Goal: Task Accomplishment & Management: Complete application form

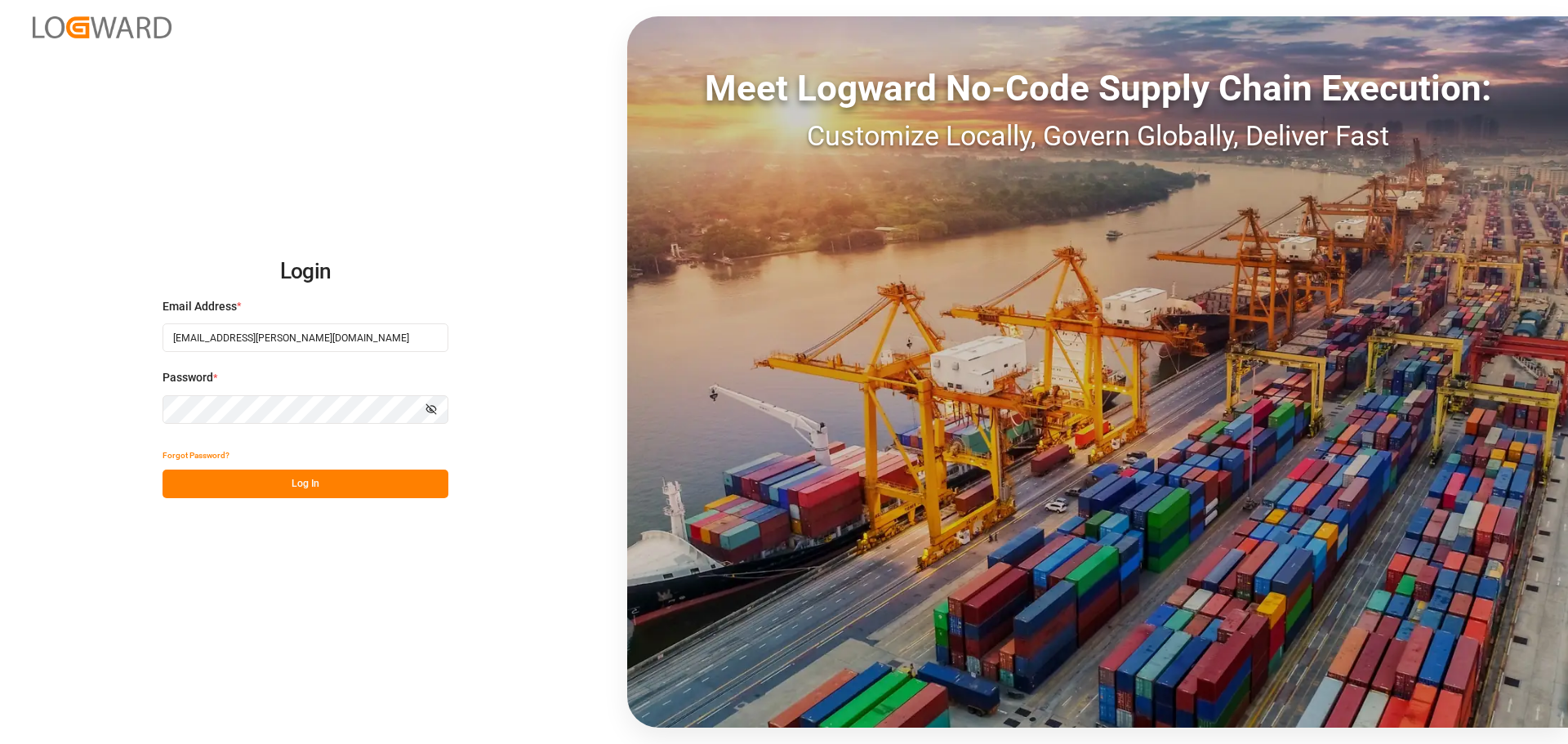
click at [299, 487] on button "Log In" at bounding box center [305, 484] width 286 height 28
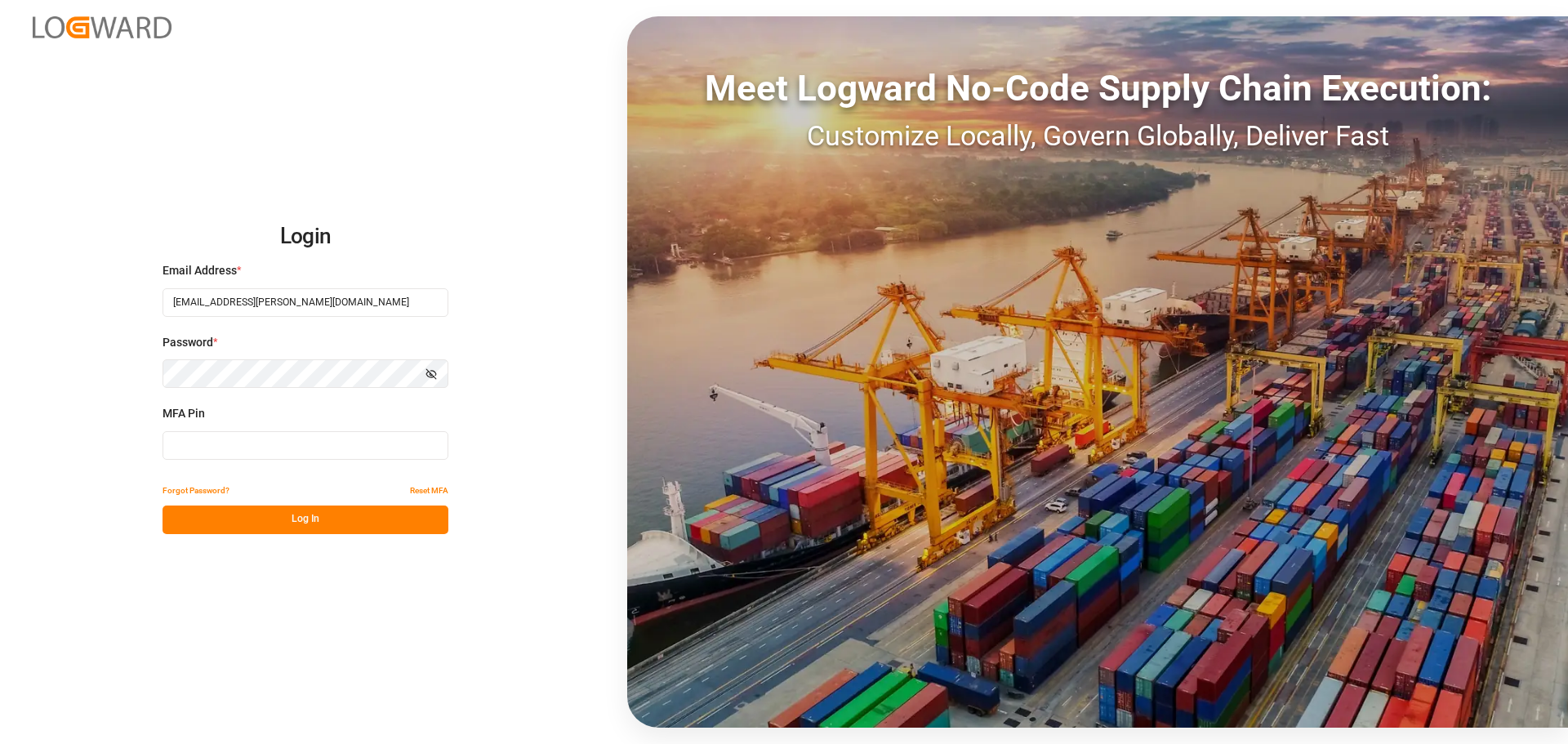
click at [301, 447] on input at bounding box center [305, 446] width 286 height 28
type input "725243"
click at [278, 514] on button "Log In" at bounding box center [305, 520] width 286 height 28
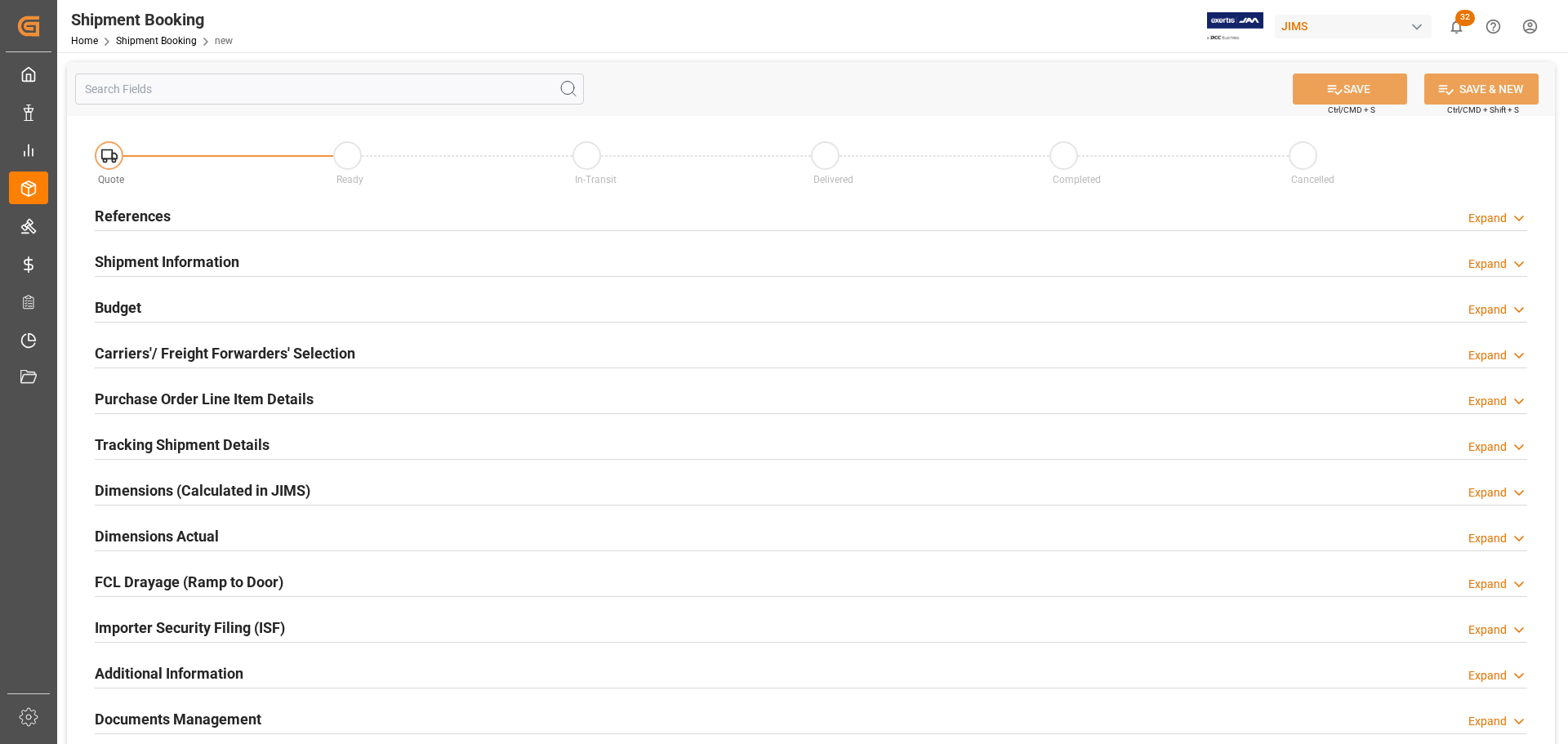
click at [230, 204] on div "References Expand" at bounding box center [811, 214] width 1432 height 31
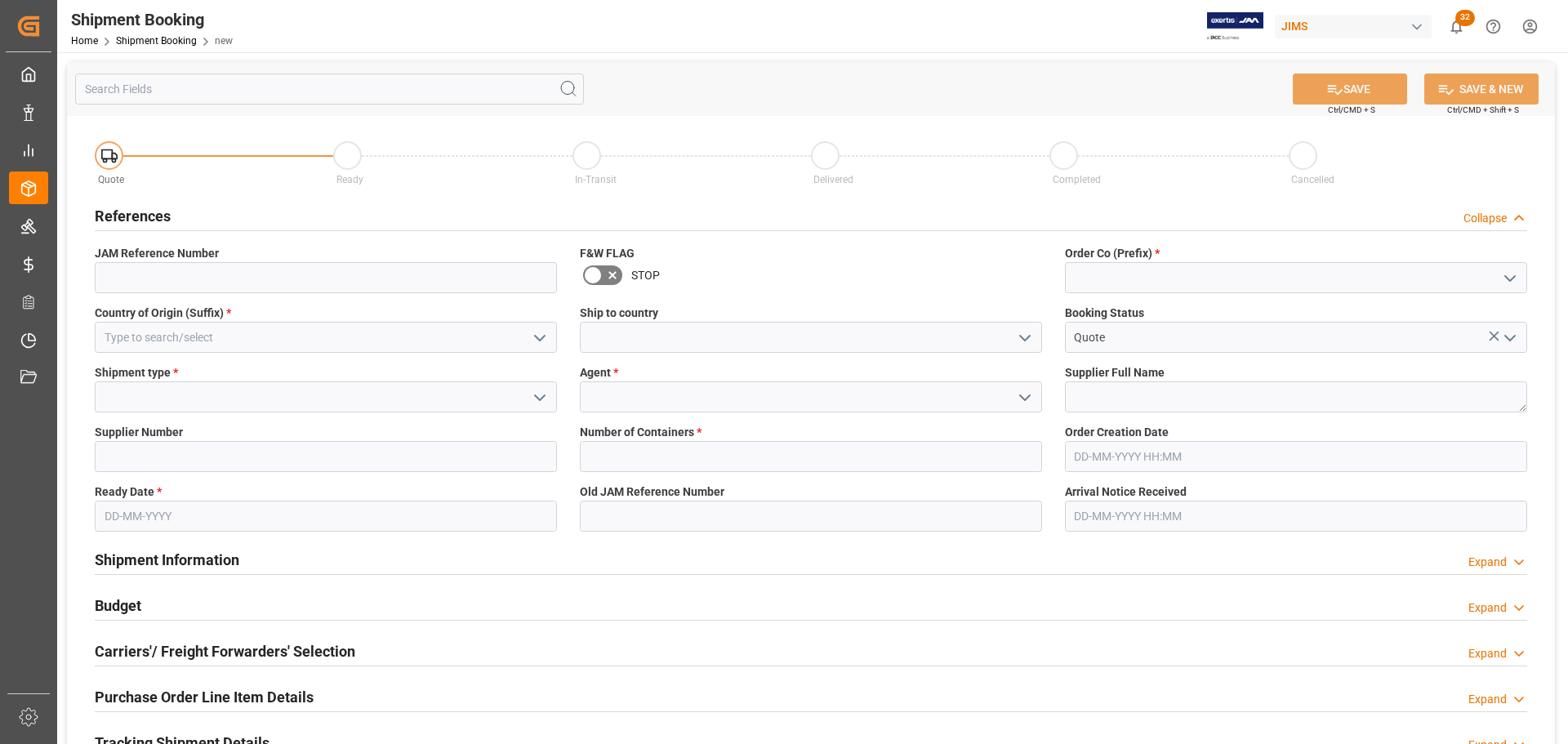
click at [230, 204] on div "References Collapse" at bounding box center [811, 214] width 1432 height 31
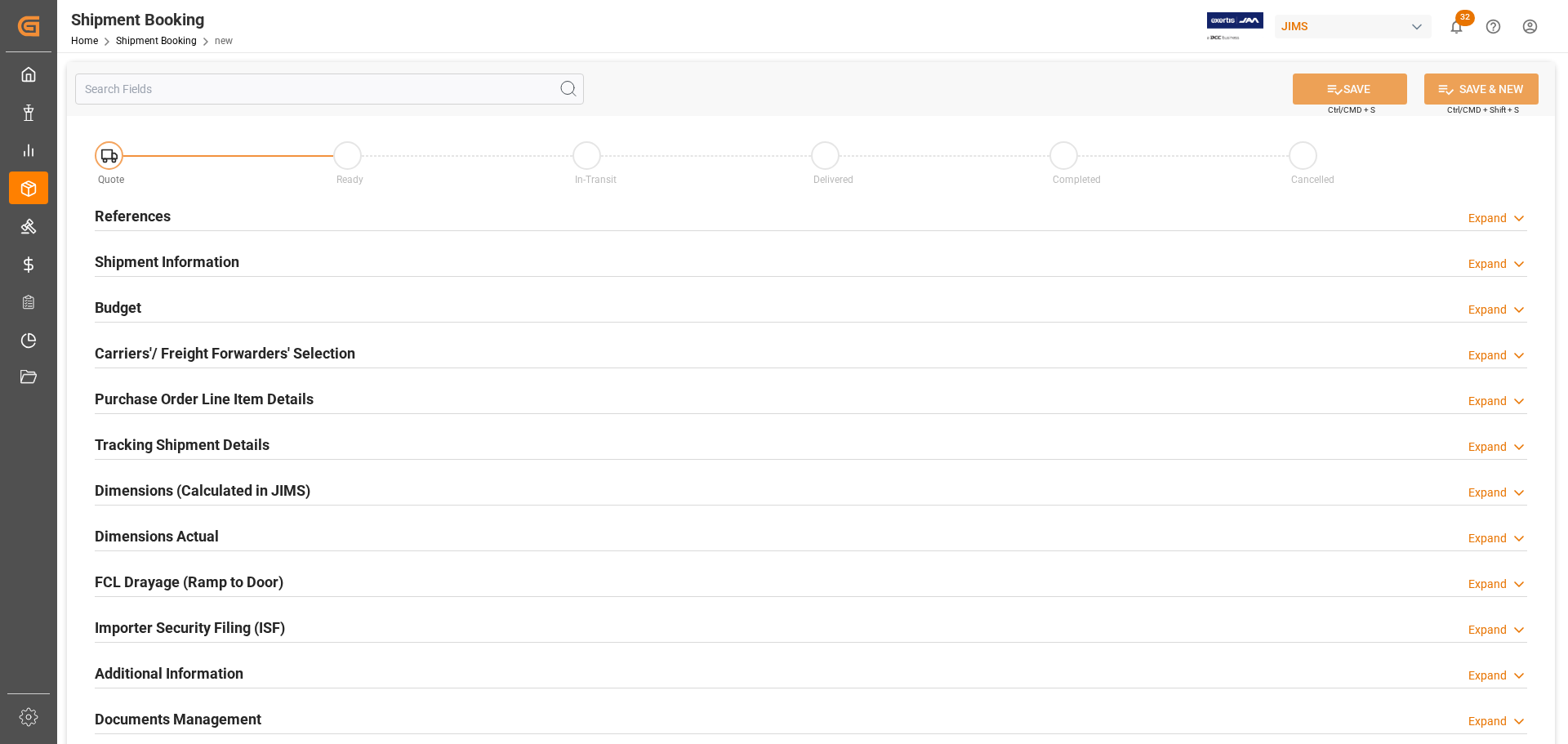
click at [230, 204] on div "References Expand" at bounding box center [811, 214] width 1432 height 31
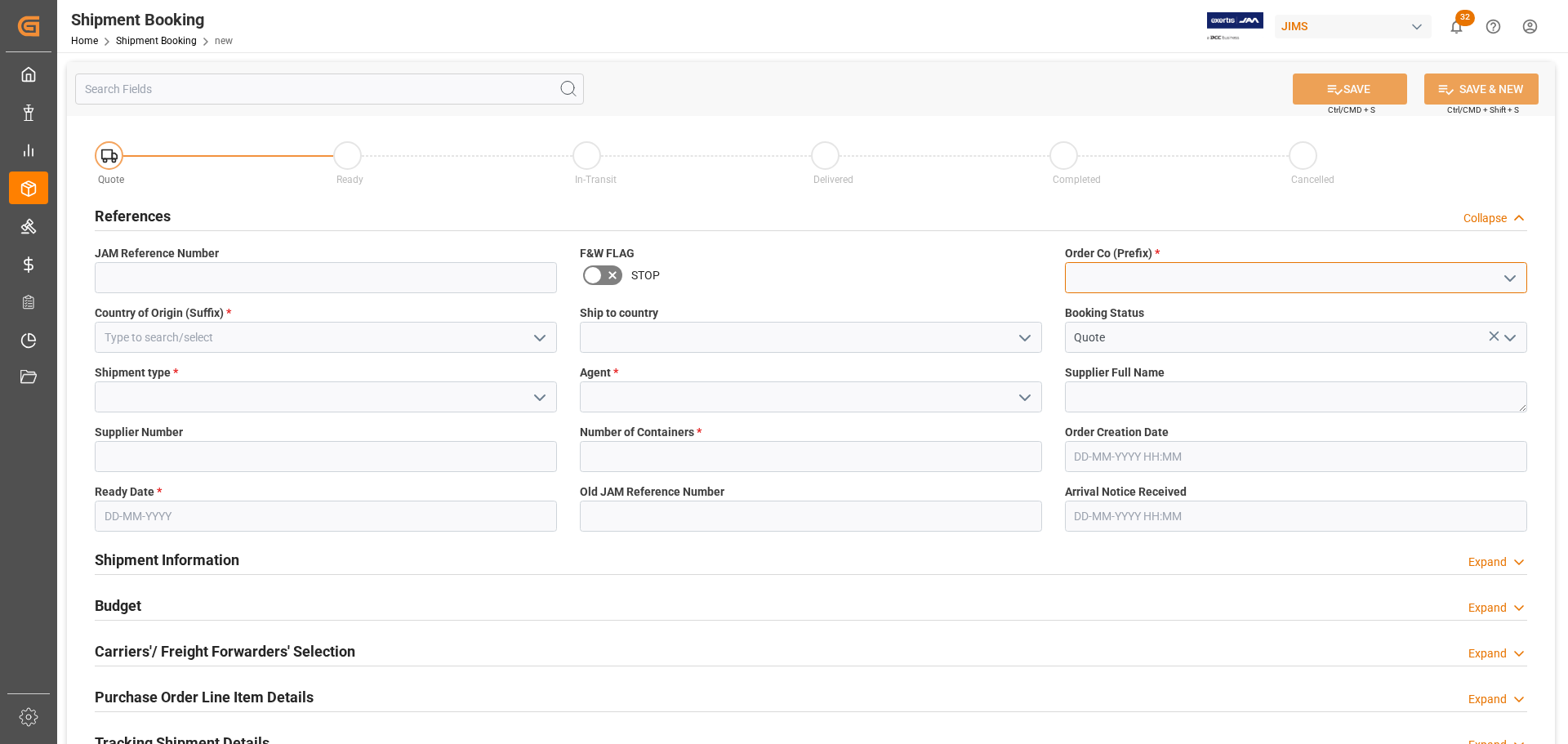
click at [1122, 281] on input at bounding box center [1296, 277] width 462 height 31
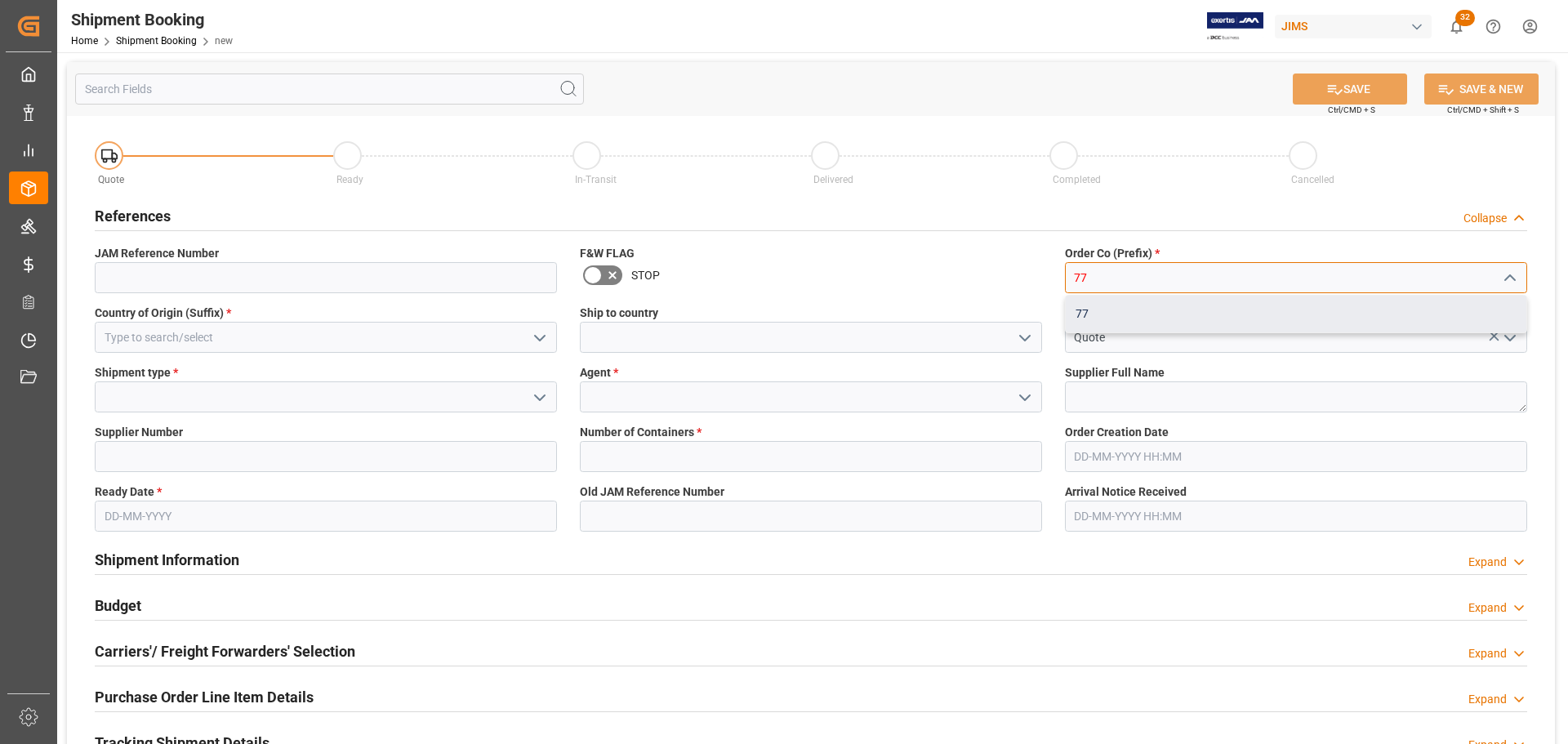
click at [1113, 311] on div "77" at bounding box center [1296, 314] width 460 height 37
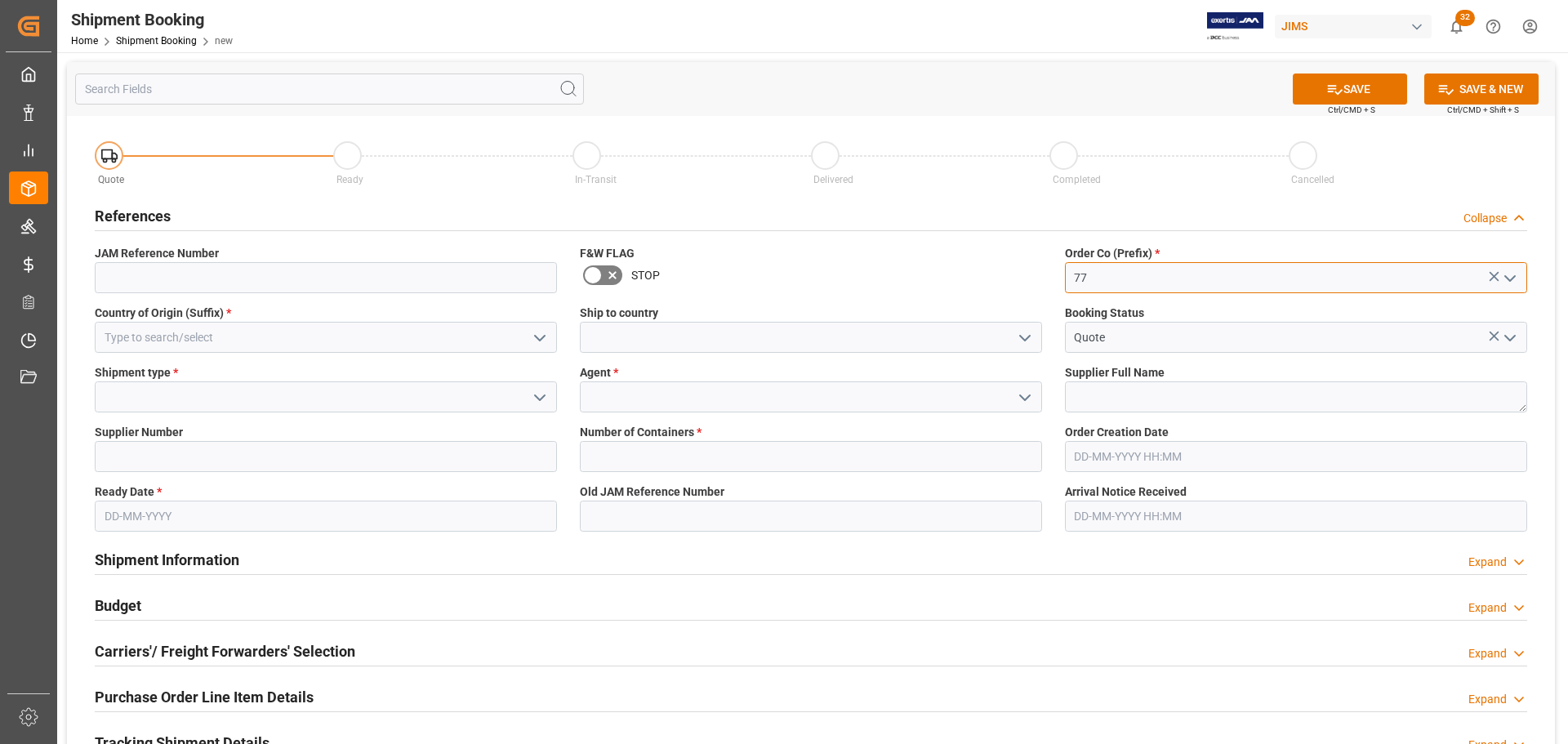
type input "77"
click at [221, 332] on input at bounding box center [326, 337] width 462 height 31
type input "CA"
click at [710, 350] on input at bounding box center [810, 337] width 462 height 31
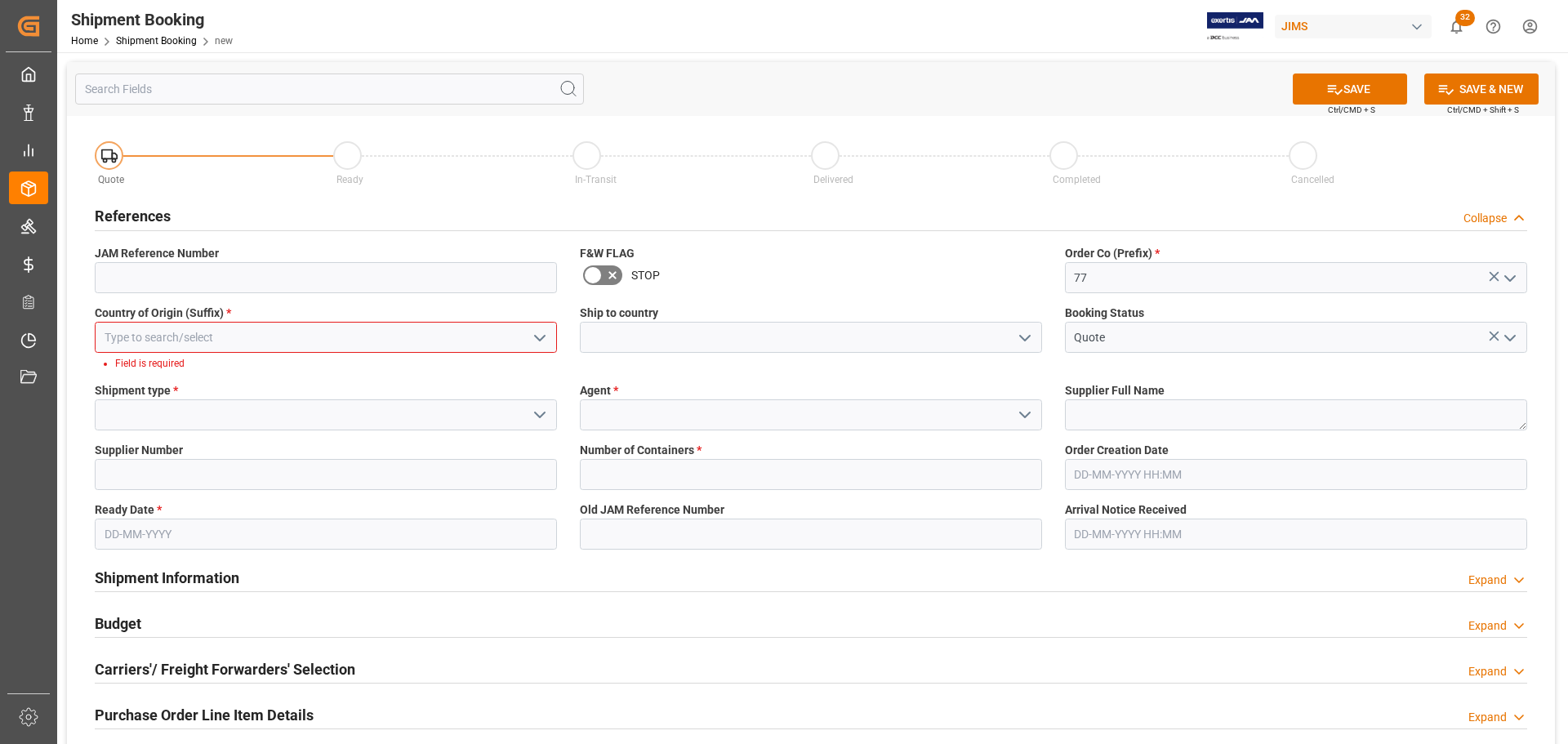
click at [319, 346] on input at bounding box center [326, 337] width 462 height 31
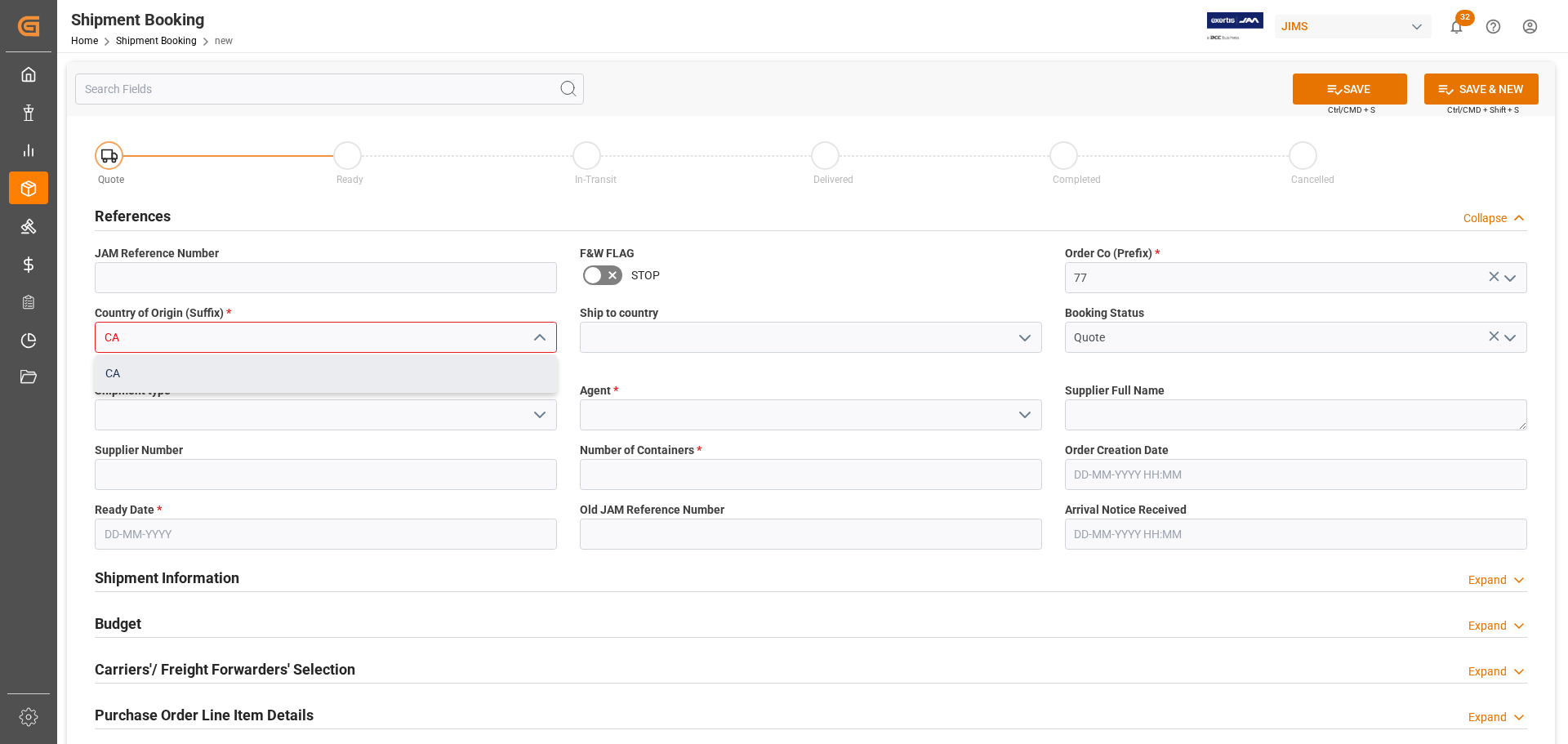
click at [132, 360] on div "CA" at bounding box center [326, 374] width 460 height 37
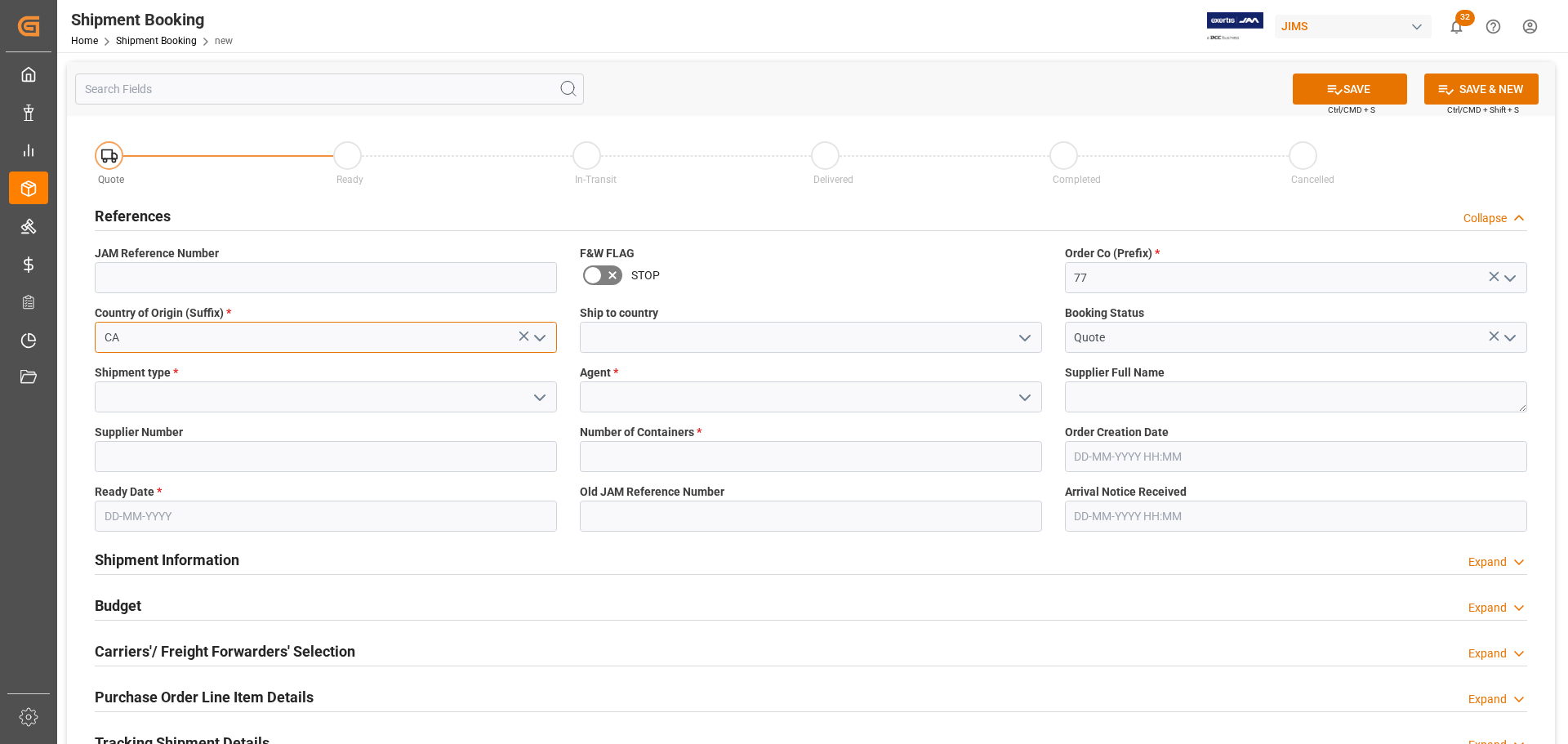
type input "CA"
click at [770, 338] on input at bounding box center [810, 337] width 462 height 31
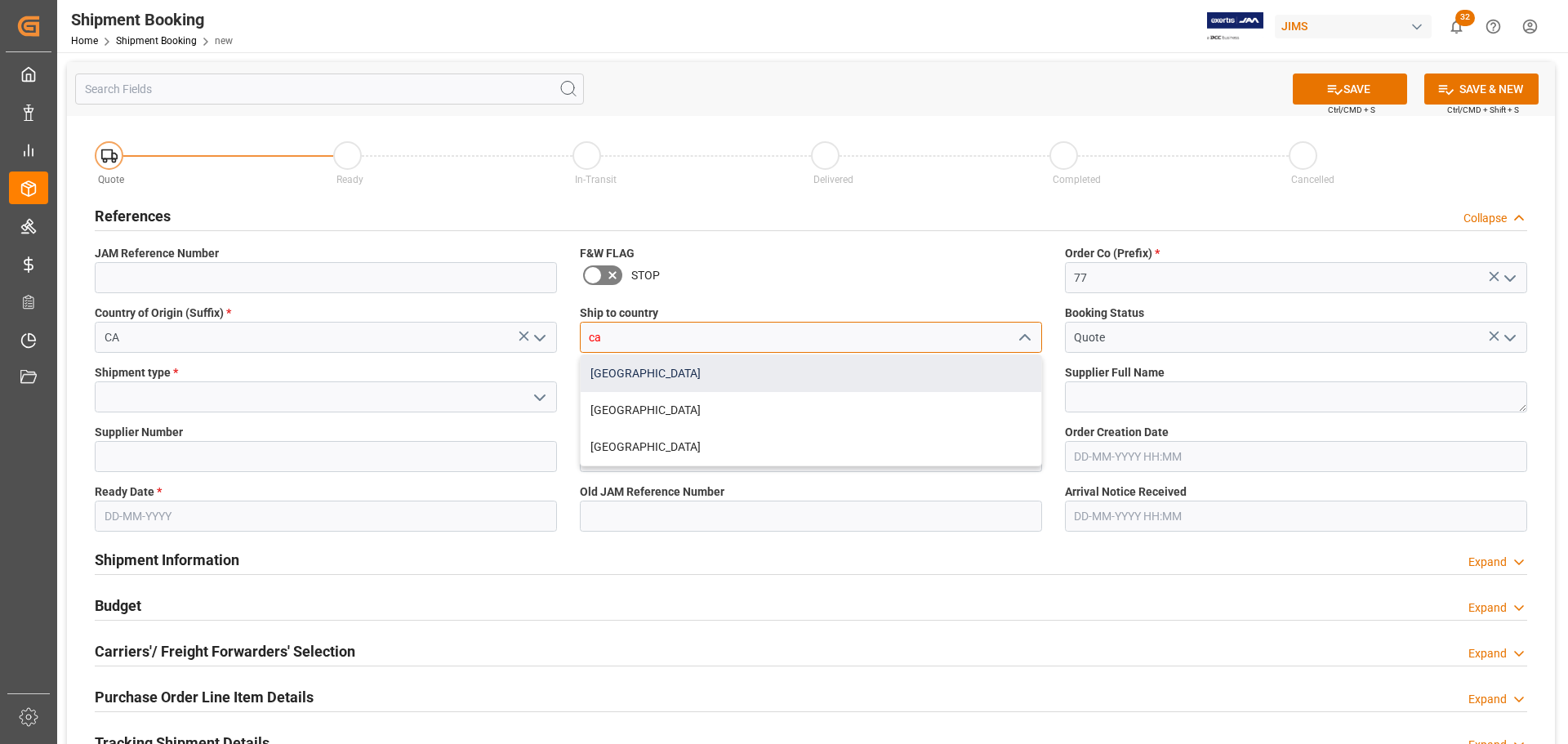
click at [623, 375] on div "Canada" at bounding box center [810, 374] width 460 height 37
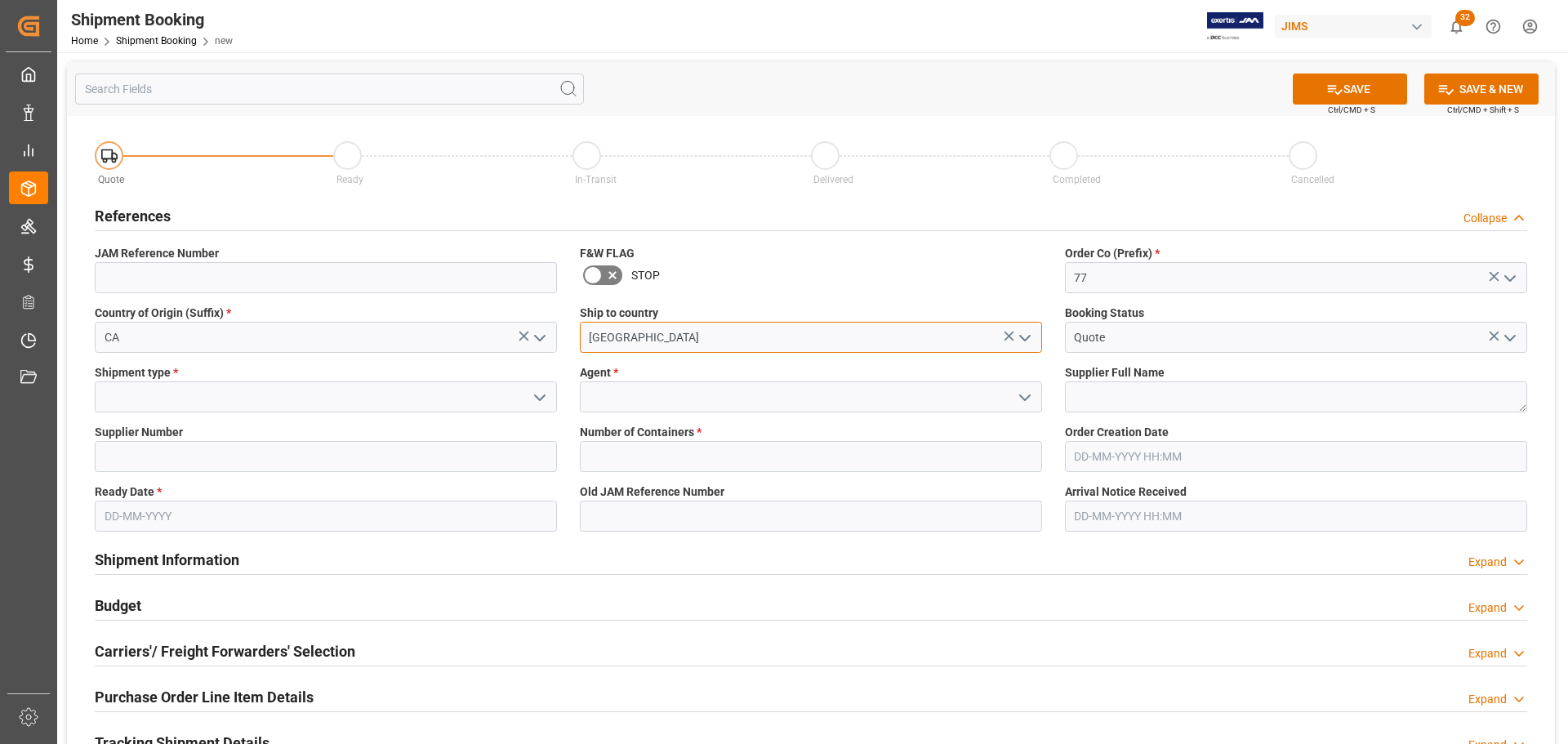
type input "Canada"
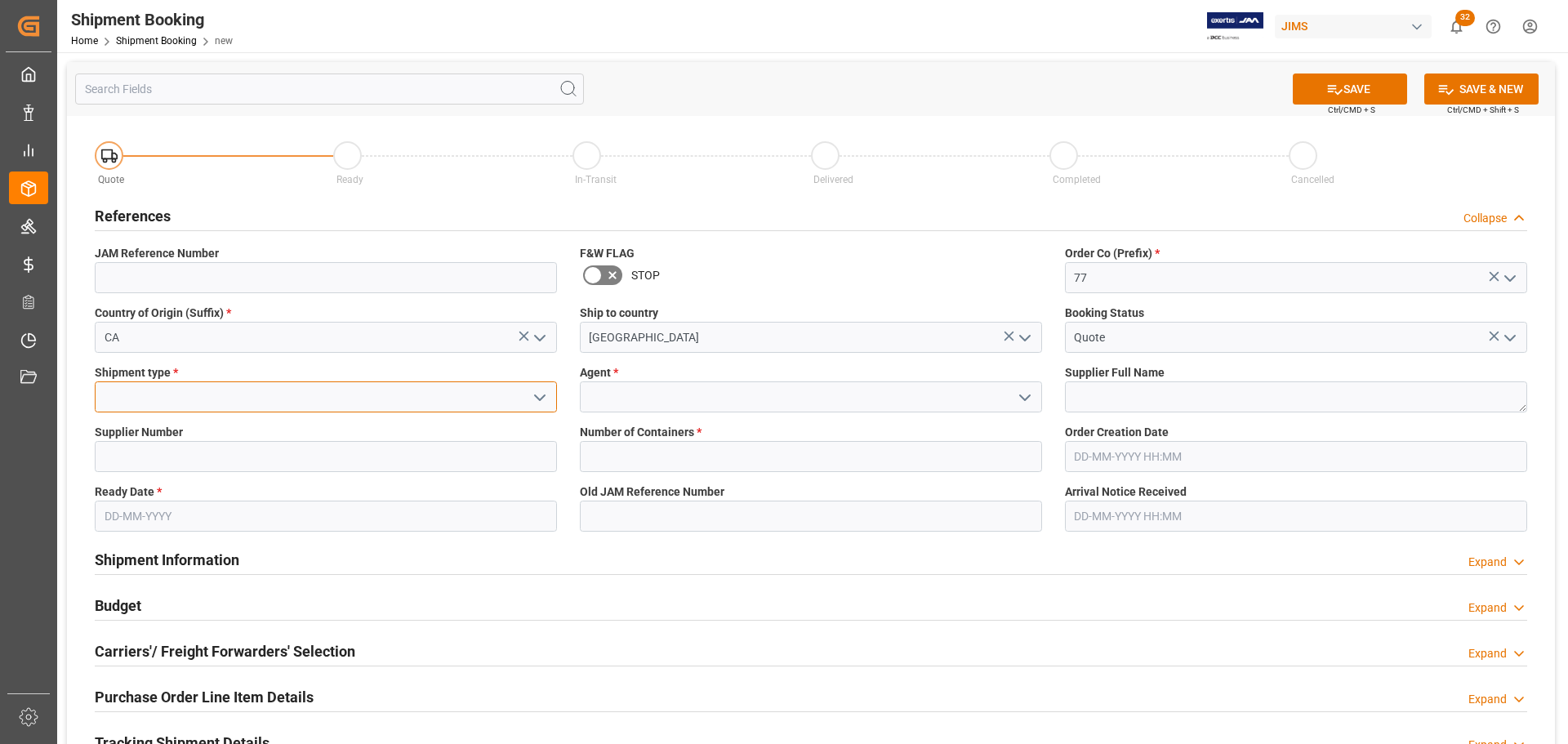
click at [251, 397] on input at bounding box center [326, 397] width 462 height 31
click at [212, 429] on div "LTL" at bounding box center [326, 433] width 460 height 37
type input "LTL"
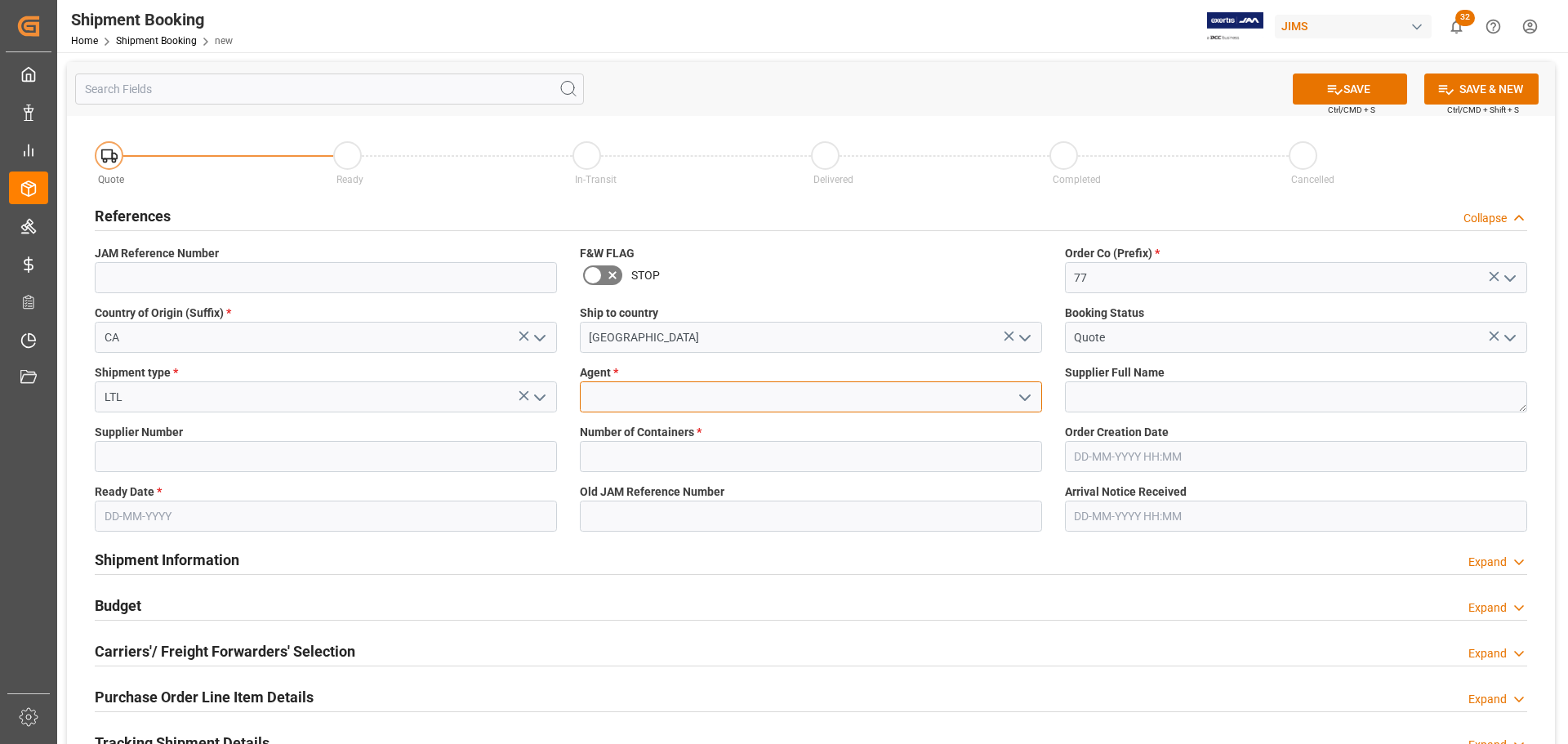
click at [733, 402] on input at bounding box center [810, 397] width 462 height 31
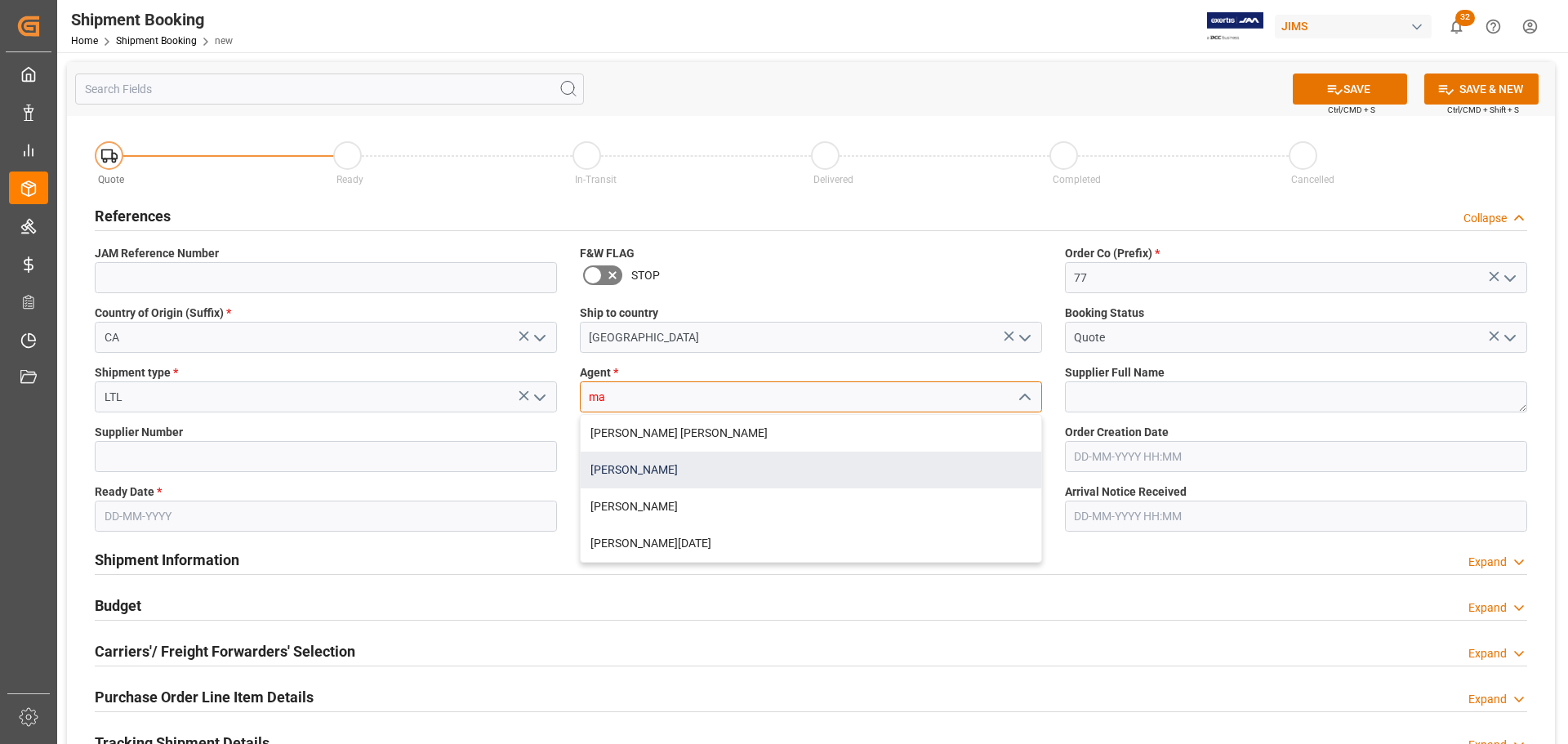
click at [634, 473] on div "[PERSON_NAME]" at bounding box center [810, 470] width 460 height 37
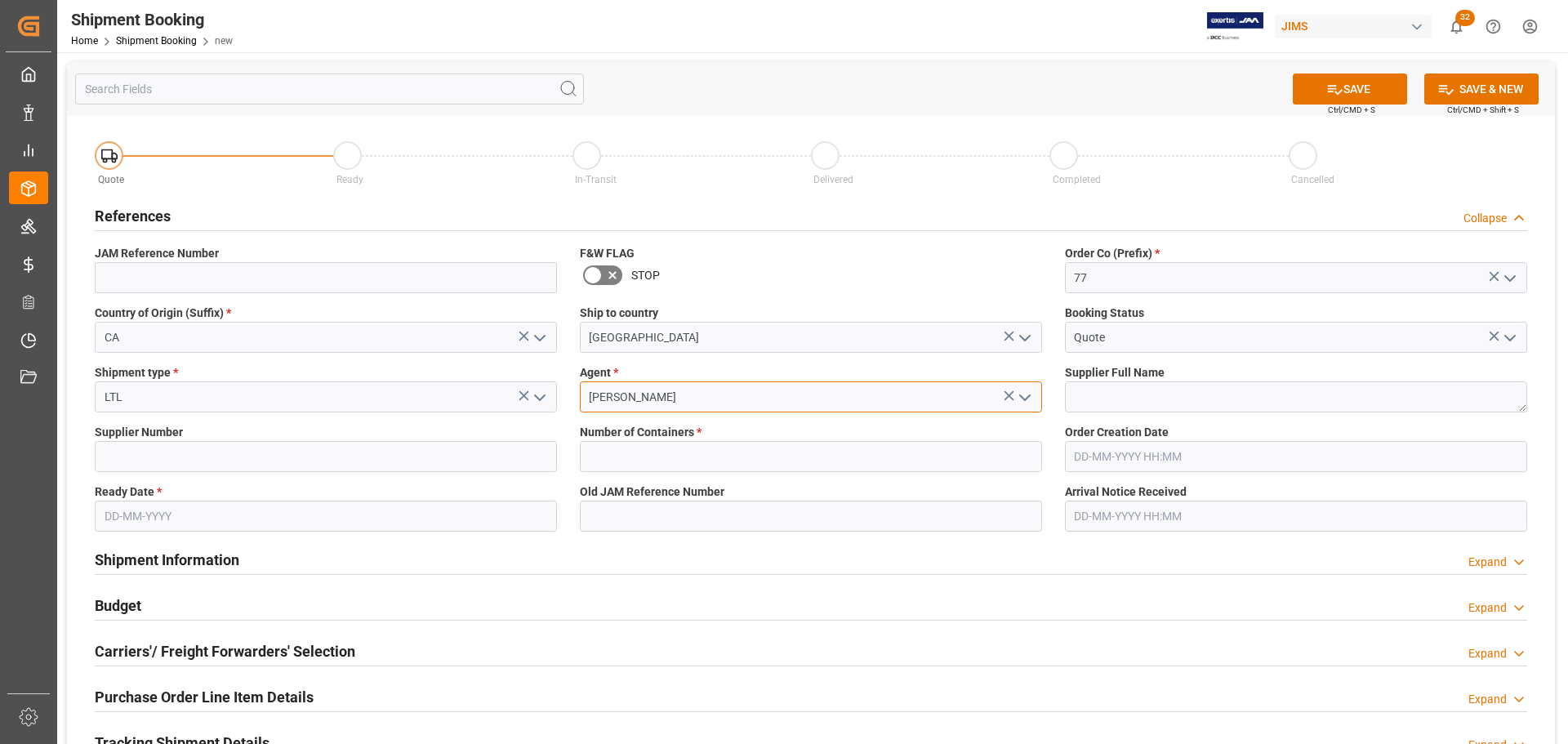
type input "[PERSON_NAME]"
click at [197, 512] on input "text" at bounding box center [326, 516] width 462 height 31
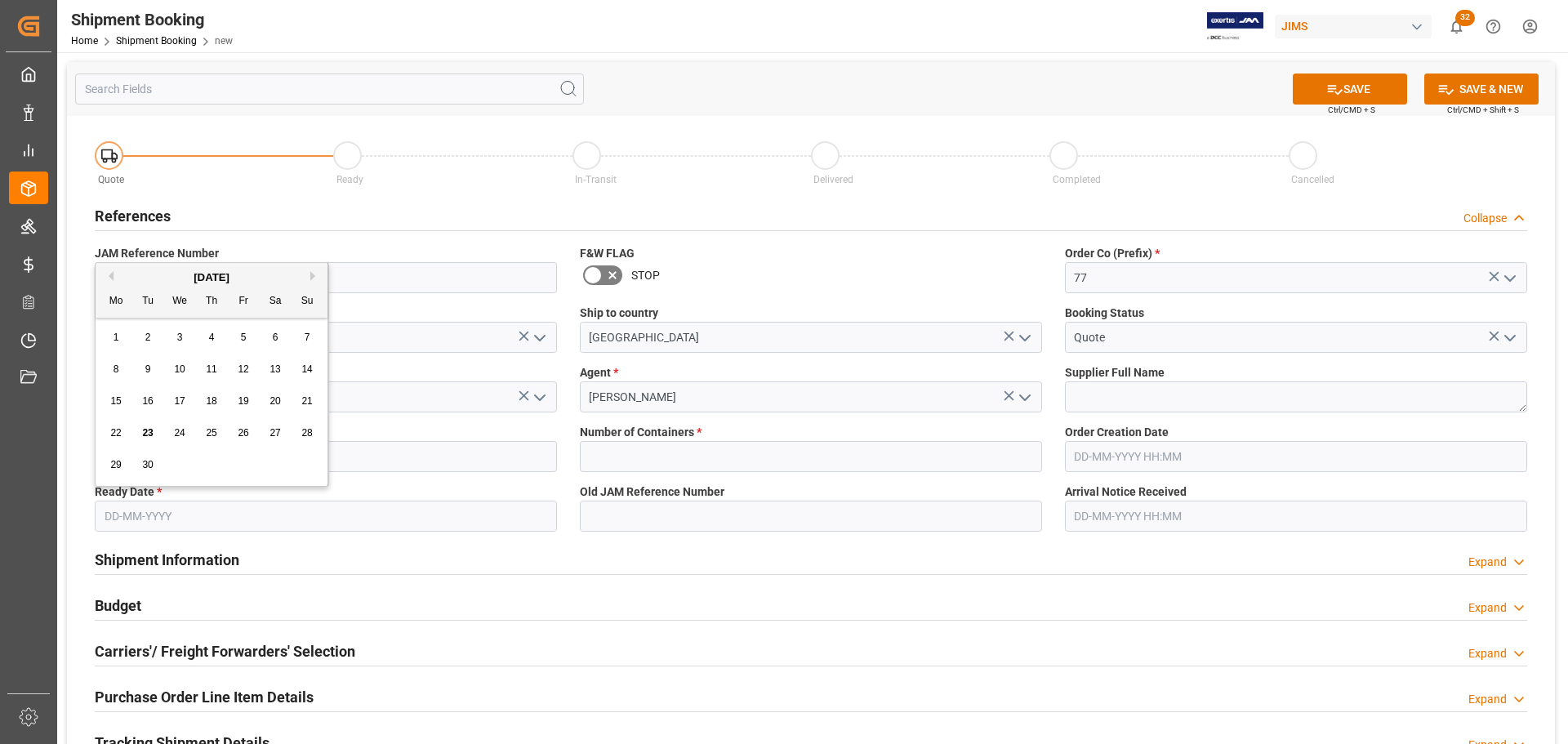
click at [315, 286] on div "Mo Tu We Th Fr Sa Su" at bounding box center [212, 302] width 232 height 32
click at [314, 278] on button "Next Month" at bounding box center [316, 277] width 10 height 10
click at [179, 334] on span "1" at bounding box center [180, 337] width 6 height 12
type input "01-10-2025"
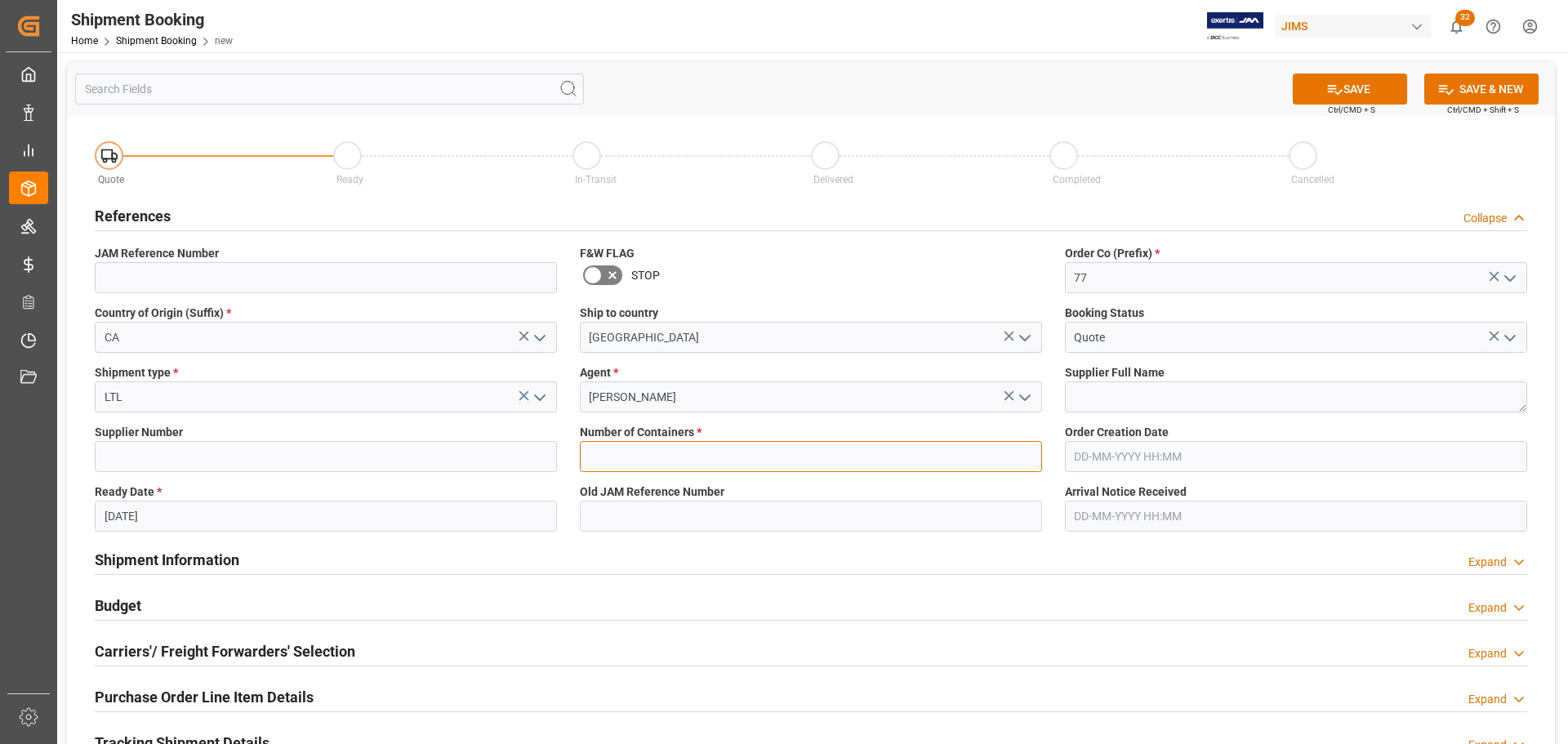
click at [700, 448] on input "text" at bounding box center [810, 457] width 462 height 31
type input "0"
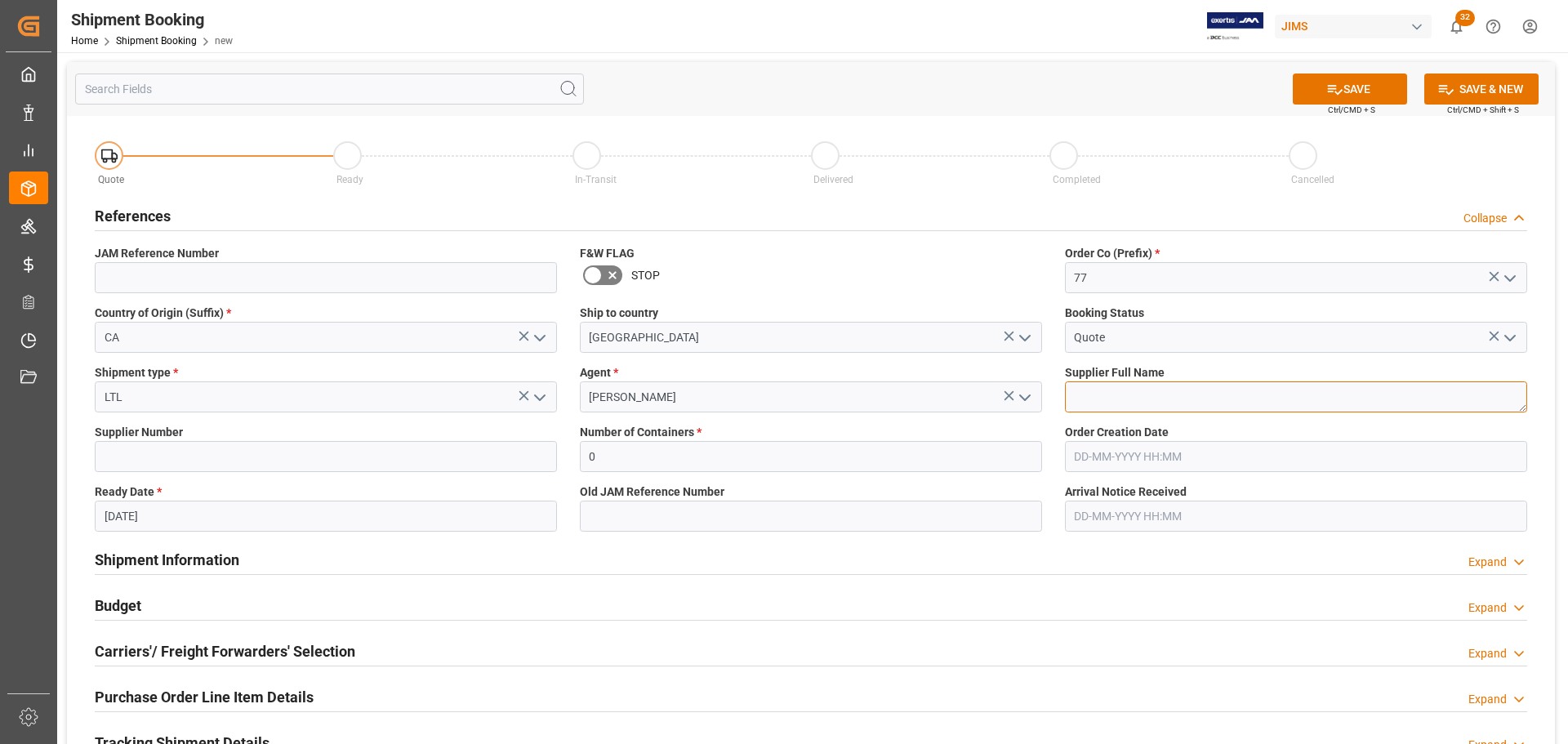
click at [1149, 387] on textarea at bounding box center [1296, 397] width 462 height 31
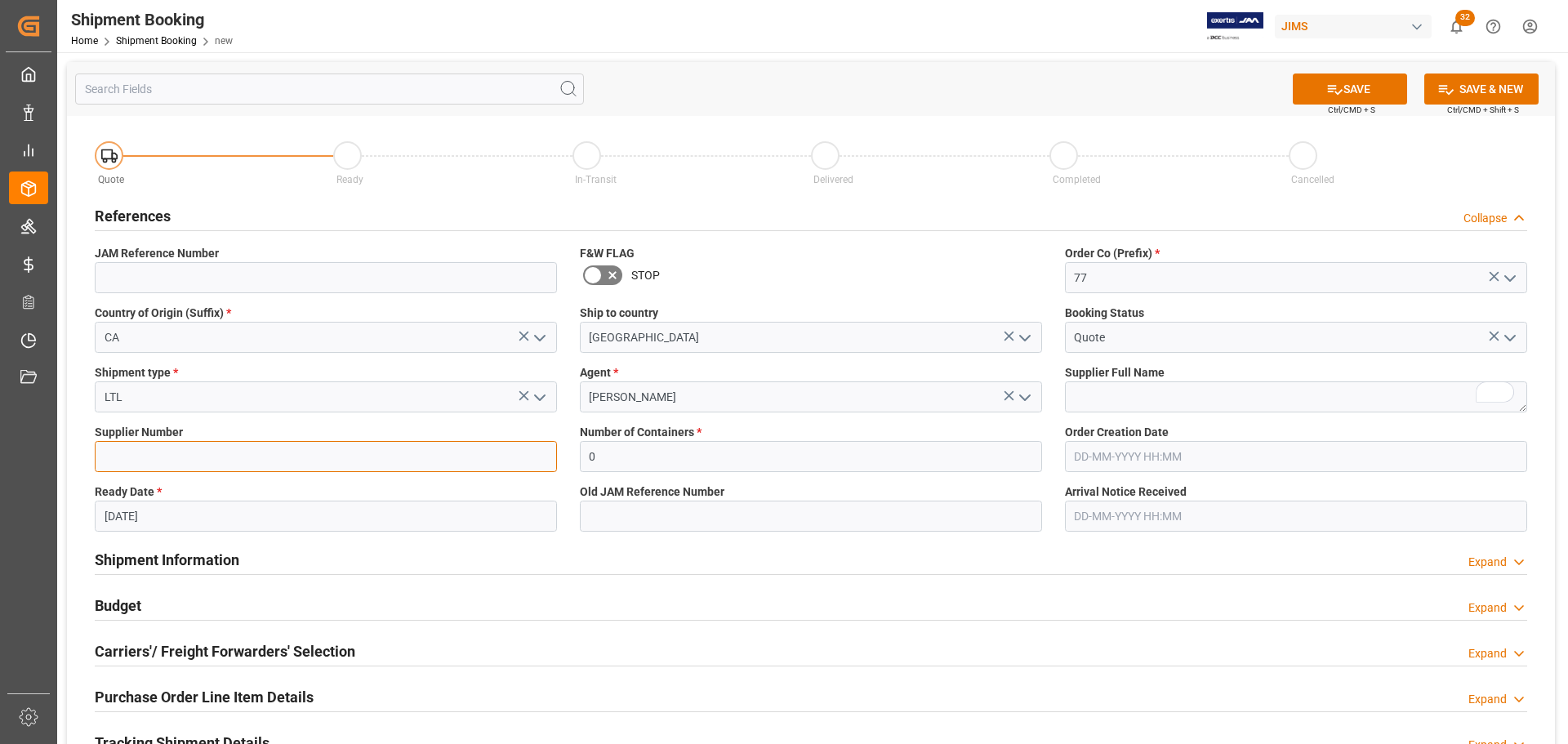
click at [207, 460] on input at bounding box center [326, 457] width 462 height 31
paste input "748006"
type input "748006"
click at [1152, 414] on div "Supplier Full Name" at bounding box center [1296, 389] width 485 height 60
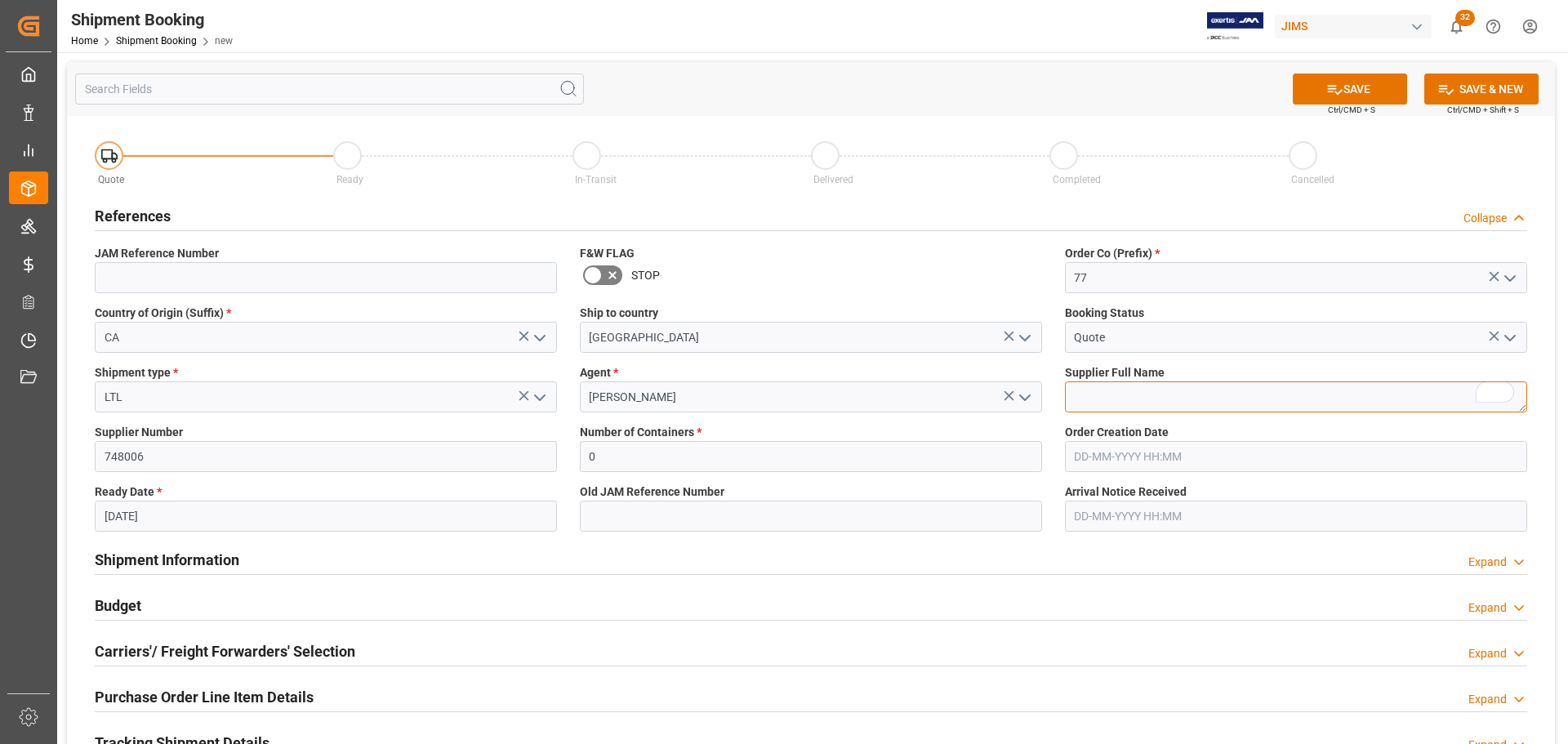
click at [1148, 402] on textarea "To enrich screen reader interactions, please activate Accessibility in Grammarl…" at bounding box center [1296, 397] width 462 height 31
paste textarea "Positive Grid Limited (748006)"
type textarea "Positive Grid Limited"
click at [1367, 89] on button "SAVE" at bounding box center [1349, 88] width 114 height 31
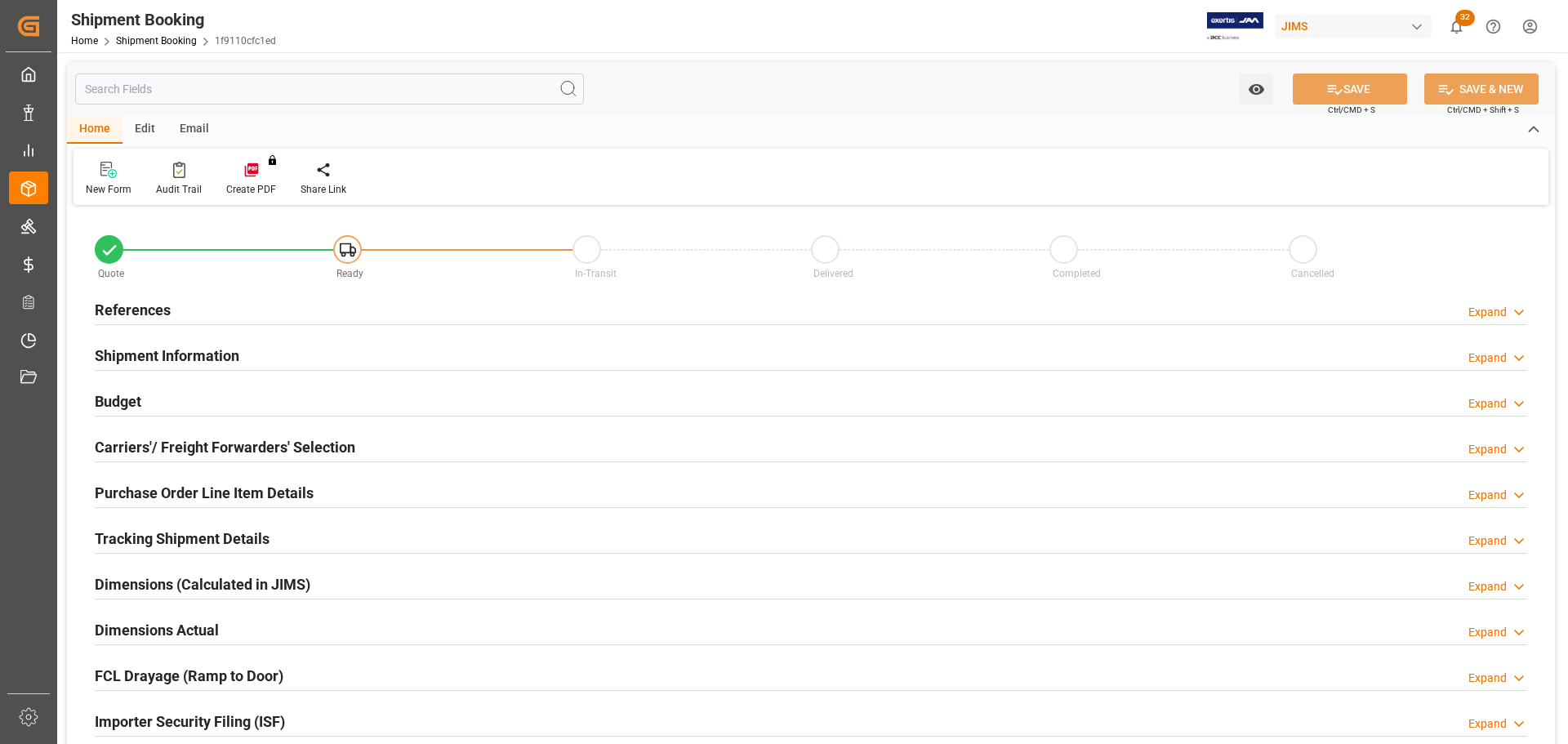
type input "0"
type input "[DATE]"
click at [250, 312] on div "References Expand" at bounding box center [811, 308] width 1432 height 31
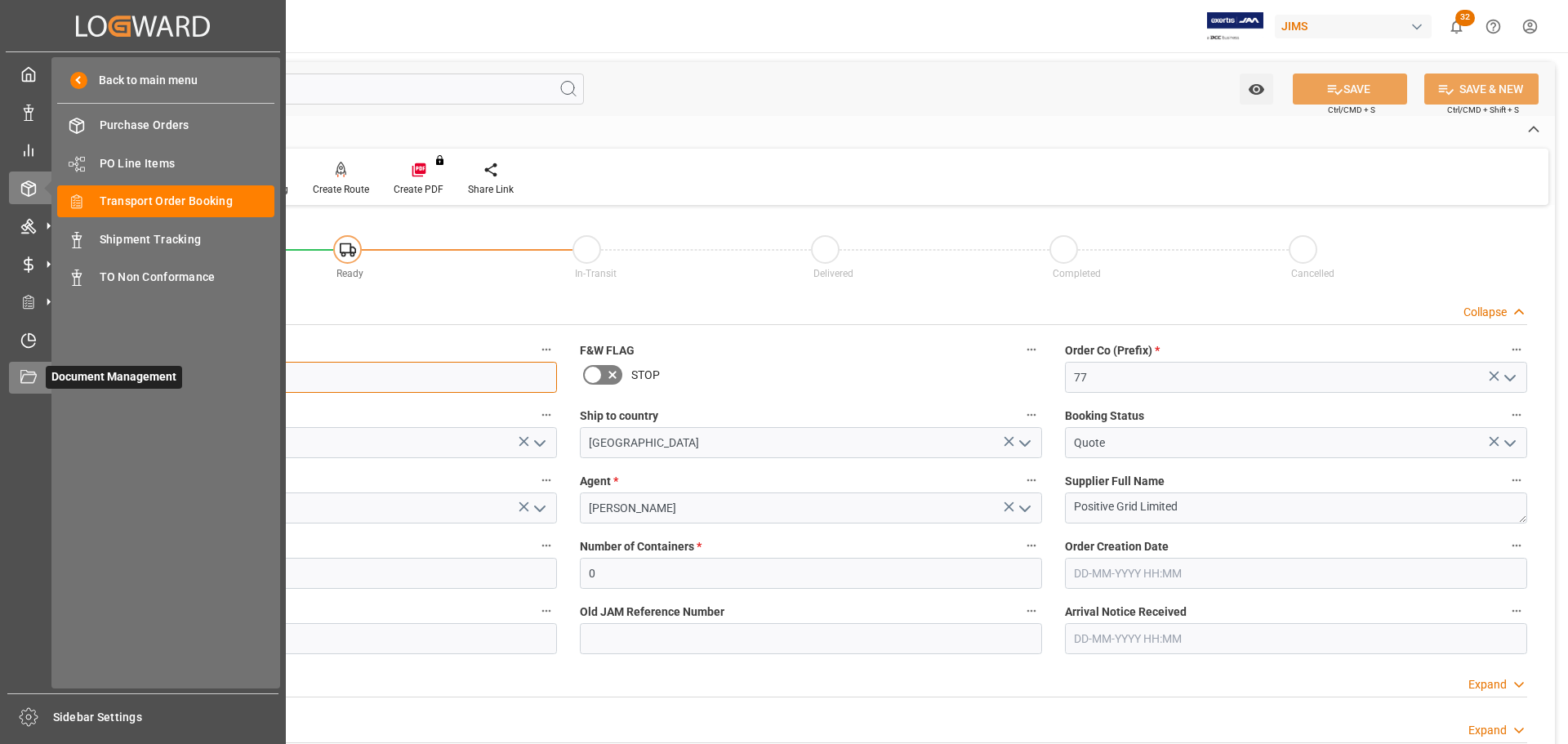
drag, startPoint x: 193, startPoint y: 377, endPoint x: 35, endPoint y: 375, distance: 158.0
click at [35, 375] on div "Created by potrace 1.15, written by Peter Selinger 2001-2017 Created by potrace…" at bounding box center [784, 372] width 1568 height 744
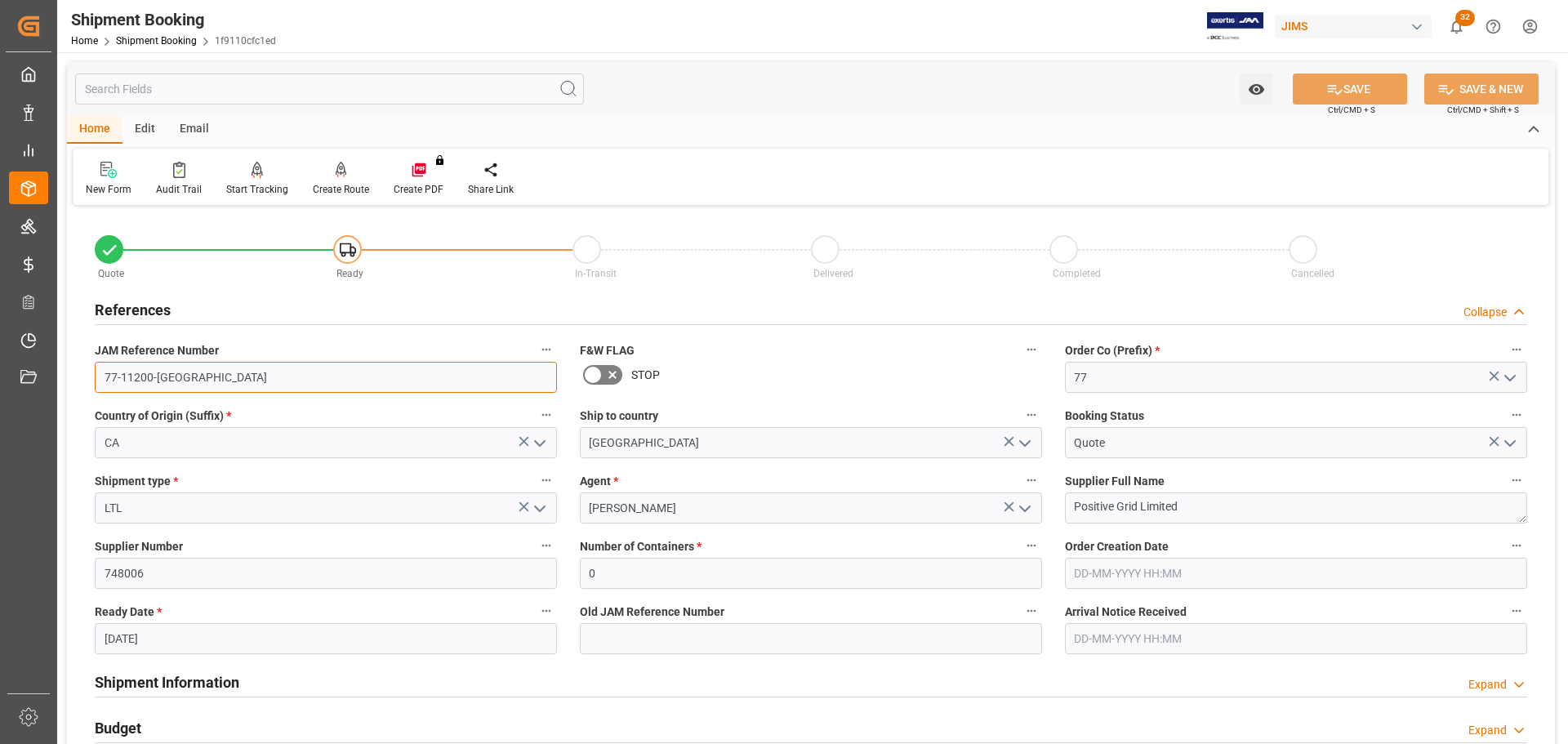
click at [261, 375] on input "77-11200-[GEOGRAPHIC_DATA]" at bounding box center [326, 377] width 462 height 31
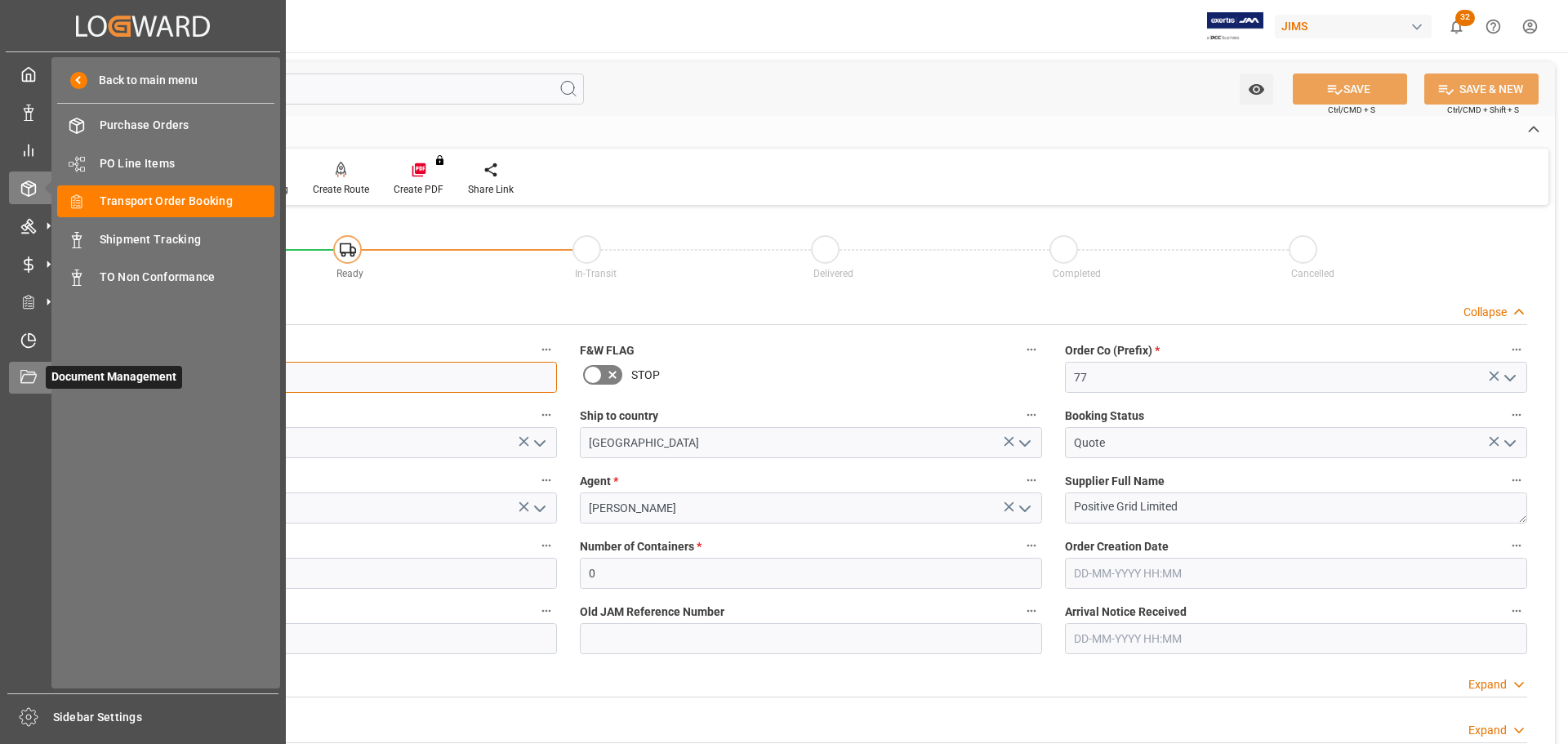
drag, startPoint x: 208, startPoint y: 383, endPoint x: 23, endPoint y: 383, distance: 185.0
click at [23, 383] on div "Created by potrace 1.15, written by Peter Selinger 2001-2017 Created by potrace…" at bounding box center [784, 372] width 1568 height 744
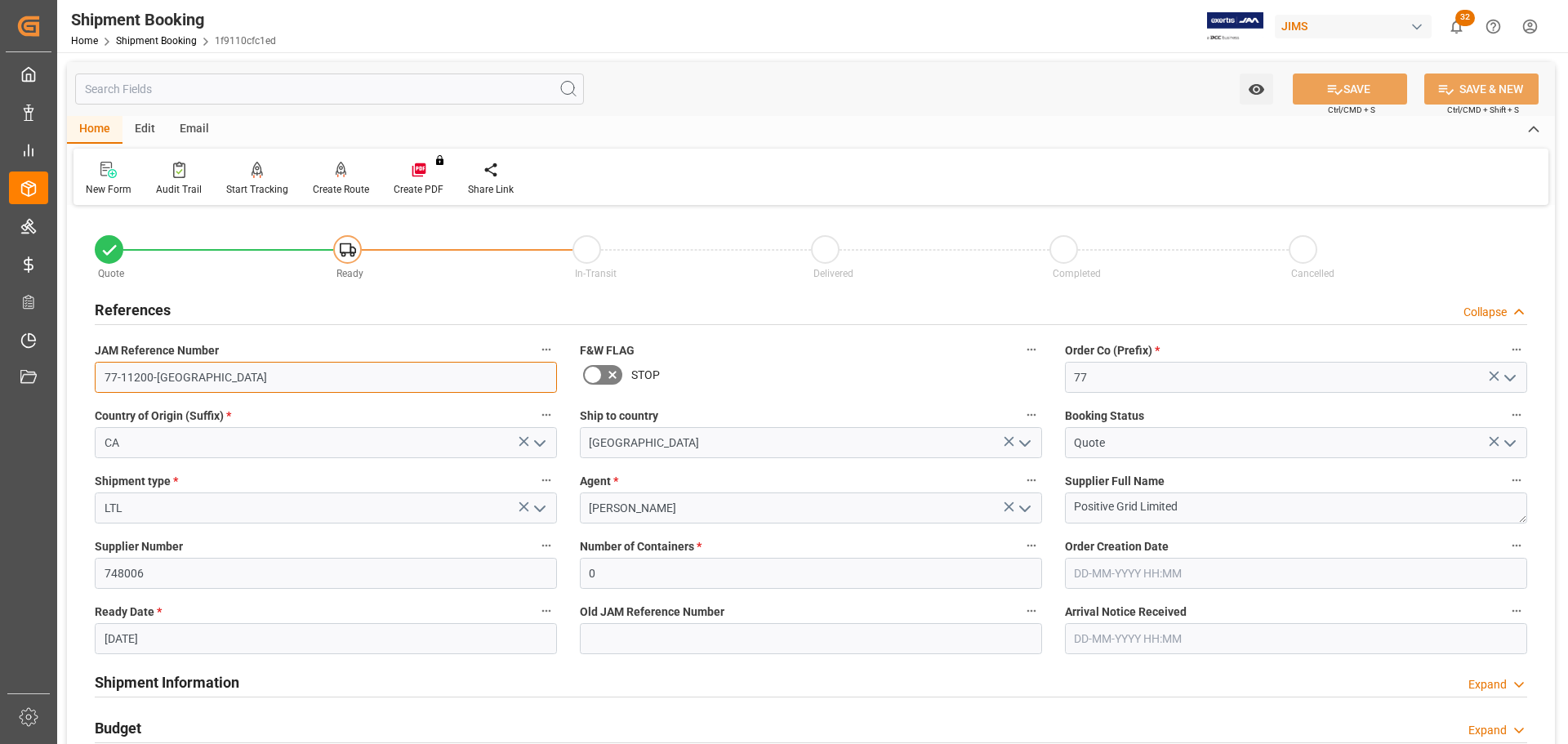
click at [261, 378] on input "77-11200-[GEOGRAPHIC_DATA]" at bounding box center [326, 377] width 462 height 31
drag, startPoint x: 244, startPoint y: 377, endPoint x: 76, endPoint y: 382, distance: 168.1
click at [76, 382] on div "Quote Ready In-Transit Delivered Completed Cancelled References Collapse JAM Re…" at bounding box center [810, 717] width 1488 height 1016
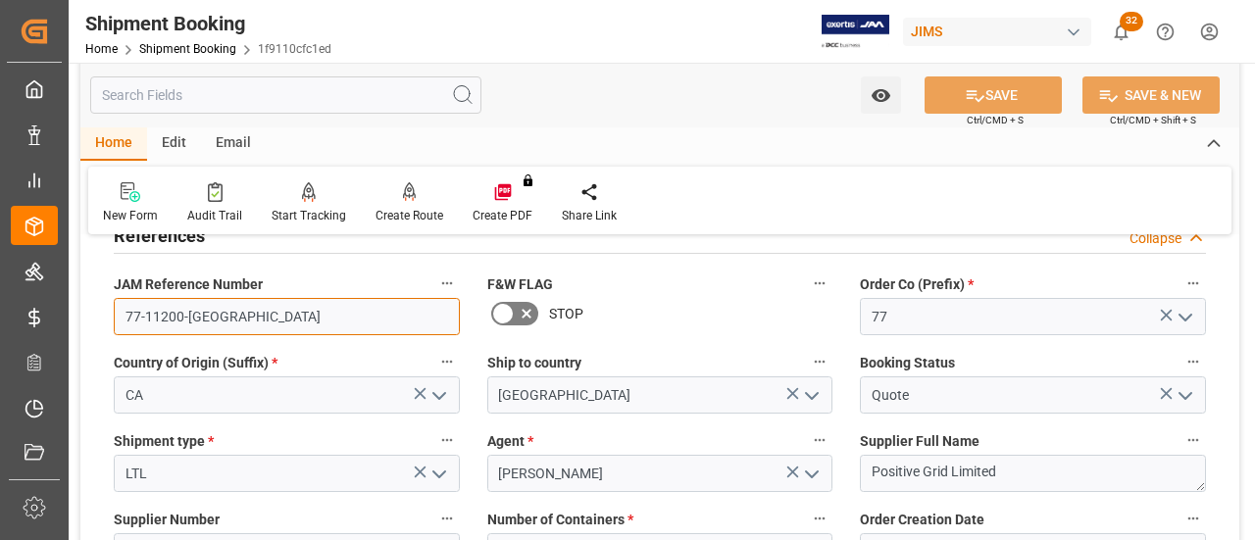
scroll to position [294, 0]
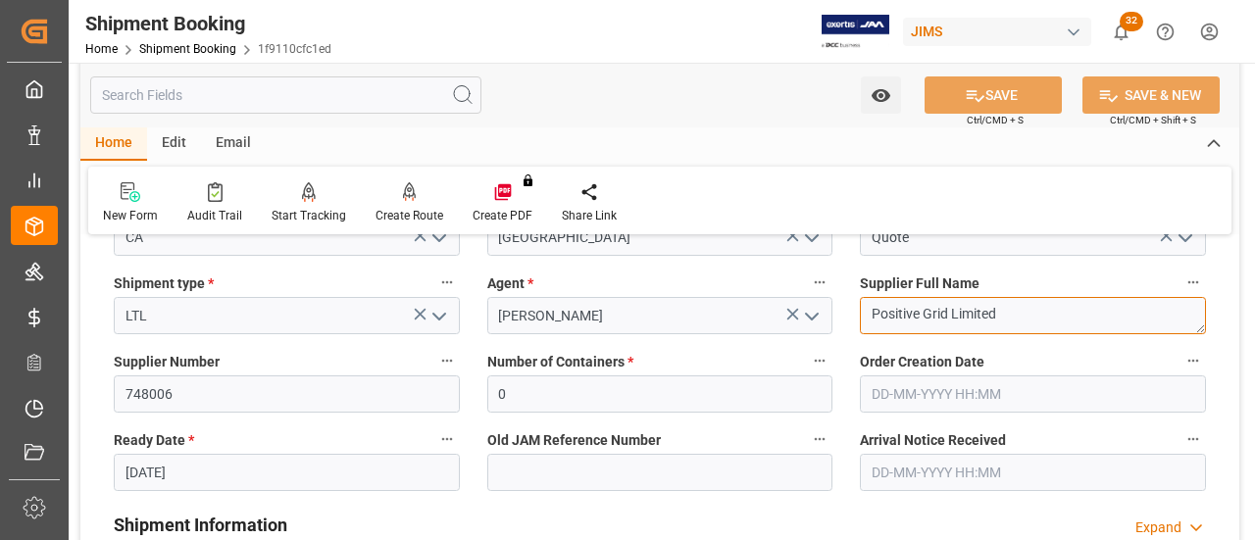
drag, startPoint x: 1049, startPoint y: 317, endPoint x: 771, endPoint y: 317, distance: 278.5
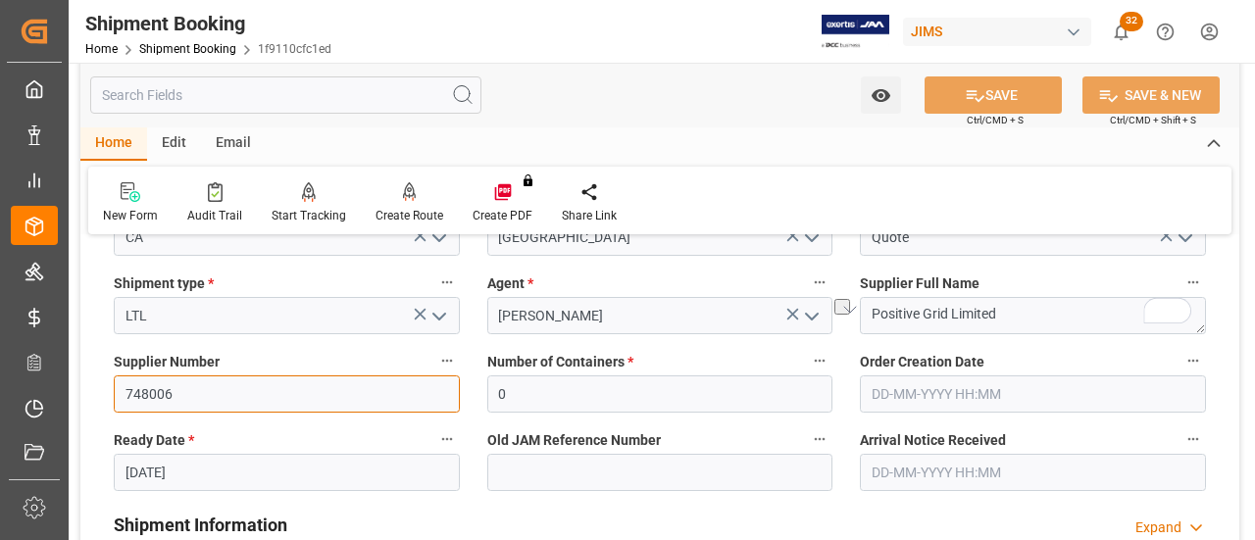
drag, startPoint x: 383, startPoint y: 395, endPoint x: 279, endPoint y: 395, distance: 104.0
click at [383, 395] on input "748006" at bounding box center [287, 394] width 346 height 37
drag, startPoint x: 210, startPoint y: 401, endPoint x: 37, endPoint y: 401, distance: 172.6
click at [37, 401] on div "Created by potrace 1.15, written by Peter Selinger 2001-2017 Created by potrace…" at bounding box center [627, 270] width 1255 height 540
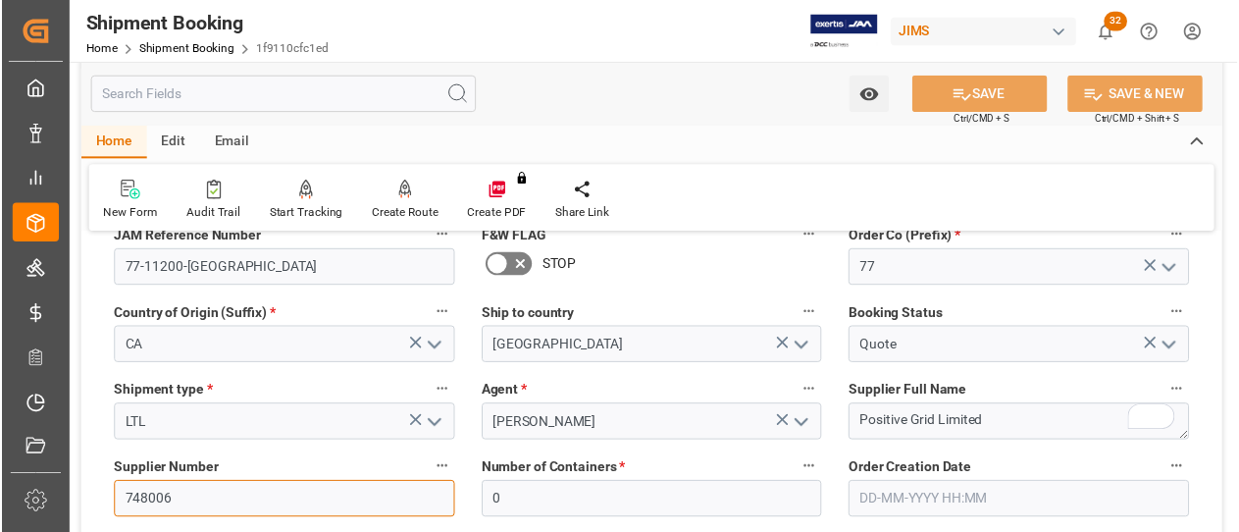
scroll to position [98, 0]
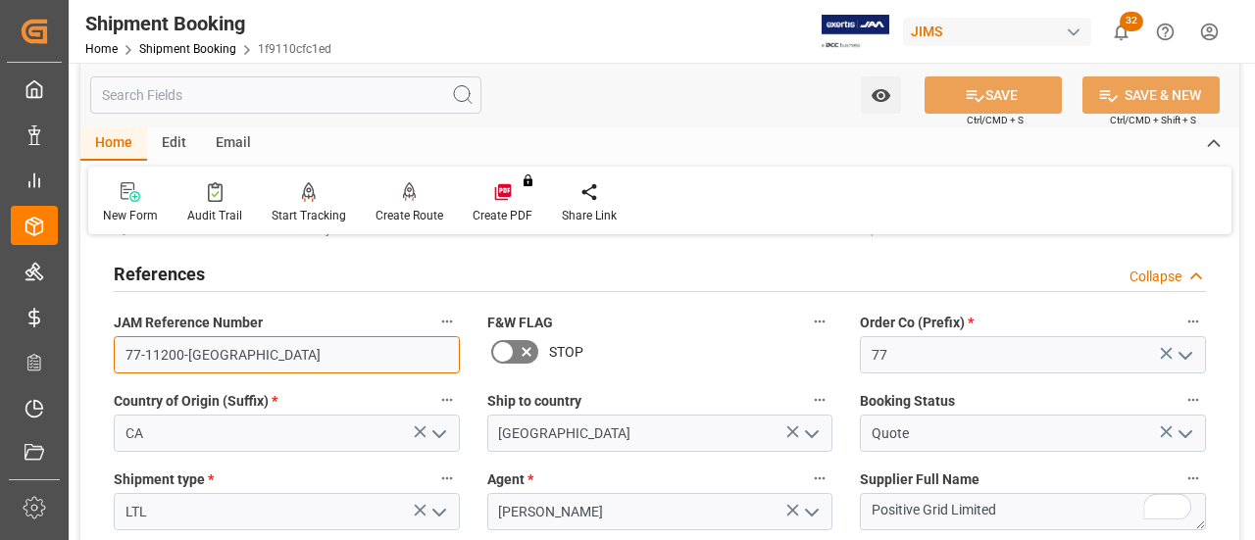
drag, startPoint x: 371, startPoint y: 350, endPoint x: 87, endPoint y: 350, distance: 283.4
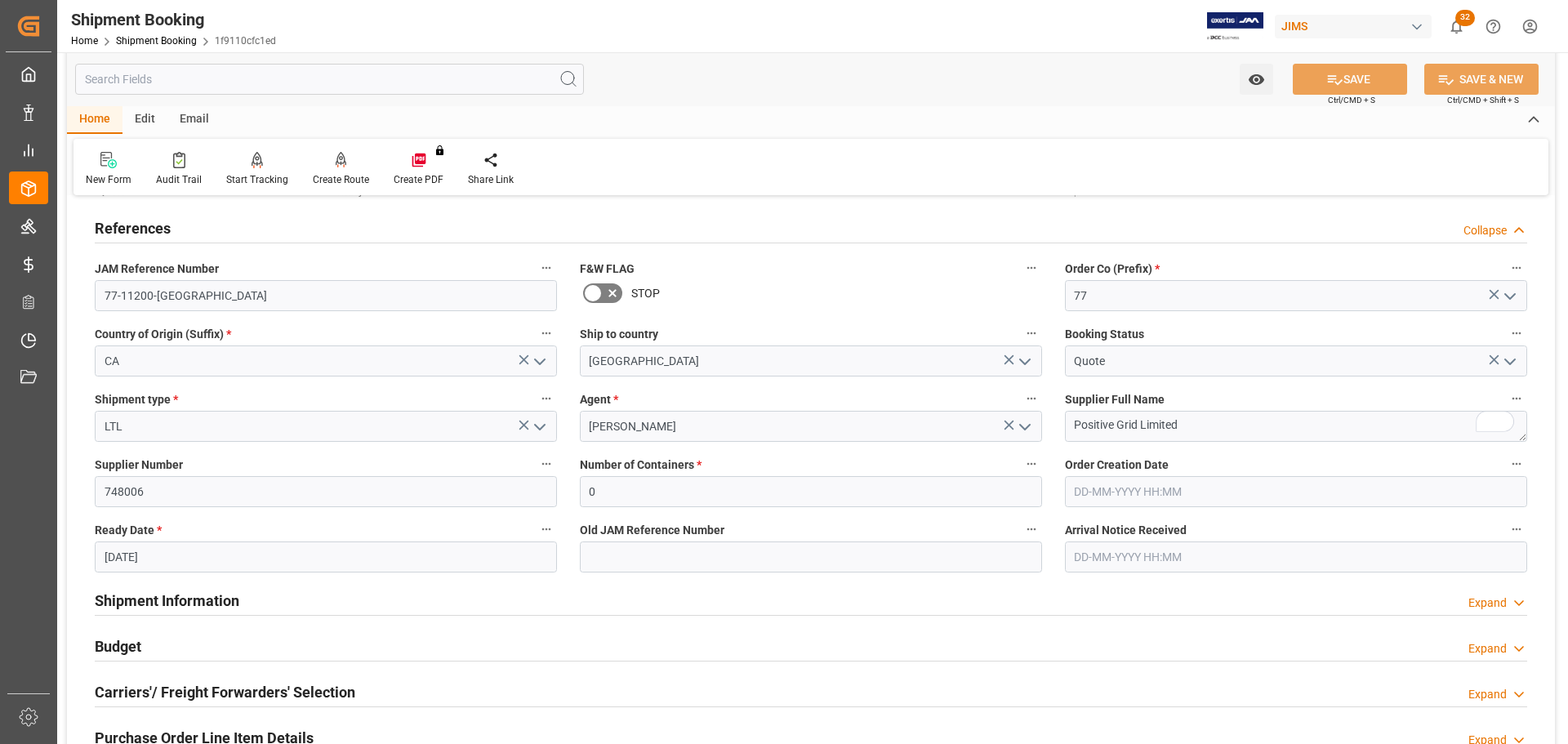
click at [189, 234] on div "References Collapse" at bounding box center [811, 227] width 1432 height 31
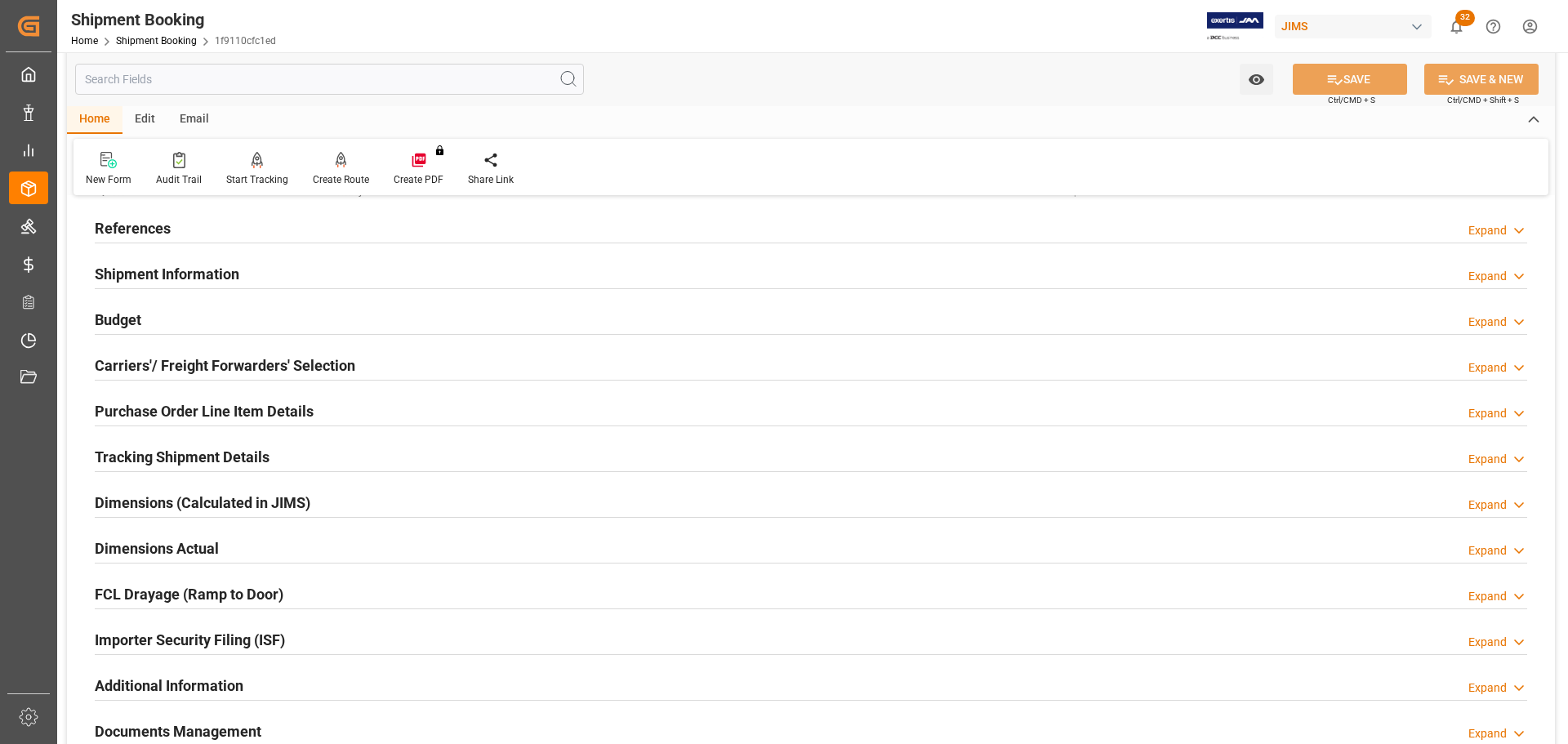
click at [189, 234] on div "References Expand" at bounding box center [811, 227] width 1432 height 31
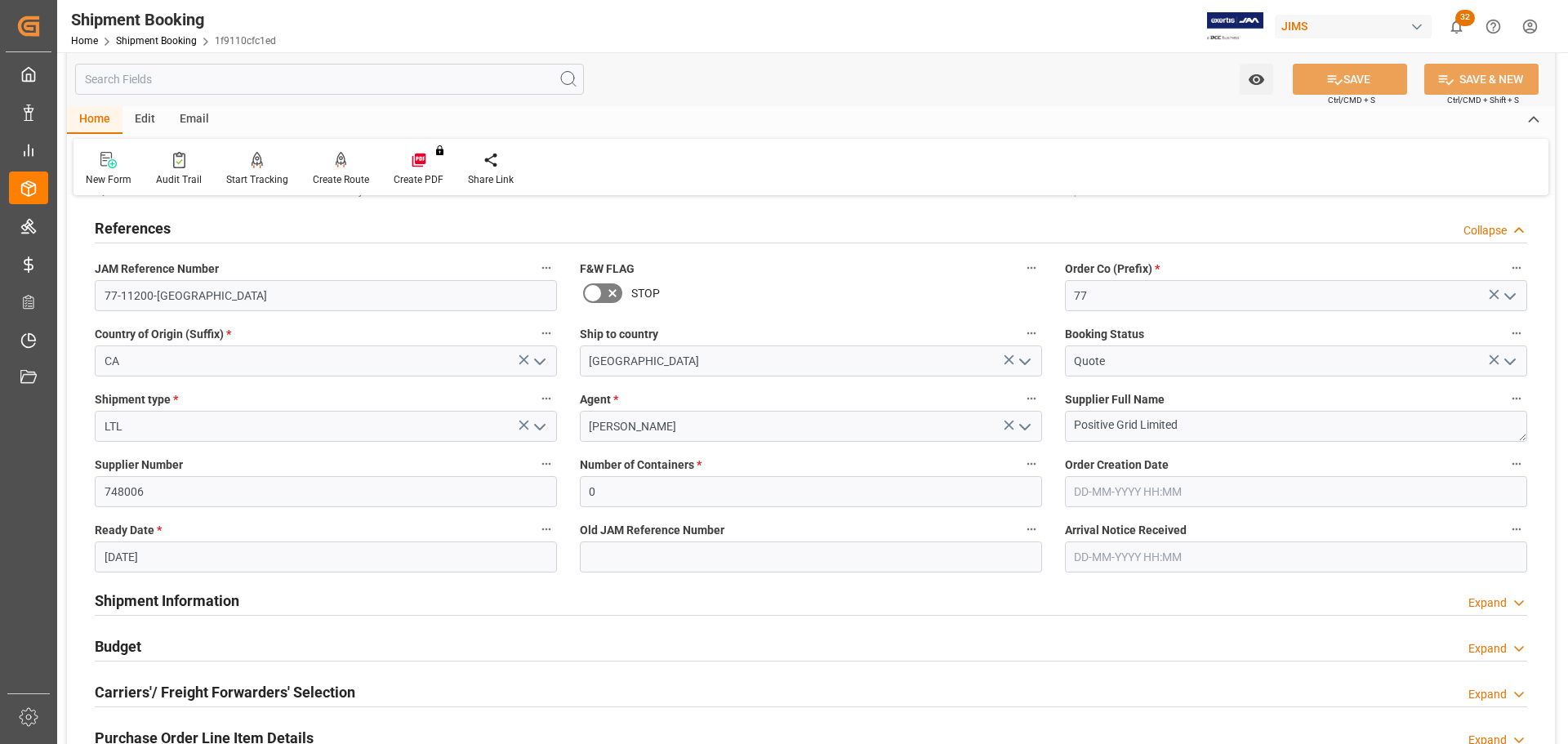
click at [189, 234] on div "References Collapse" at bounding box center [811, 227] width 1432 height 31
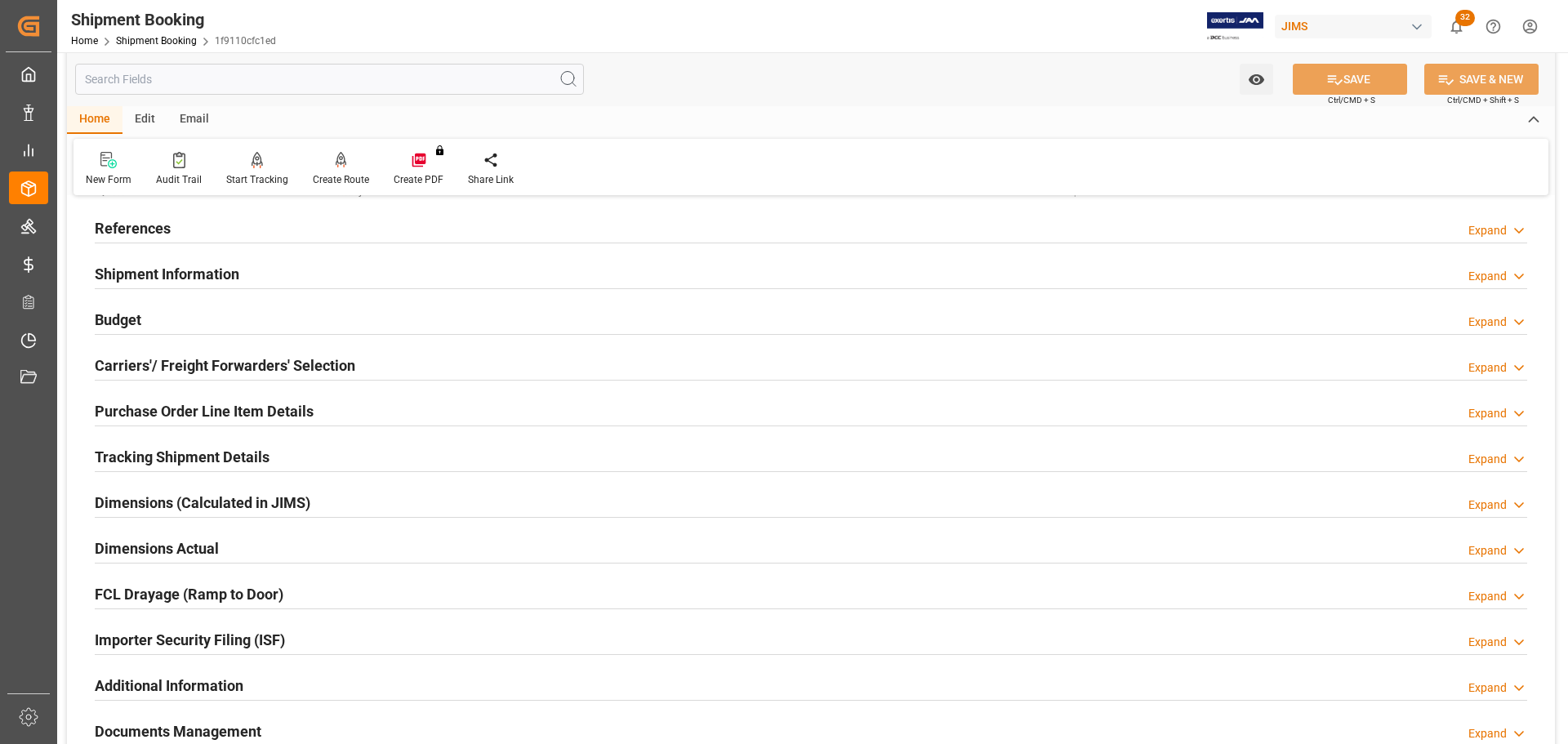
click at [189, 266] on h2 "Shipment Information" at bounding box center [167, 274] width 145 height 22
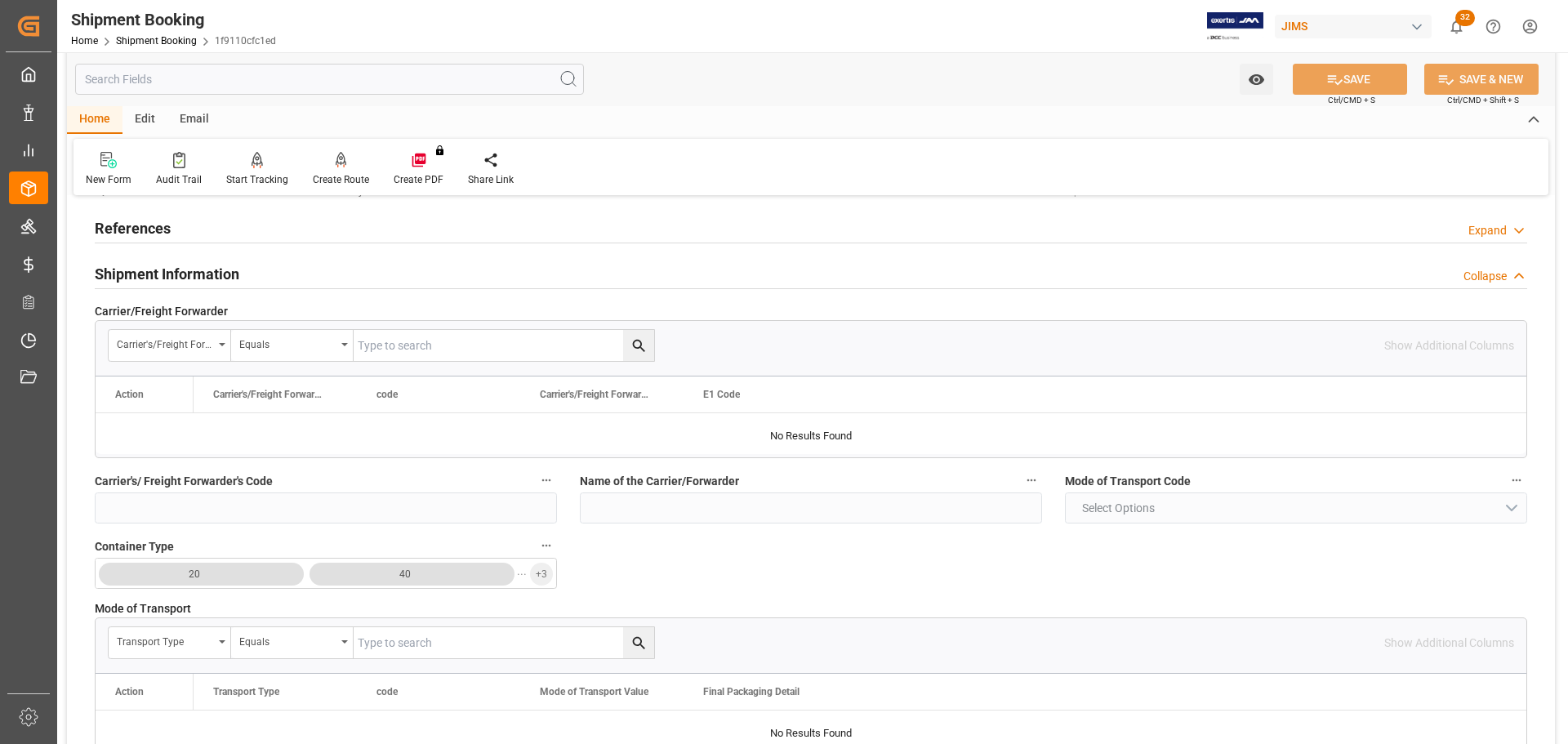
click at [189, 266] on h2 "Shipment Information" at bounding box center [167, 274] width 145 height 22
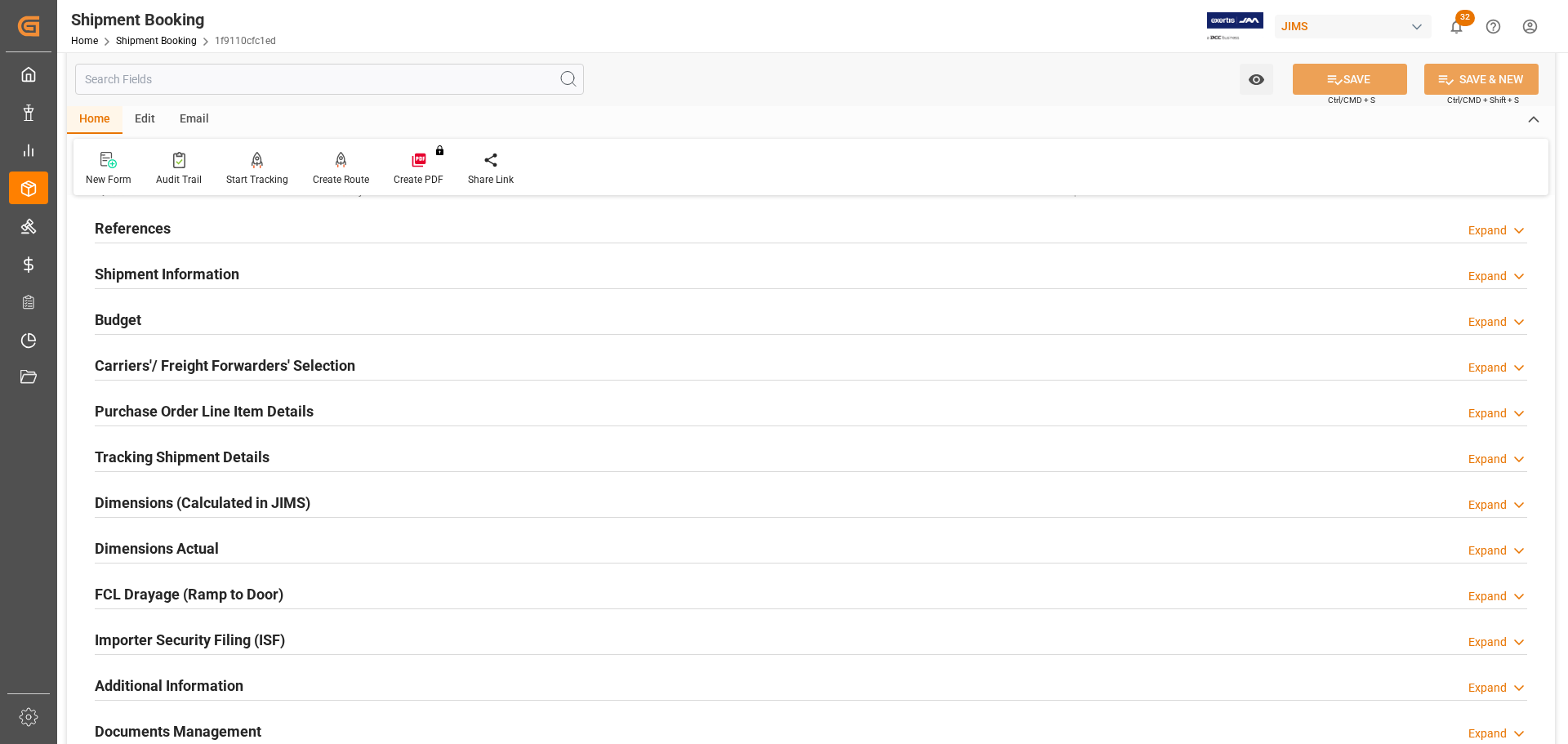
click at [187, 307] on div "Budget Expand" at bounding box center [811, 318] width 1432 height 31
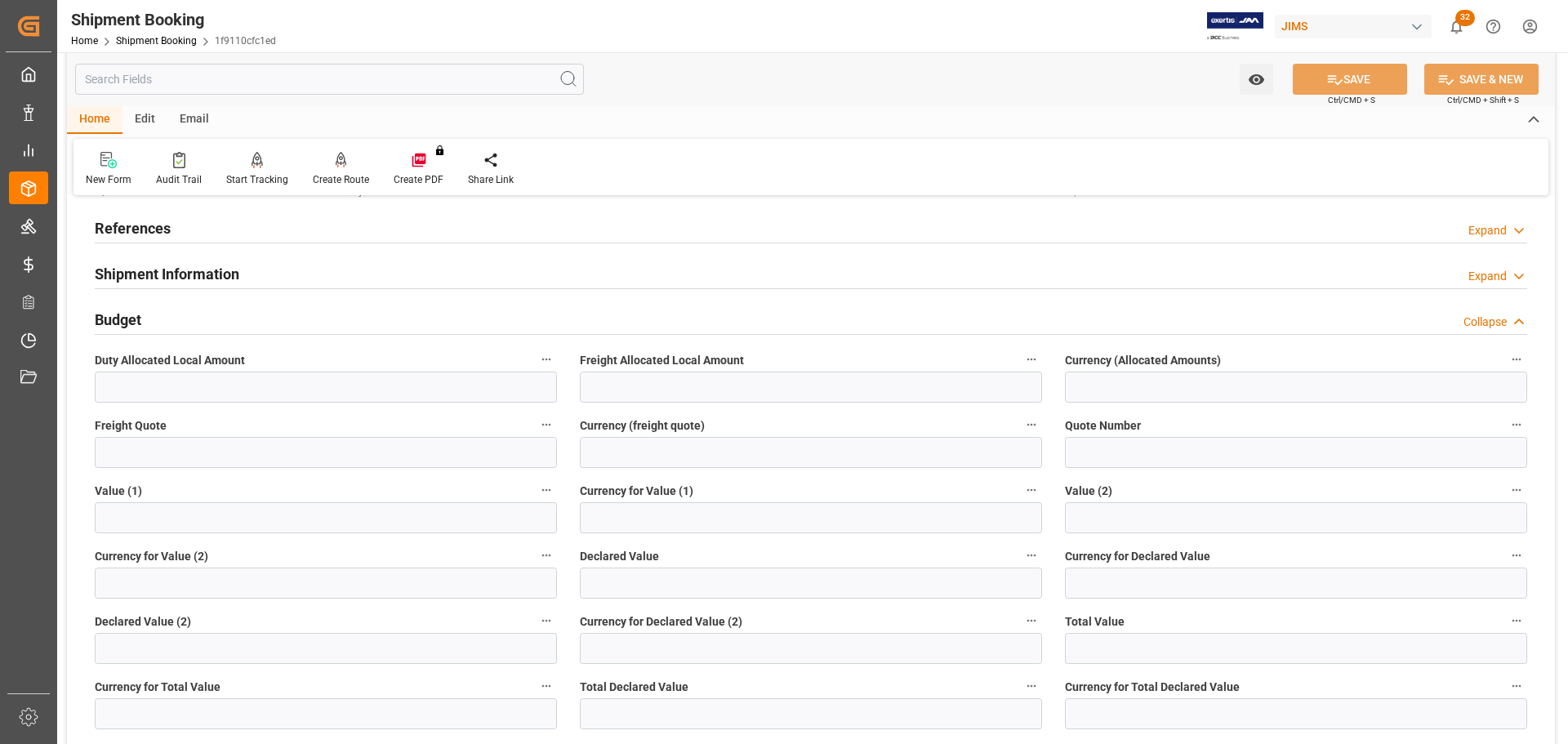
click at [187, 307] on div "Budget Collapse" at bounding box center [811, 318] width 1432 height 31
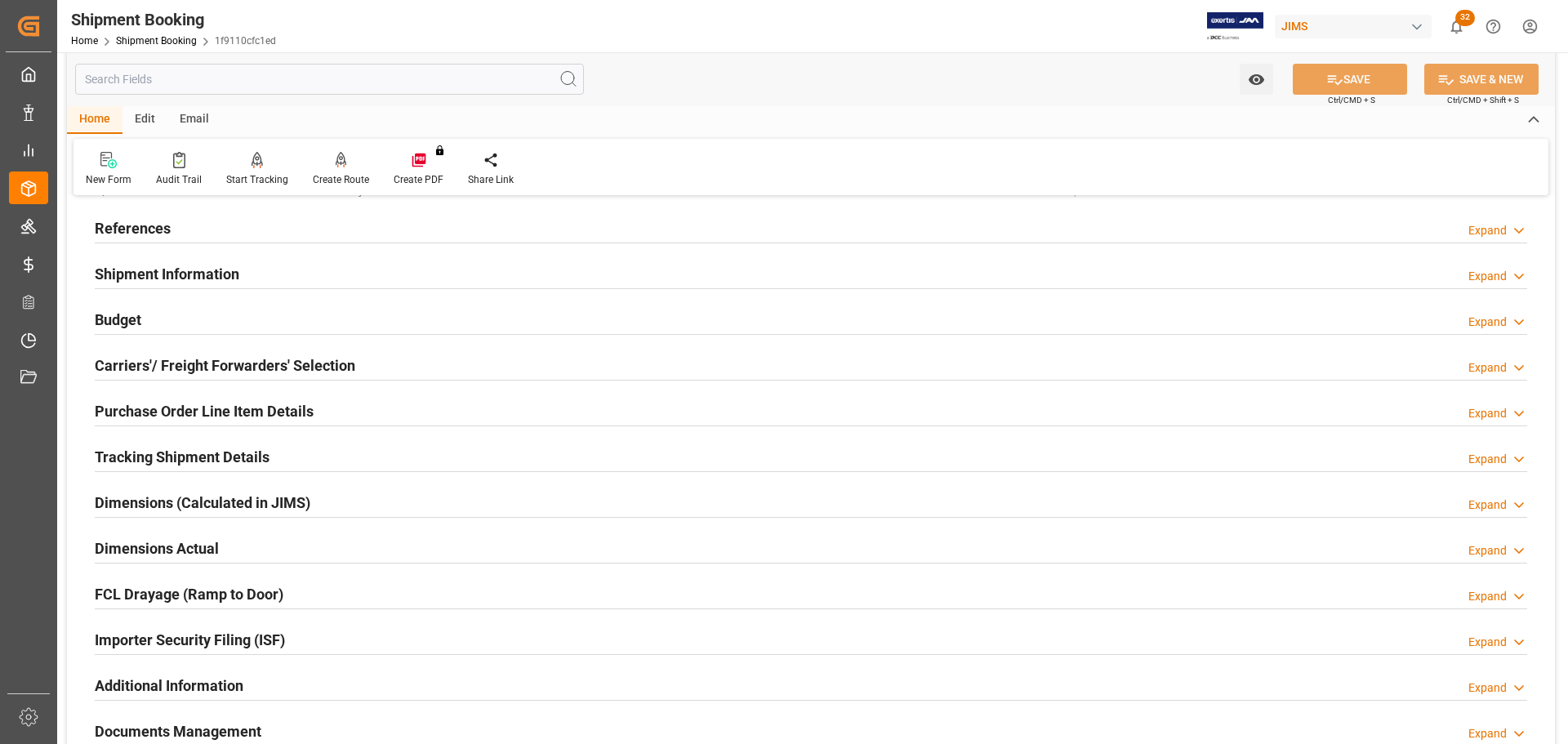
scroll to position [163, 0]
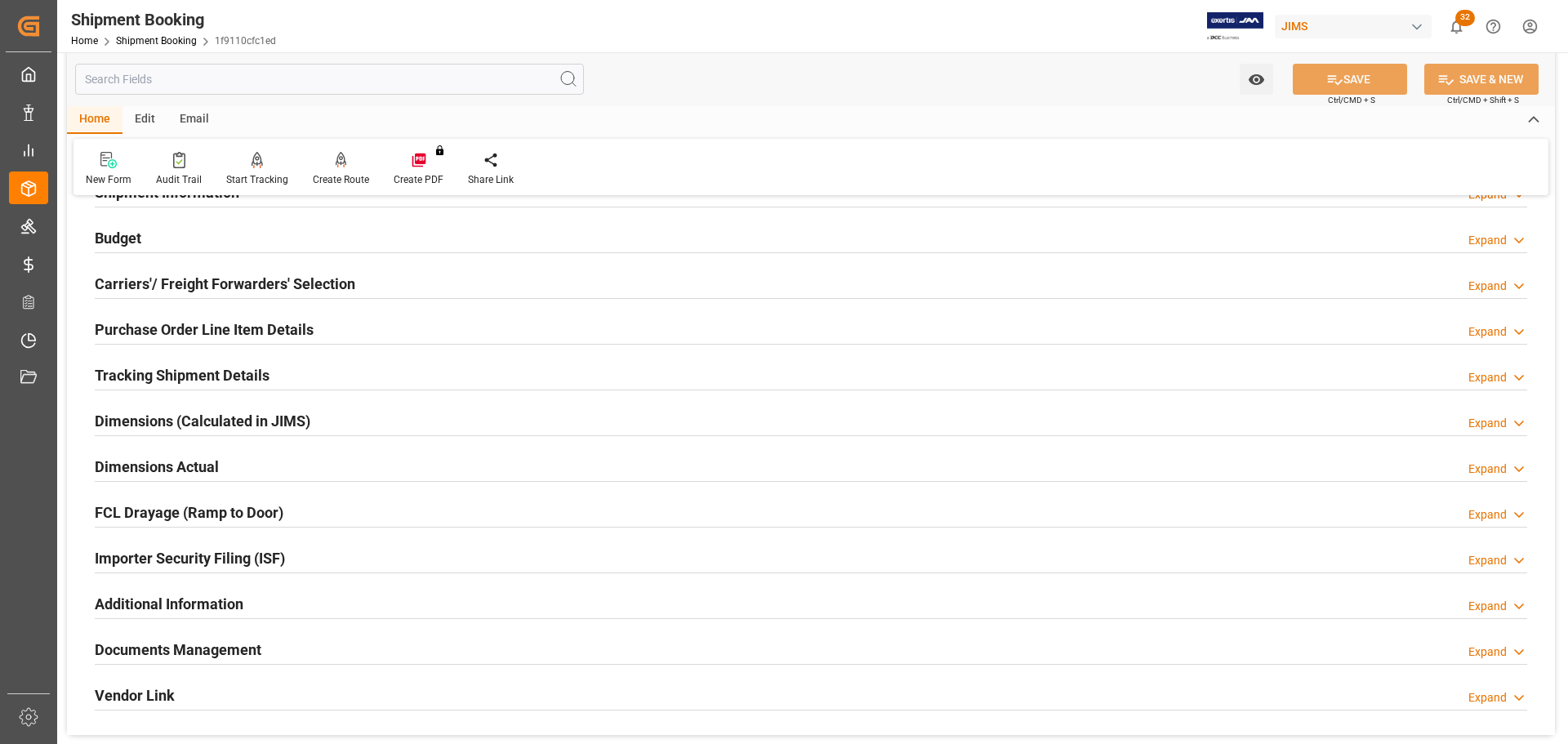
click at [195, 287] on h2 "Carriers'/ Freight Forwarders' Selection" at bounding box center [225, 284] width 261 height 22
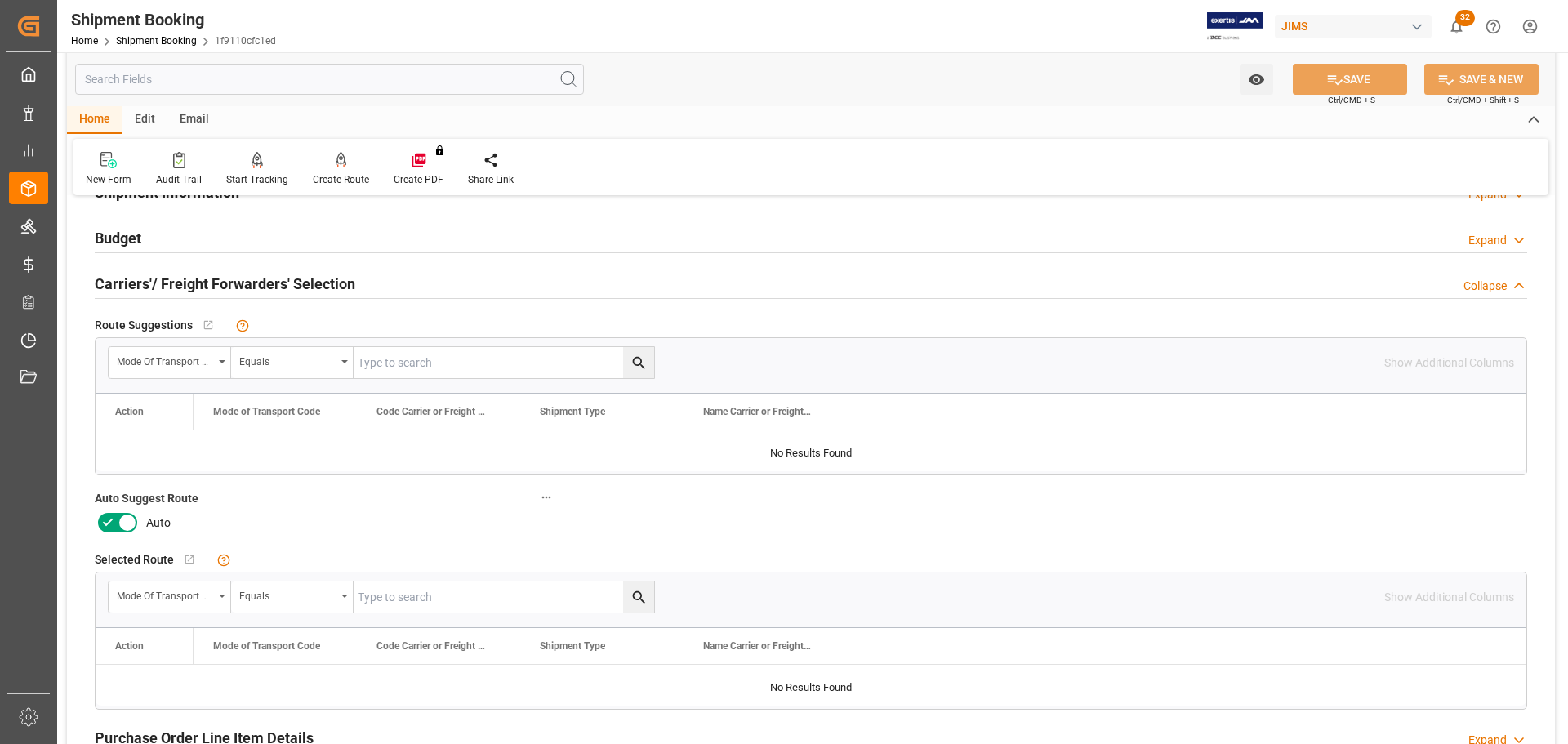
click at [202, 275] on h2 "Carriers'/ Freight Forwarders' Selection" at bounding box center [225, 284] width 261 height 22
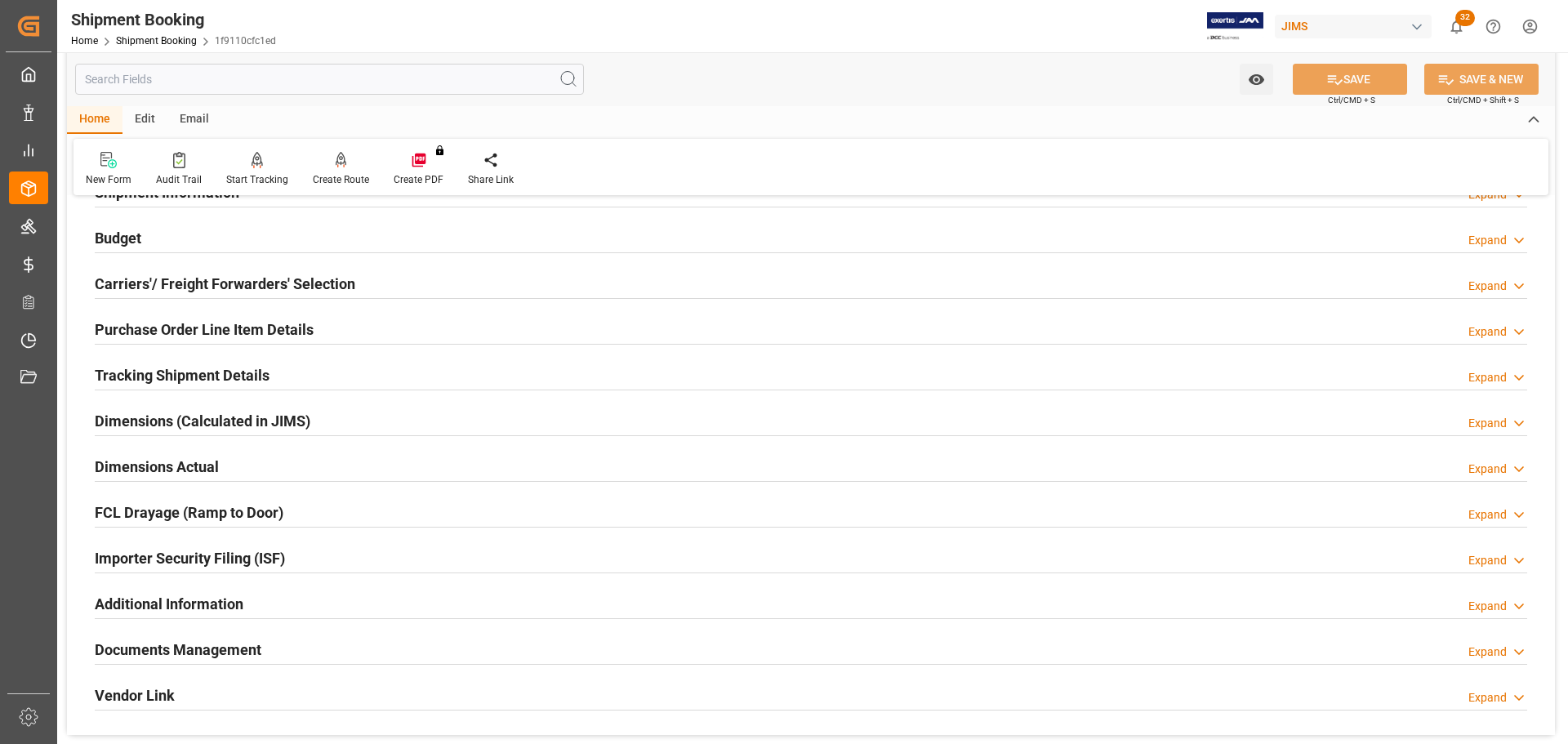
scroll to position [245, 0]
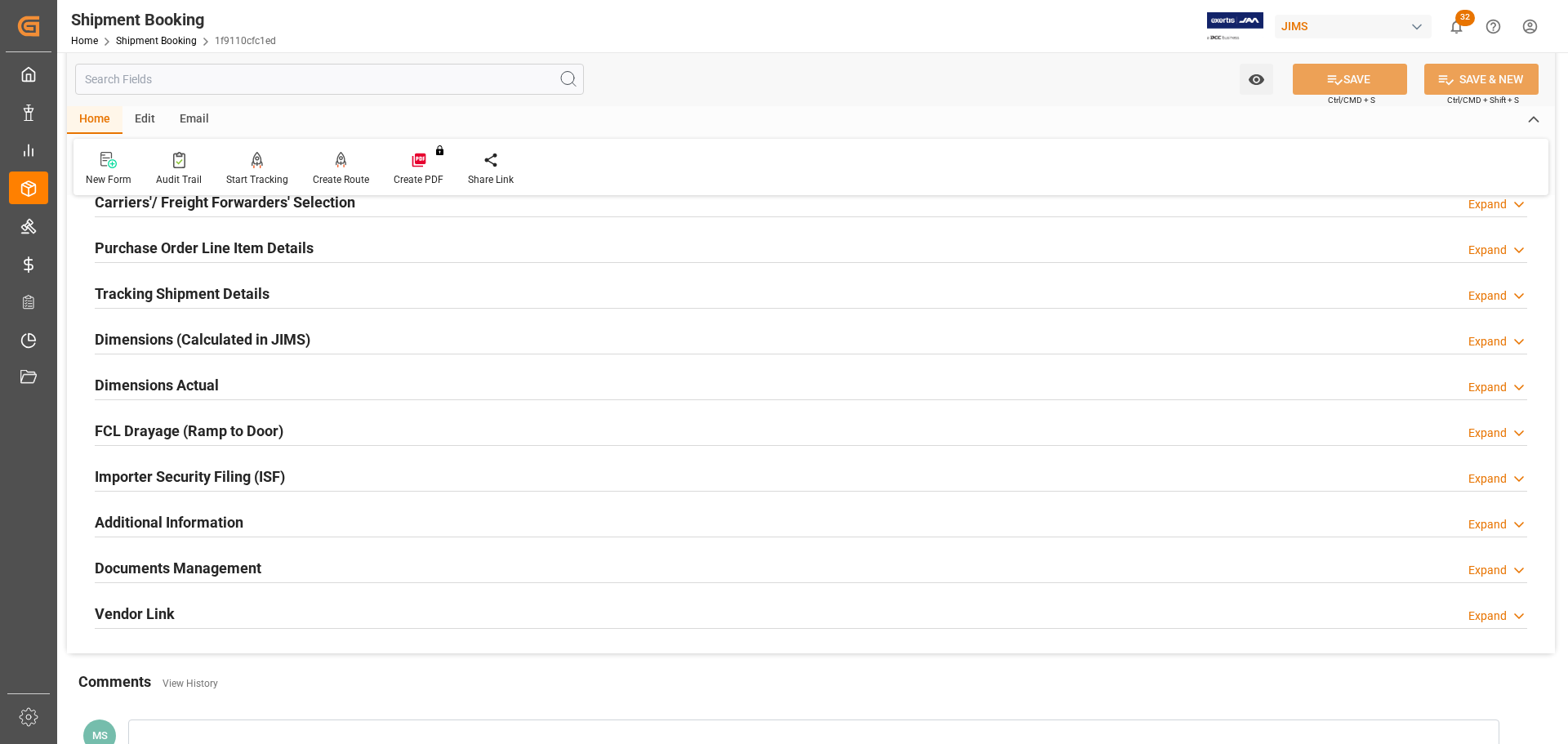
click at [203, 293] on h2 "Tracking Shipment Details" at bounding box center [182, 293] width 175 height 22
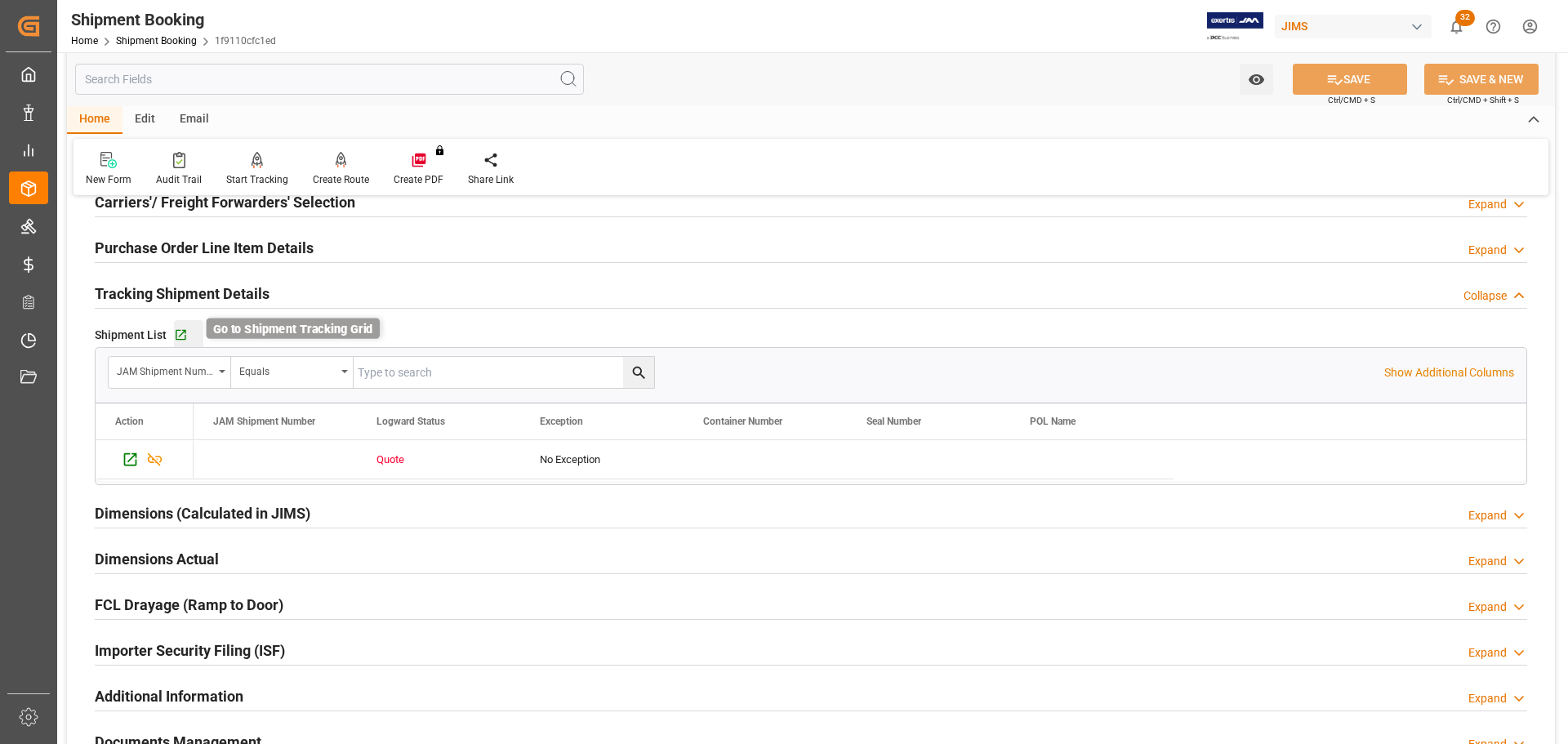
click at [183, 340] on icon "button" at bounding box center [181, 335] width 14 height 14
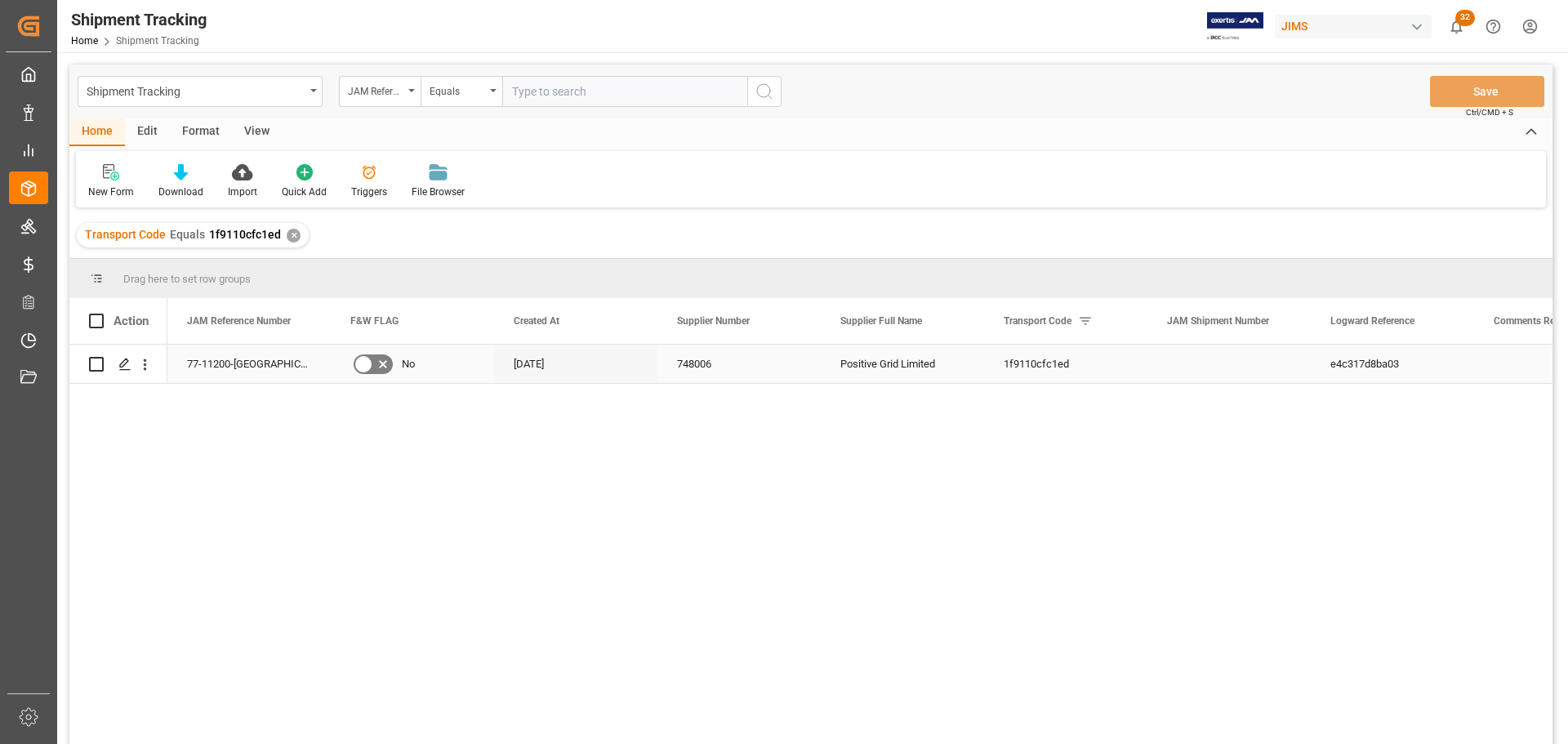
click at [127, 368] on icon "Press SPACE to select this row." at bounding box center [125, 365] width 13 height 13
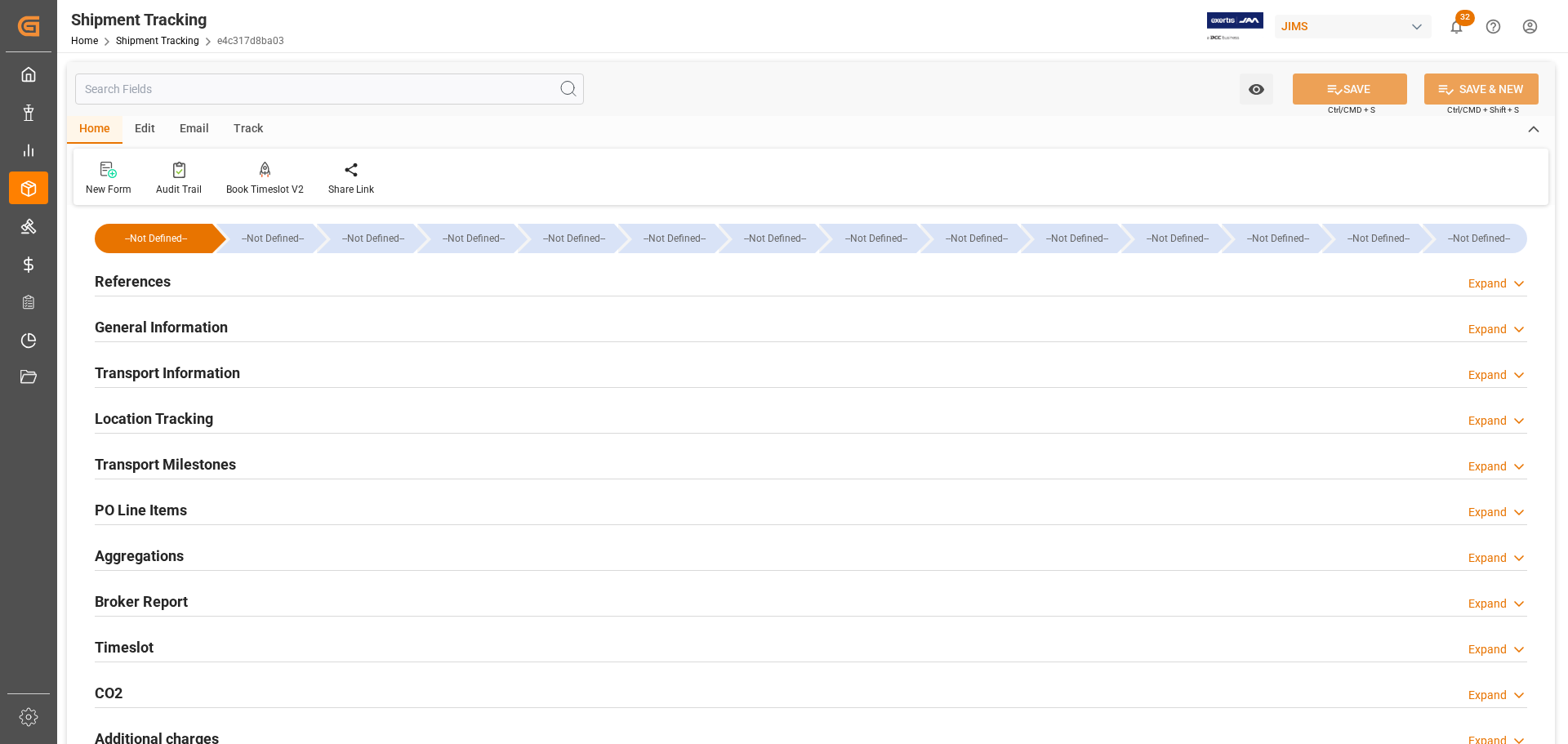
click at [206, 288] on div "References Expand" at bounding box center [811, 280] width 1432 height 31
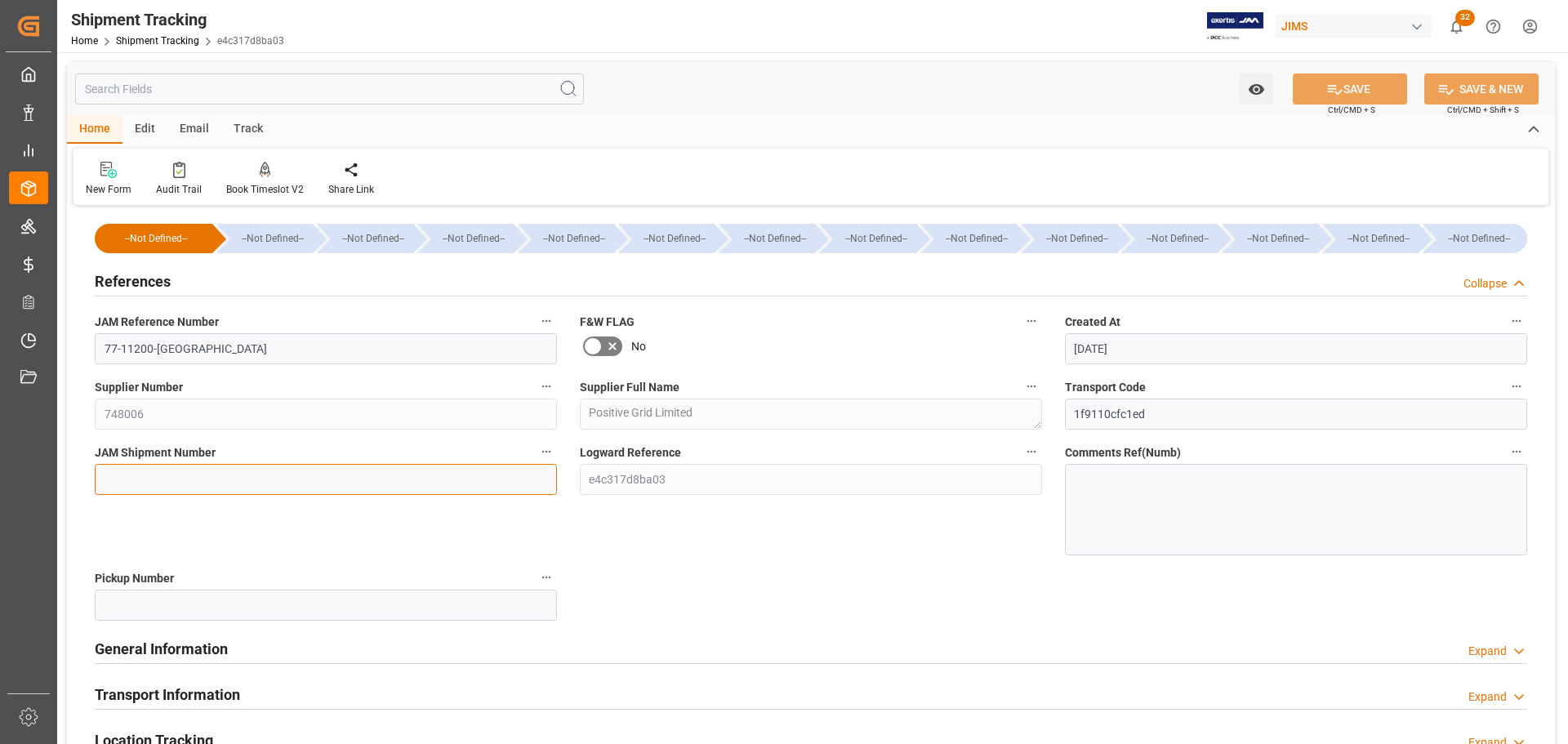
click at [251, 468] on input at bounding box center [326, 479] width 462 height 31
paste input "73143"
type input "73143"
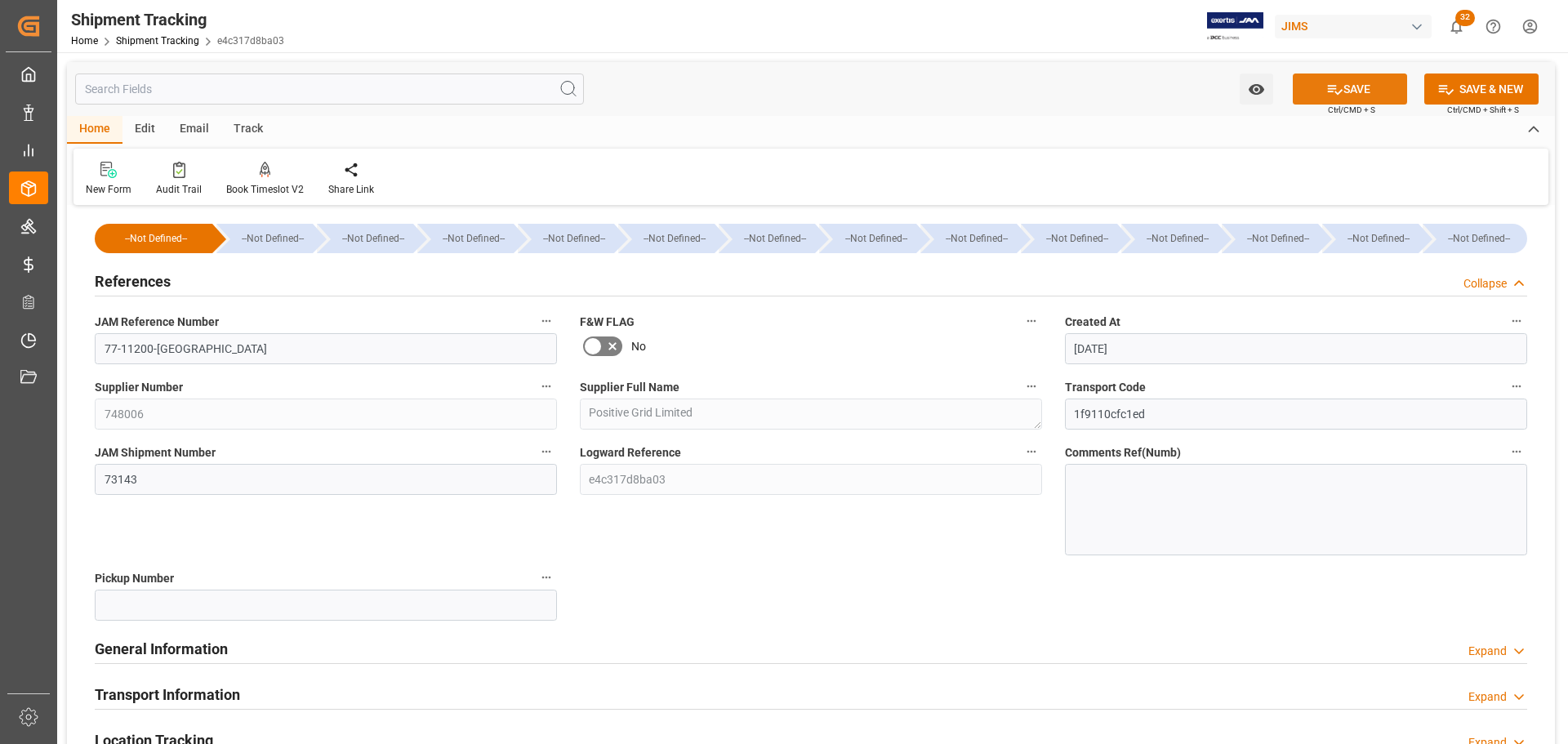
click at [1315, 97] on button "SAVE" at bounding box center [1349, 88] width 114 height 31
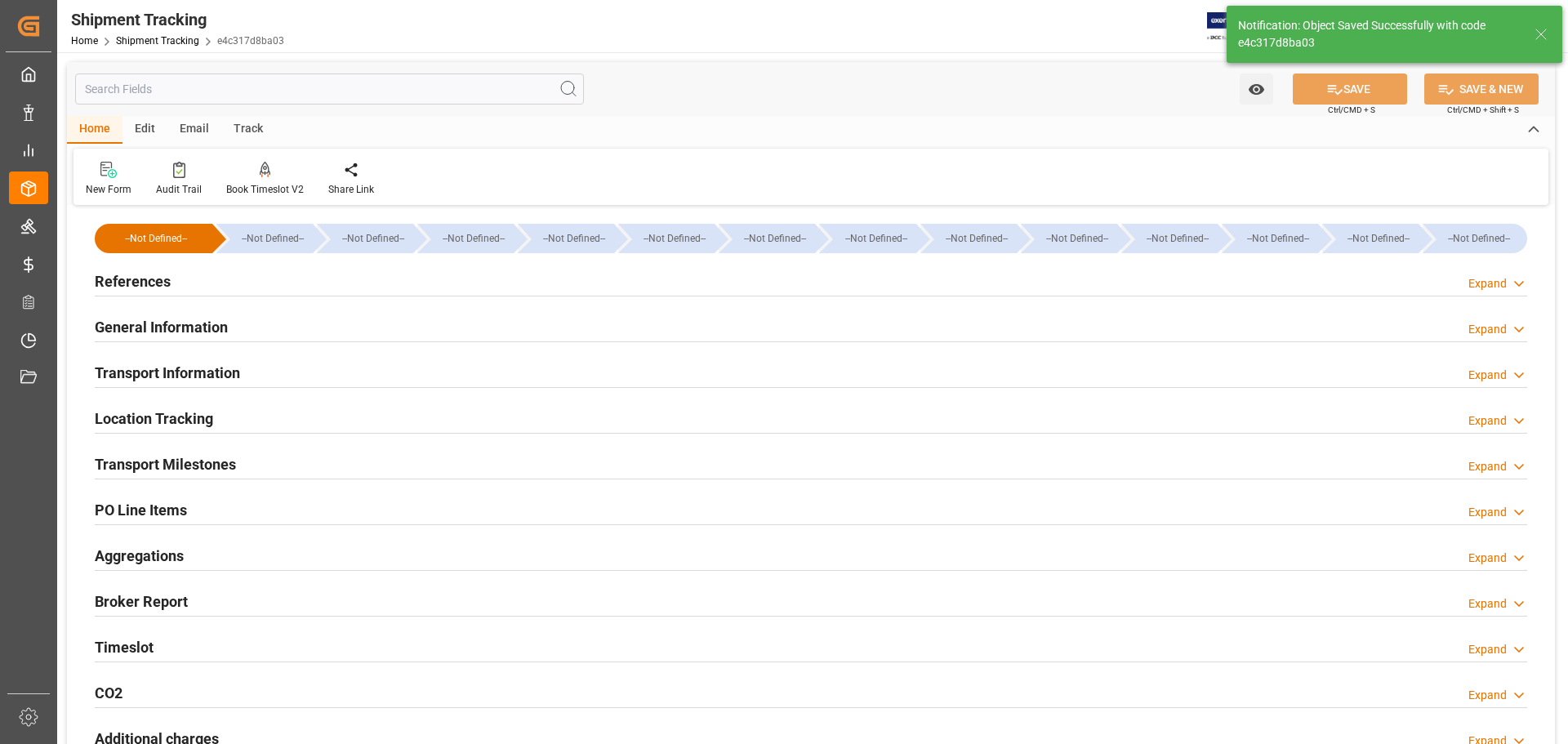
click at [158, 325] on h2 "General Information" at bounding box center [162, 327] width 133 height 22
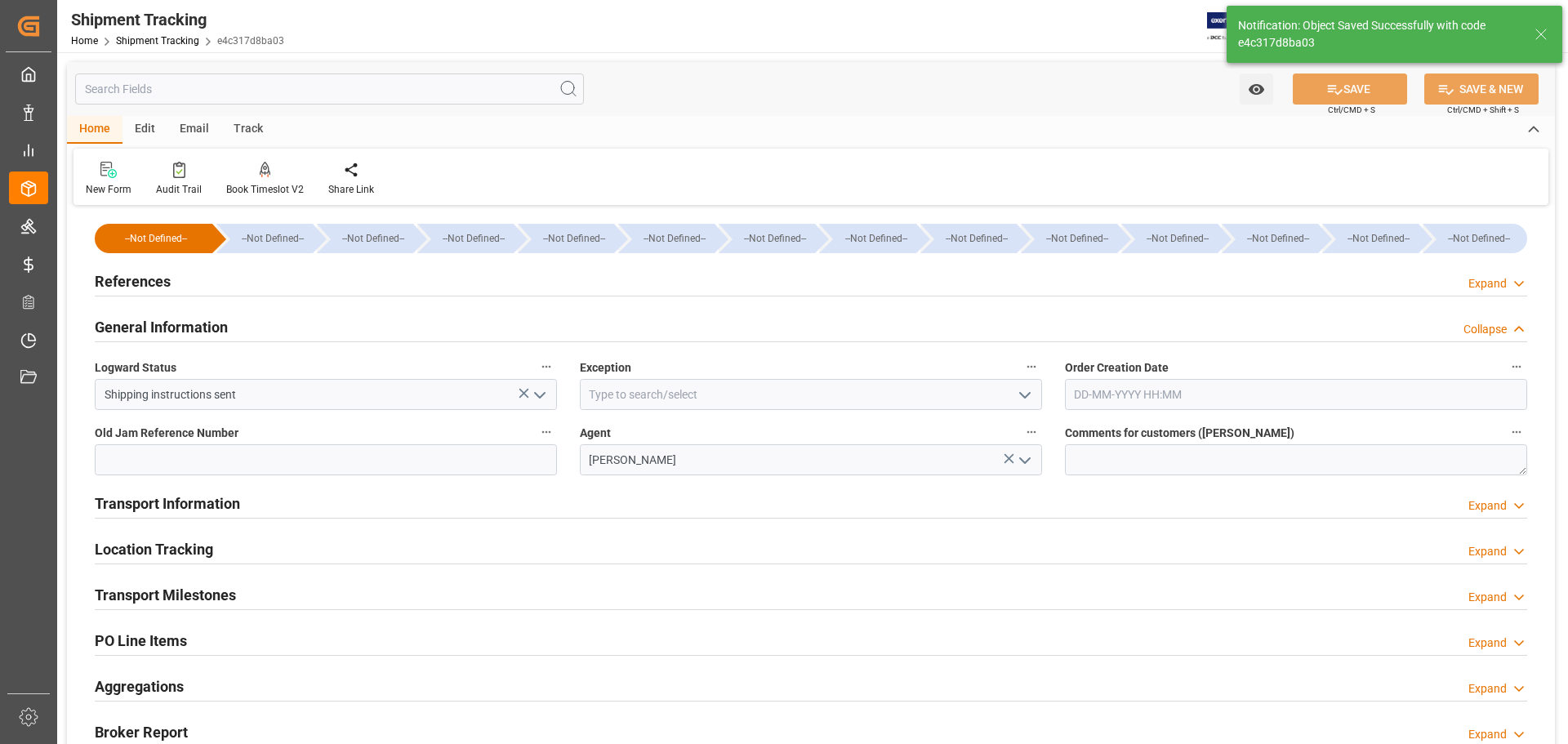
click at [158, 325] on h2 "General Information" at bounding box center [162, 327] width 133 height 22
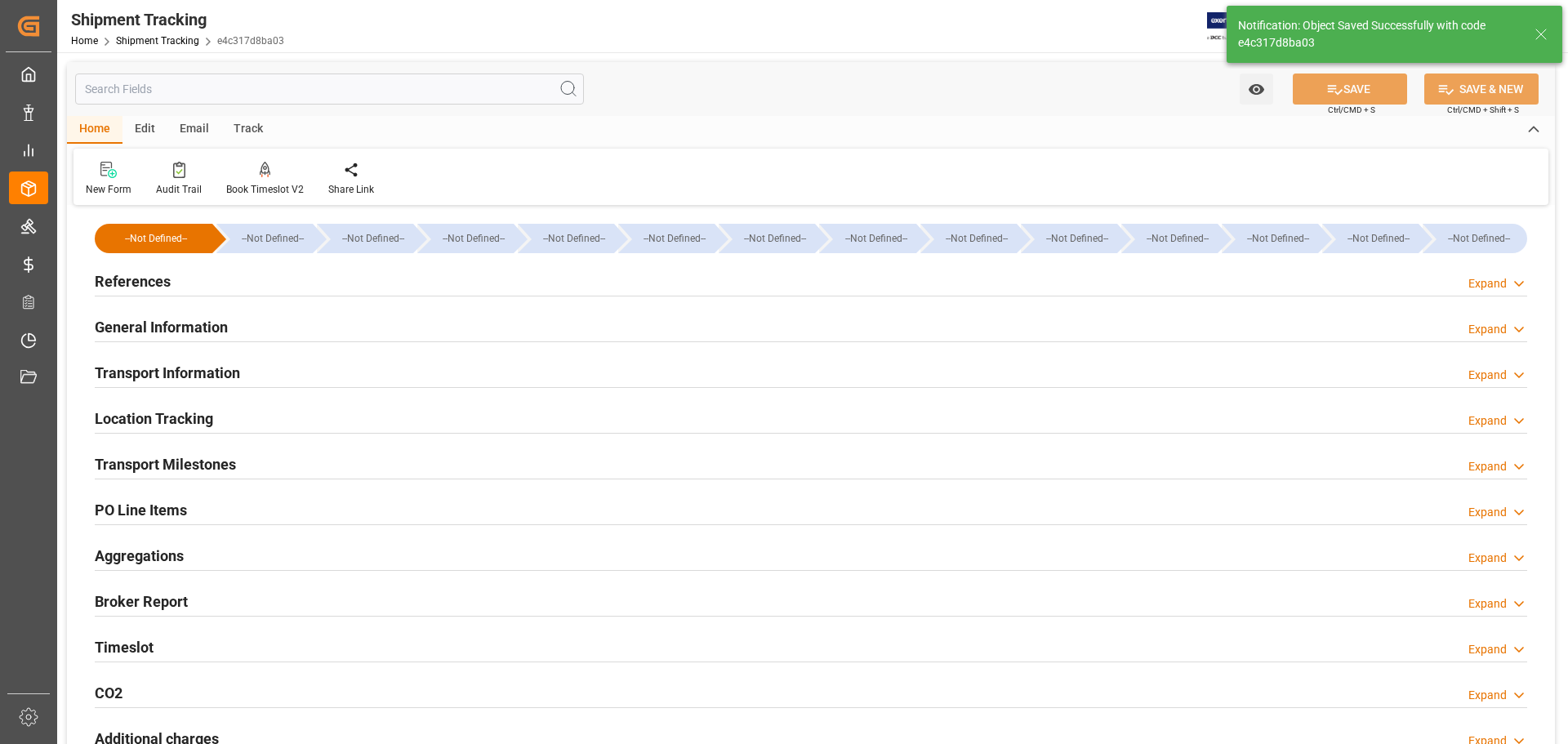
click at [172, 285] on div "References Expand" at bounding box center [811, 280] width 1432 height 31
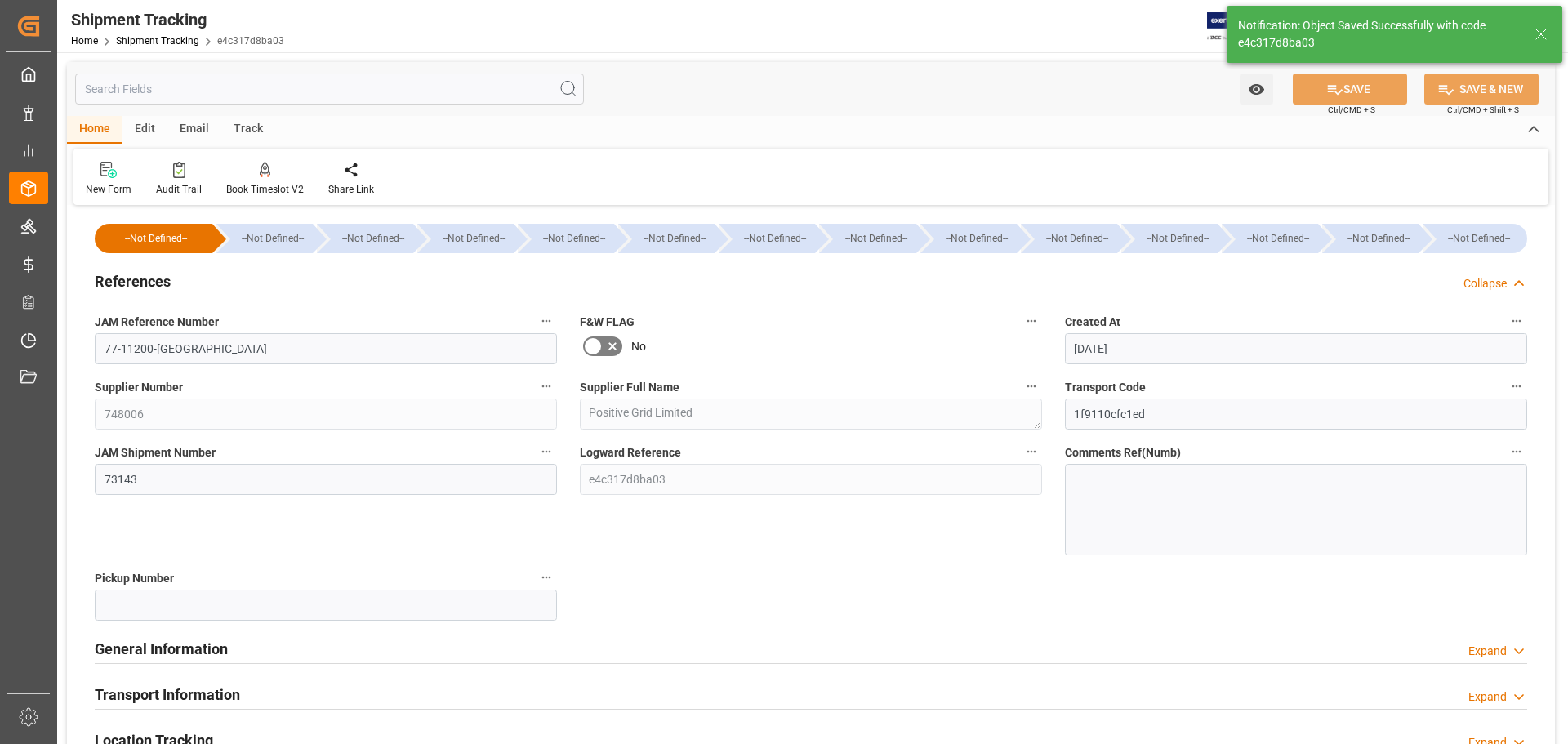
click at [198, 279] on div "References Collapse" at bounding box center [811, 280] width 1432 height 31
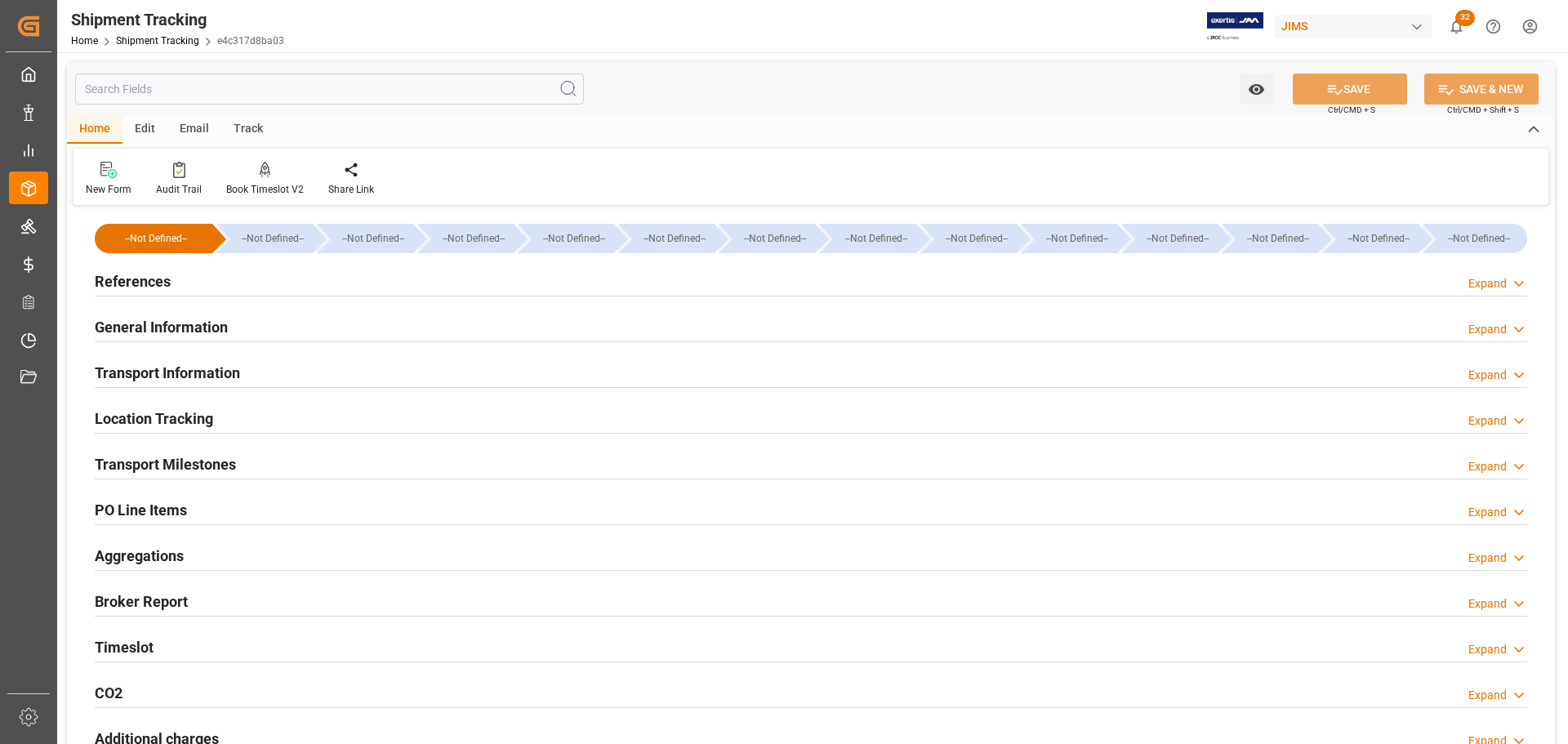
click at [206, 322] on h2 "General Information" at bounding box center [162, 327] width 133 height 22
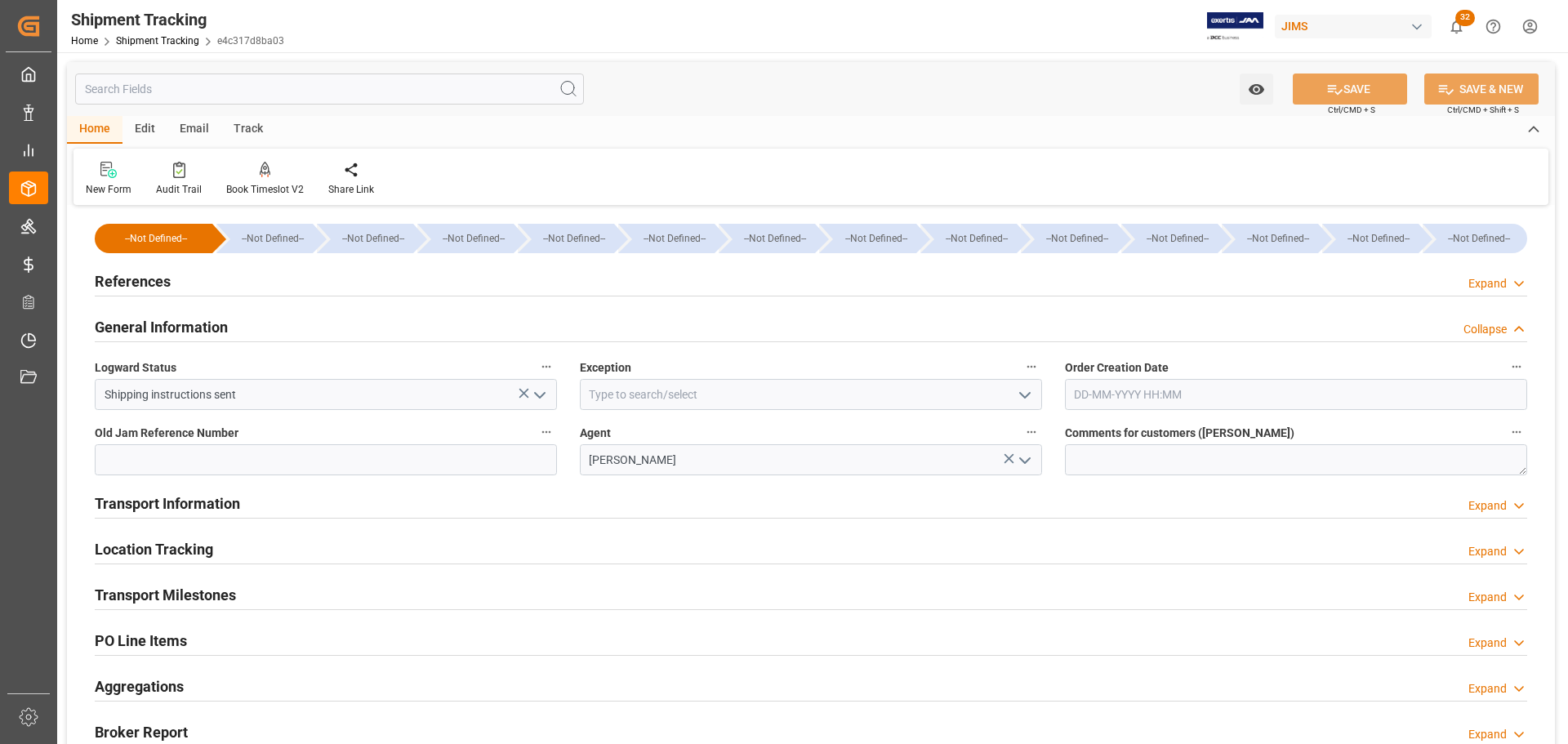
click at [206, 322] on h2 "General Information" at bounding box center [162, 327] width 133 height 22
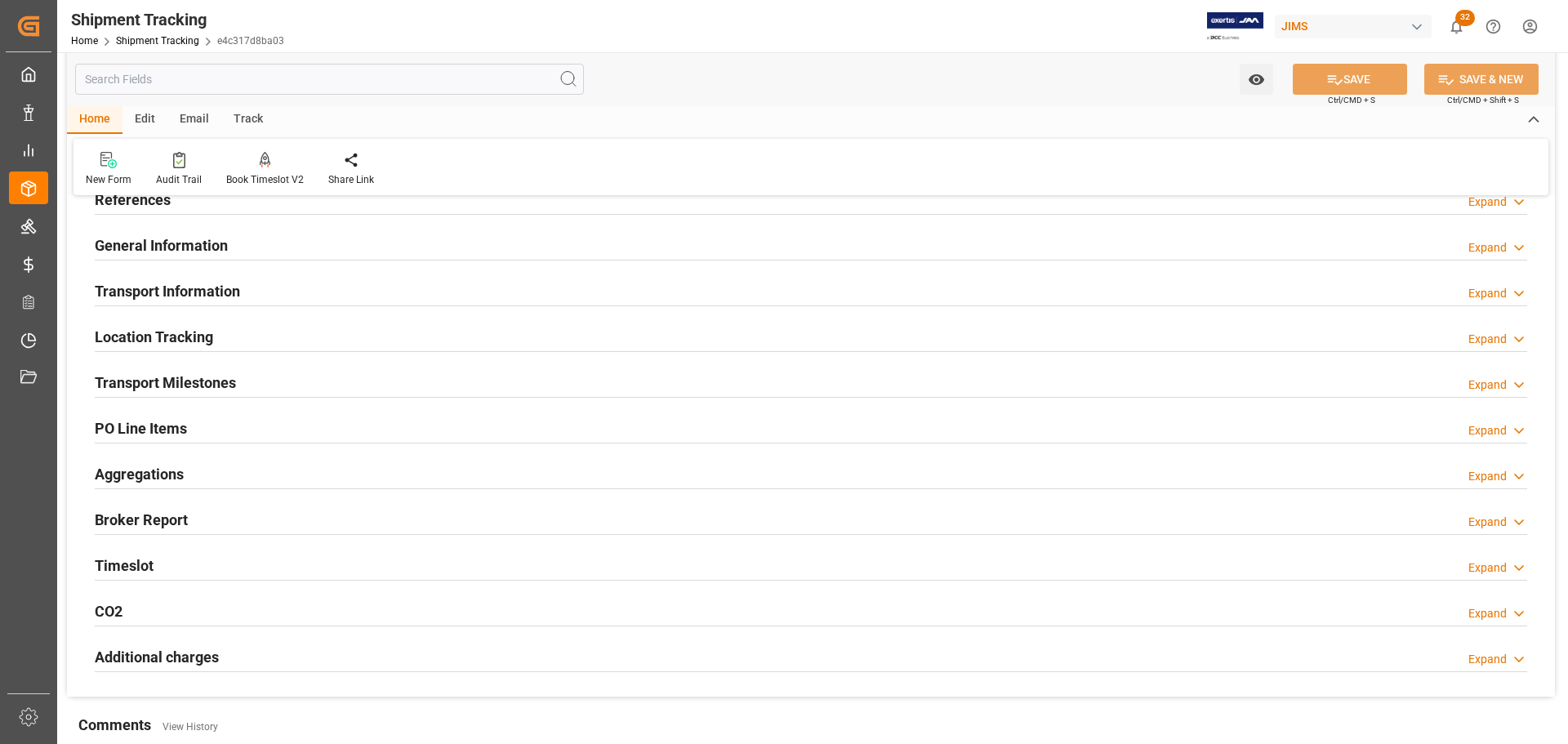
click at [207, 299] on h2 "Transport Information" at bounding box center [167, 291] width 146 height 22
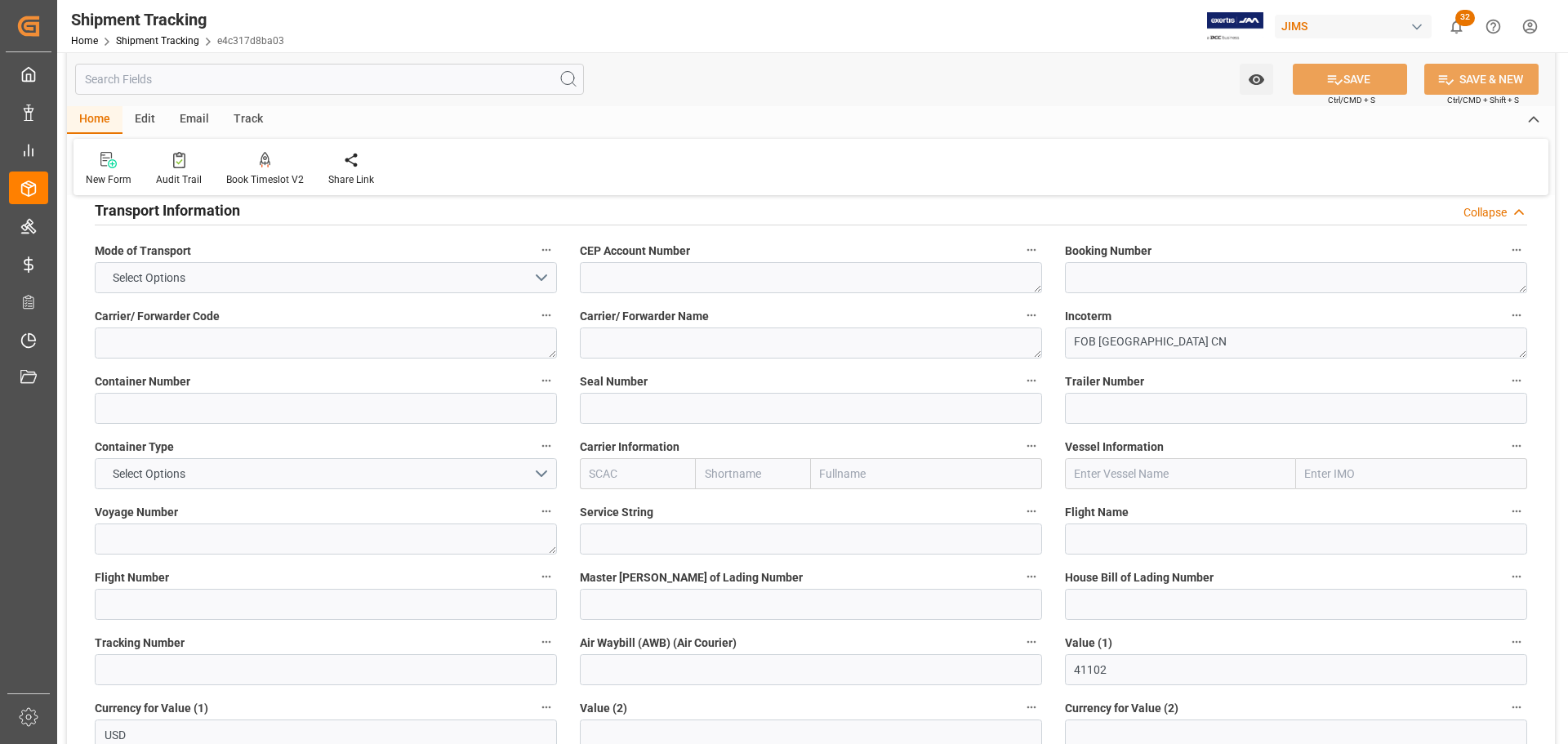
scroll to position [163, 0]
click at [218, 276] on button "Select Options" at bounding box center [326, 277] width 462 height 31
click at [218, 276] on div "1" at bounding box center [326, 281] width 460 height 34
click at [218, 276] on button "1" at bounding box center [326, 277] width 462 height 31
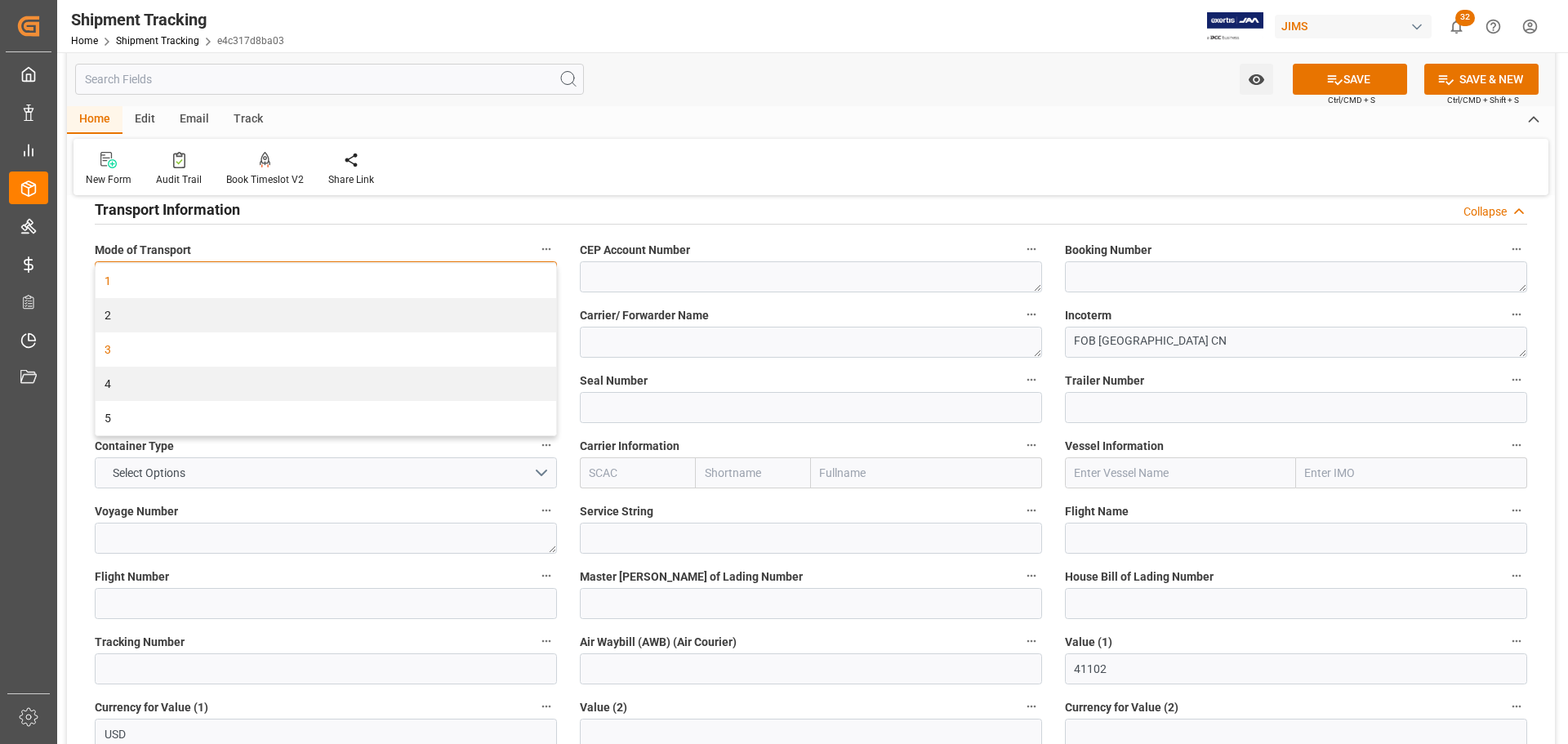
click at [191, 350] on div "3" at bounding box center [326, 349] width 460 height 34
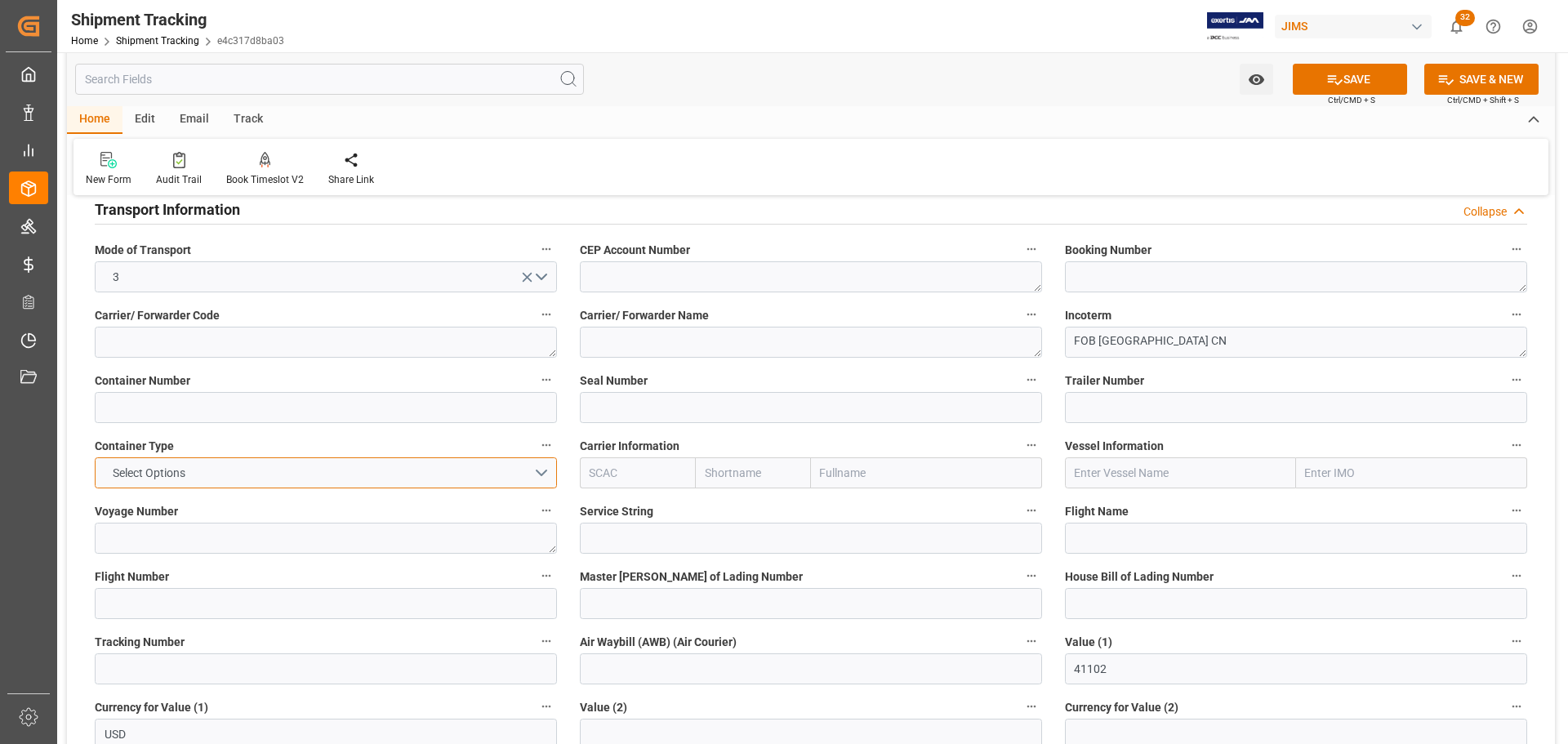
click at [396, 482] on button "Select Options" at bounding box center [326, 472] width 462 height 31
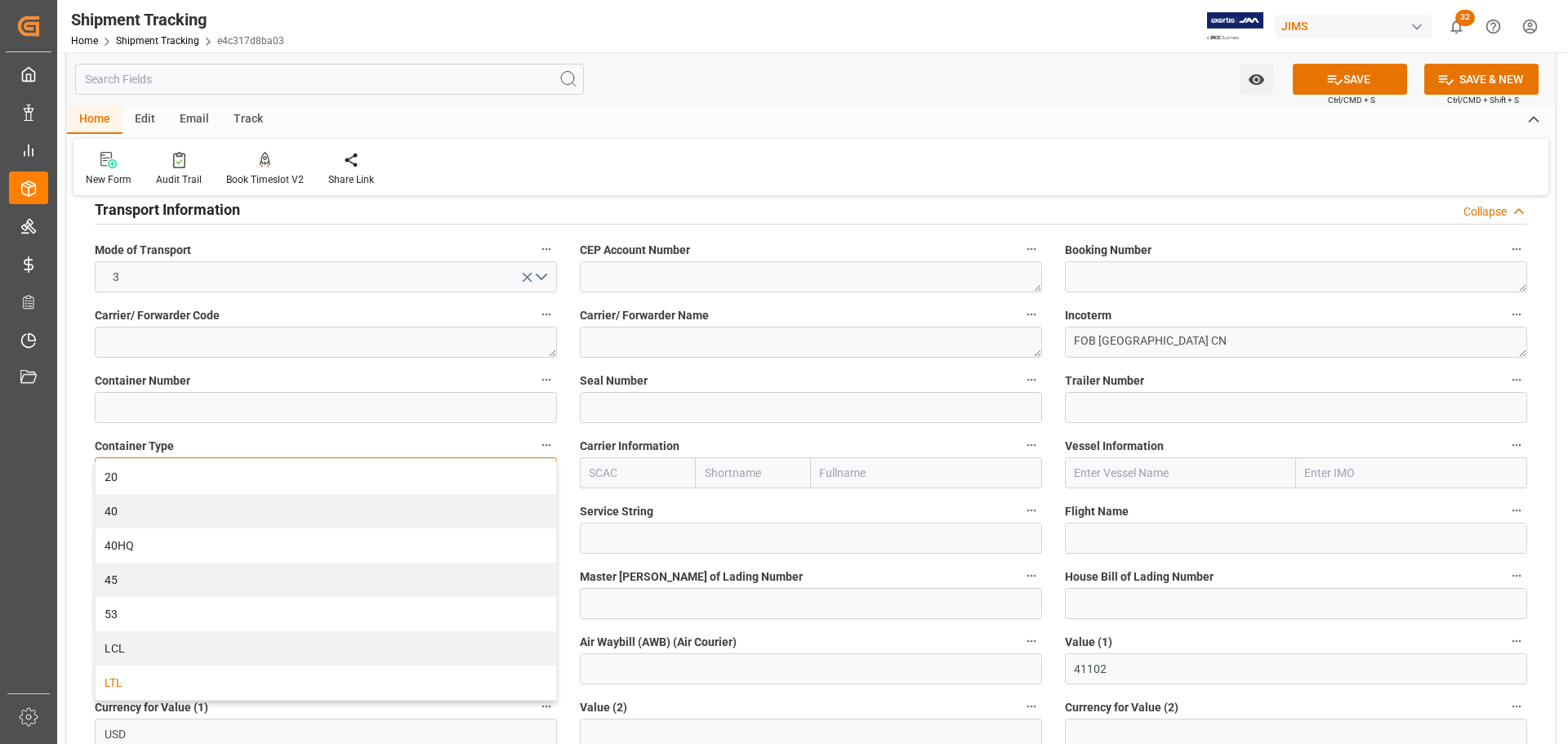
click at [178, 677] on div "LTL" at bounding box center [326, 682] width 460 height 34
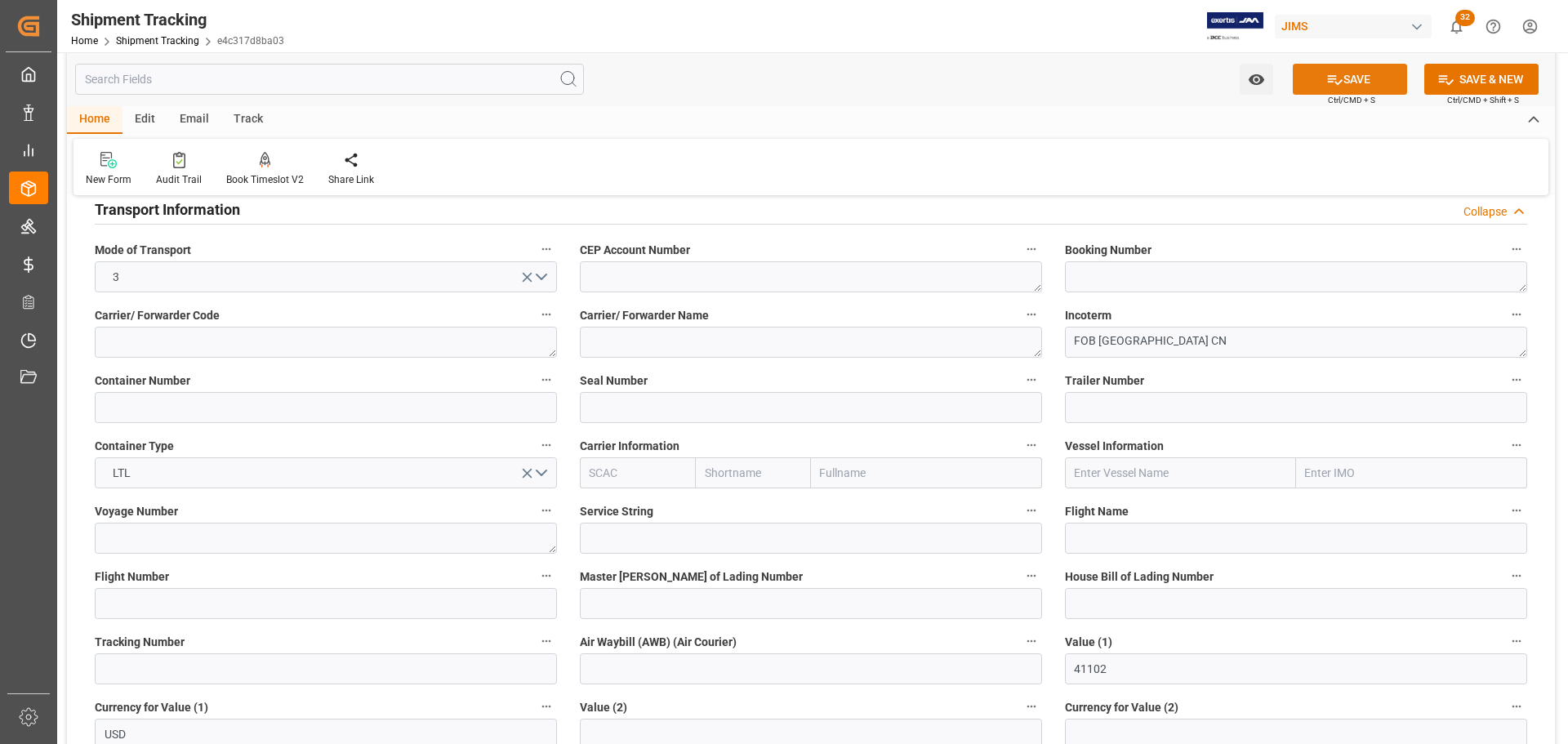
click at [1334, 73] on icon at bounding box center [1335, 79] width 17 height 17
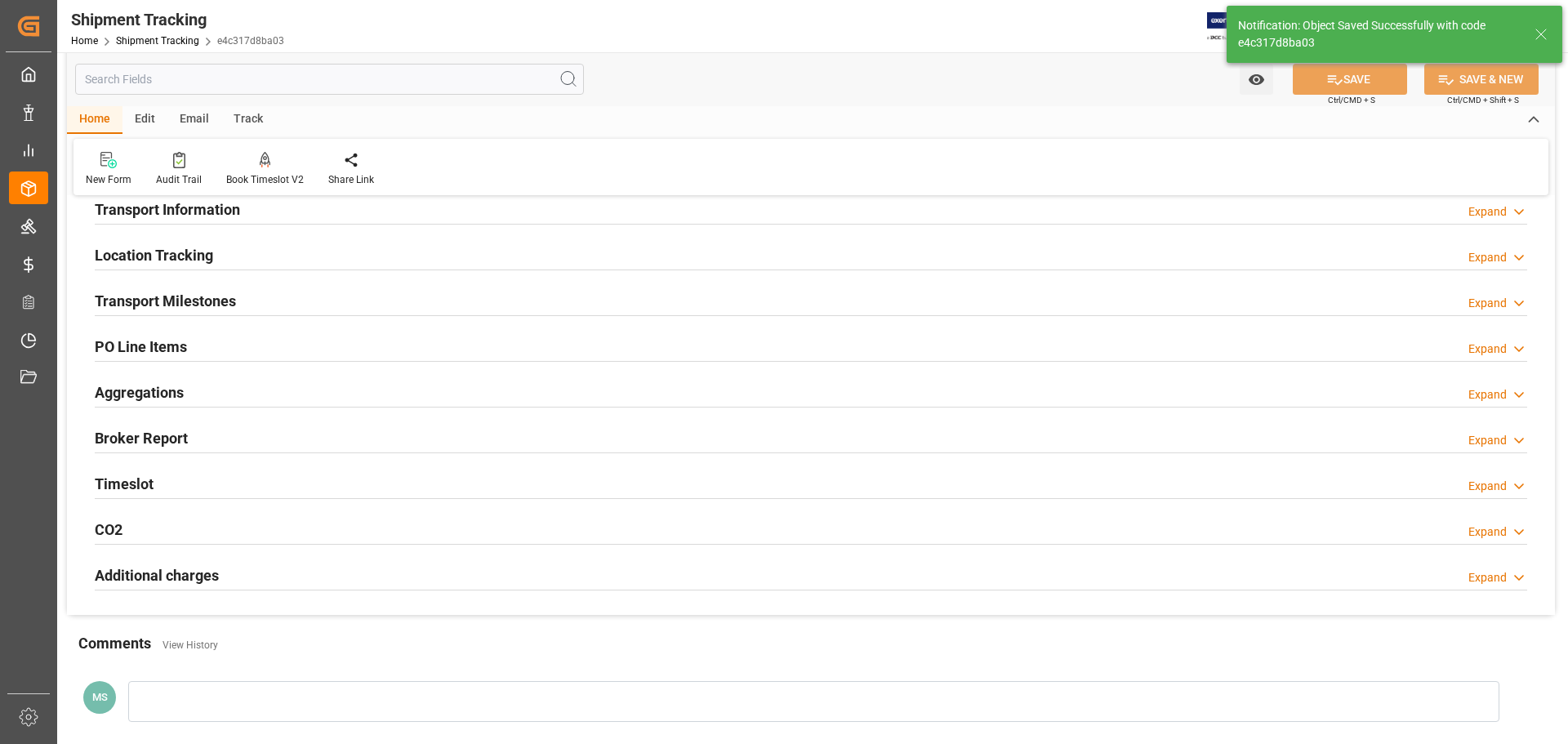
click at [369, 302] on div "Transport Milestones Expand" at bounding box center [811, 299] width 1432 height 31
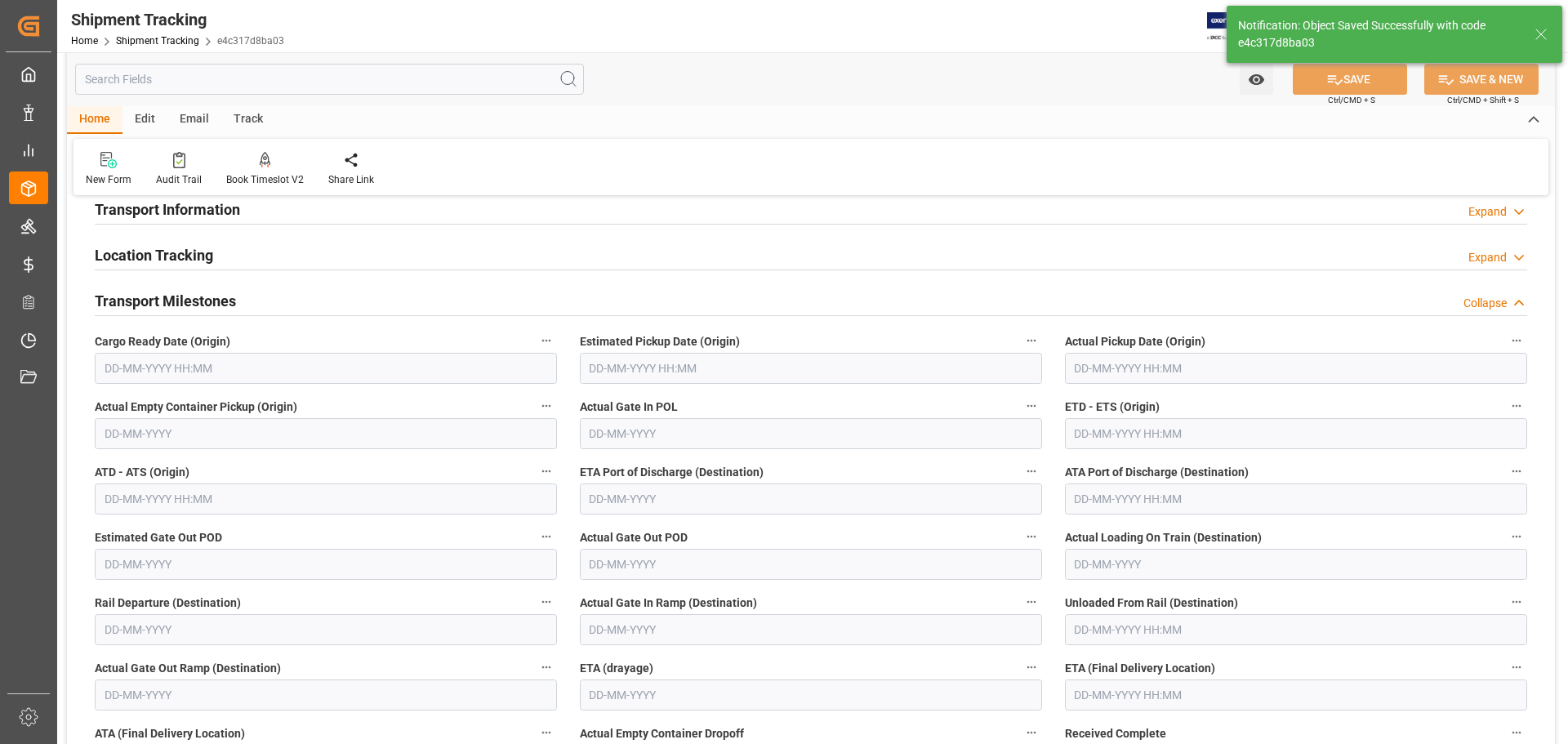
click at [204, 305] on h2 "Transport Milestones" at bounding box center [166, 301] width 142 height 22
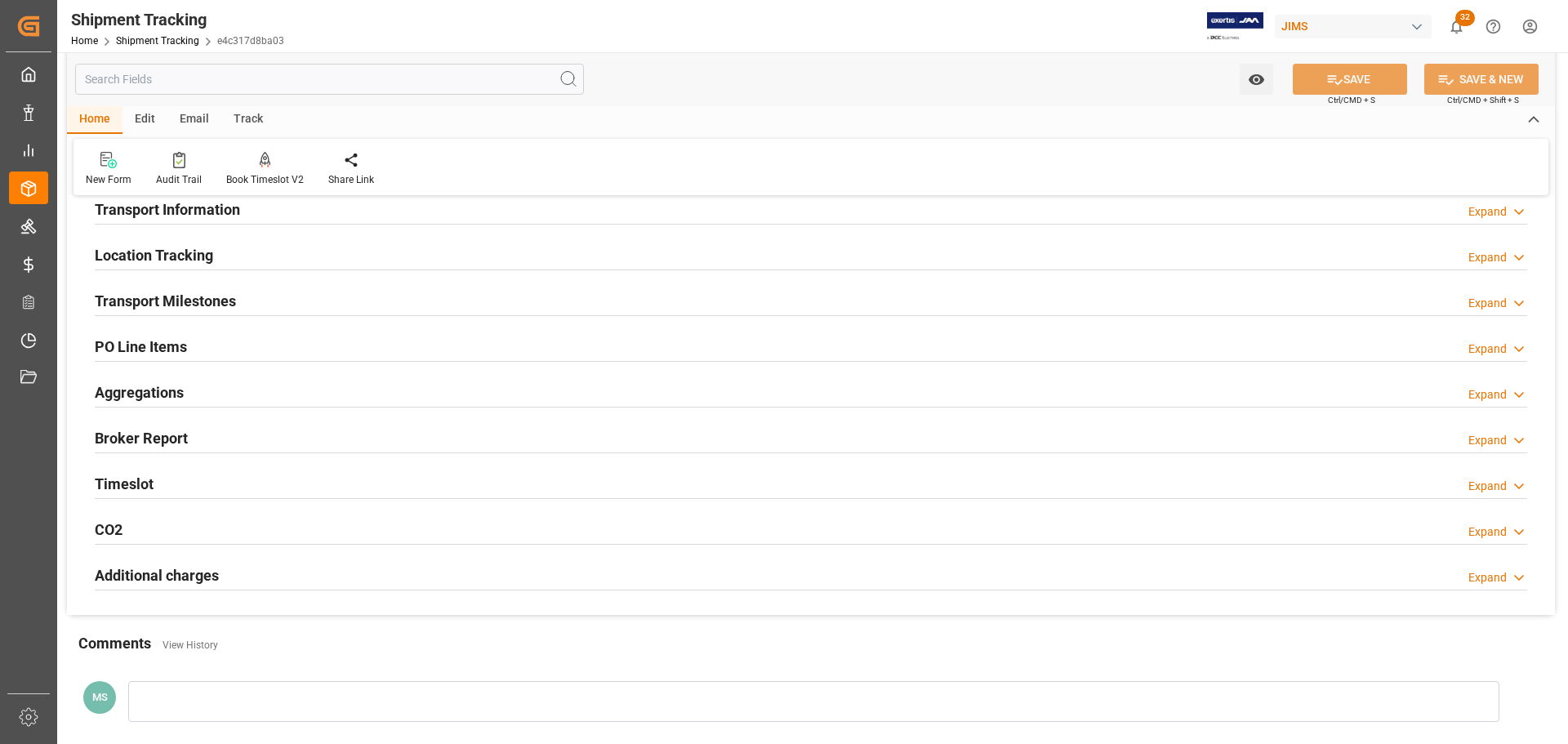
click at [215, 216] on h2 "Transport Information" at bounding box center [167, 209] width 146 height 22
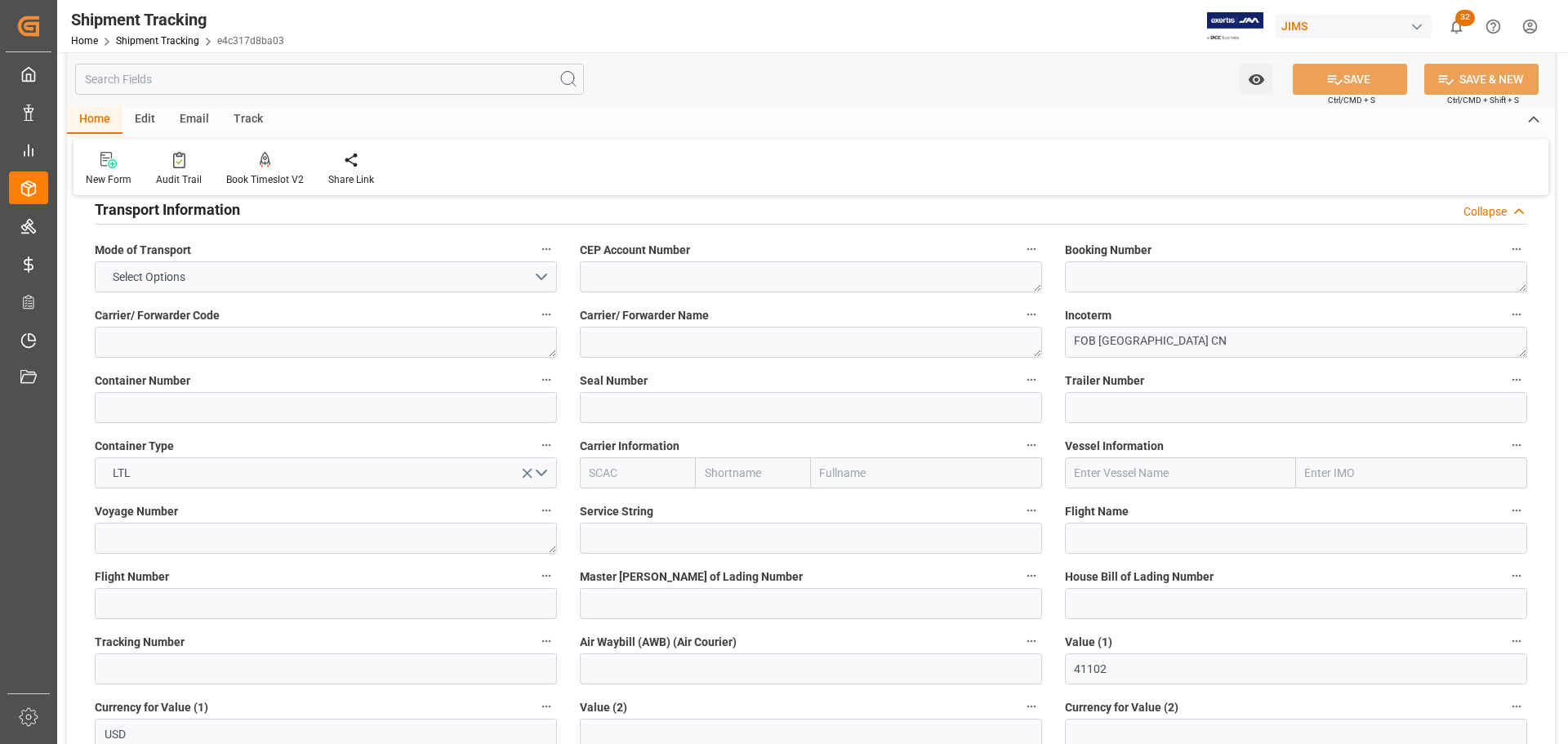
click at [214, 260] on label "Mode of Transport" at bounding box center [326, 249] width 462 height 22
click at [535, 260] on button "Mode of Transport" at bounding box center [545, 248] width 21 height 21
click at [212, 275] on div at bounding box center [784, 372] width 1568 height 744
click at [543, 272] on button "Select Options" at bounding box center [326, 277] width 462 height 31
click at [249, 346] on div "3" at bounding box center [326, 349] width 460 height 34
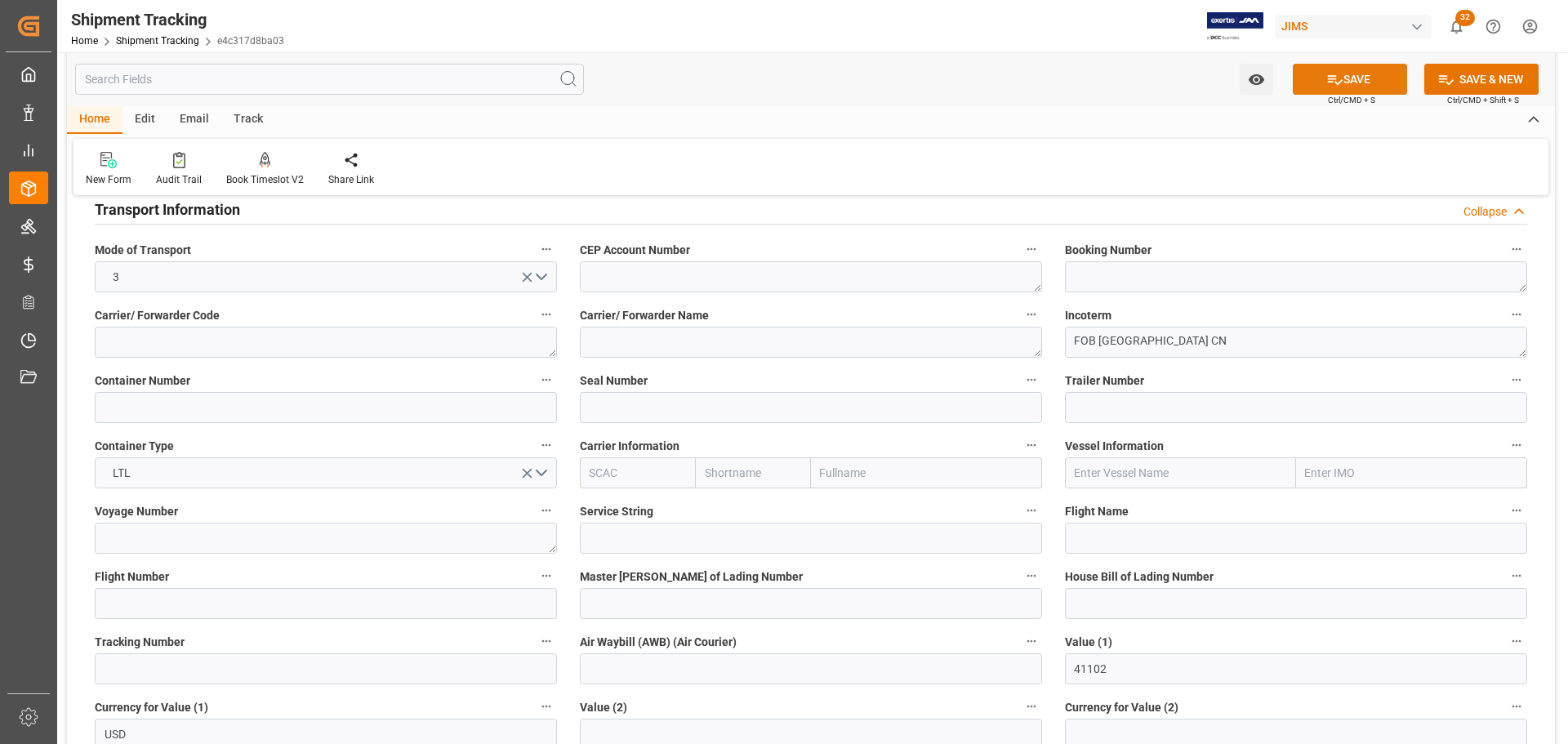
click at [1353, 80] on button "SAVE" at bounding box center [1349, 78] width 114 height 31
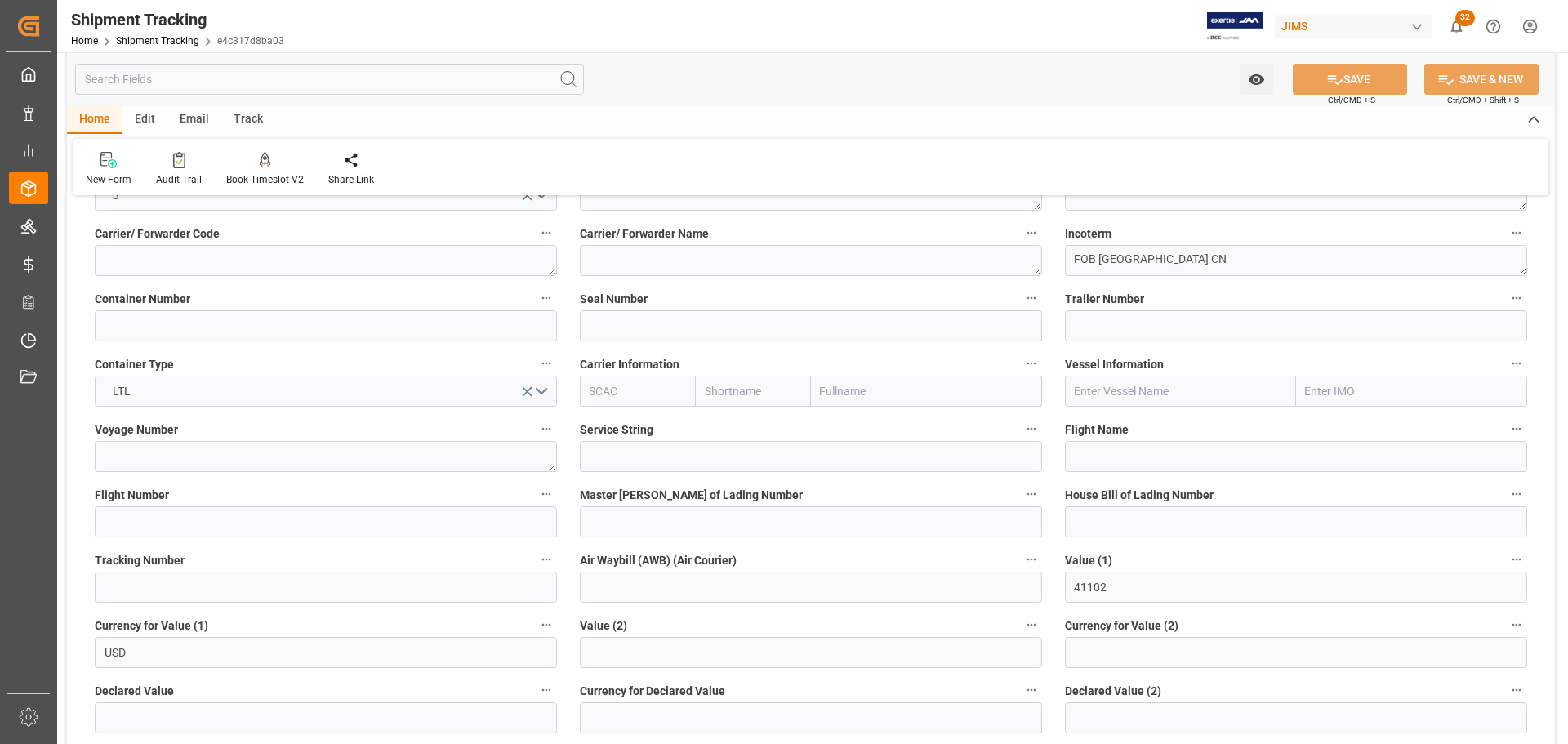
scroll to position [0, 0]
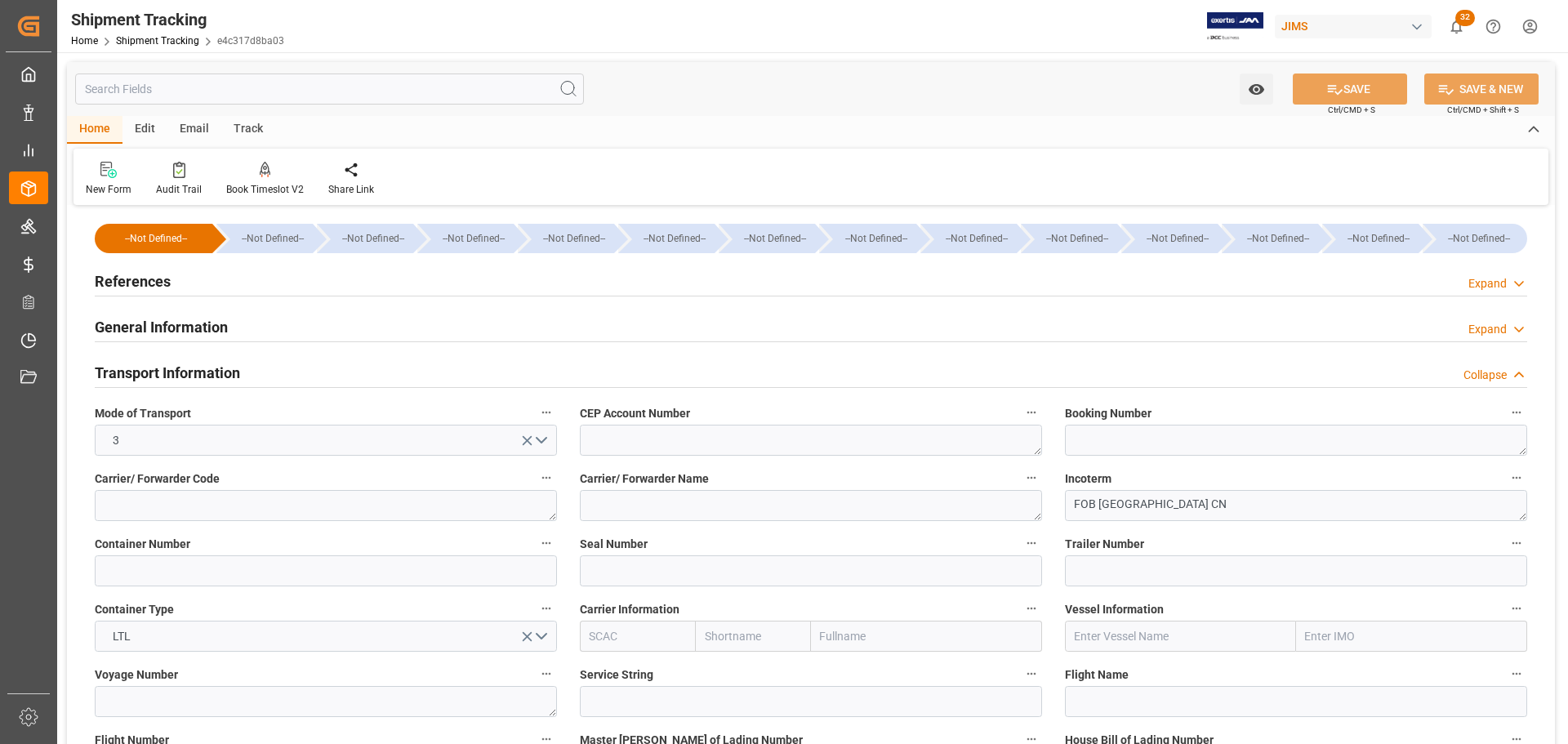
click at [251, 372] on div "Transport Information Collapse" at bounding box center [811, 372] width 1432 height 31
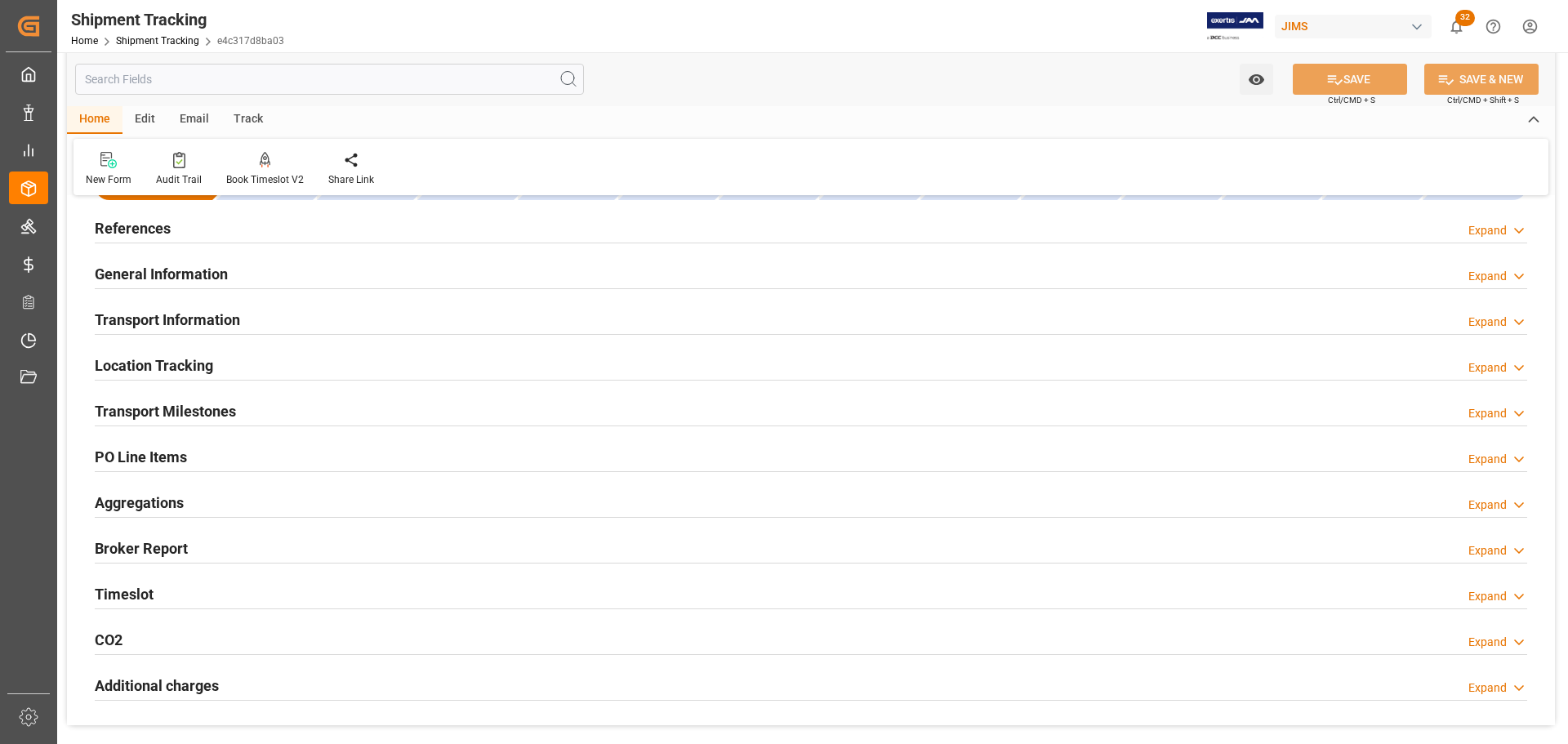
scroll to position [82, 0]
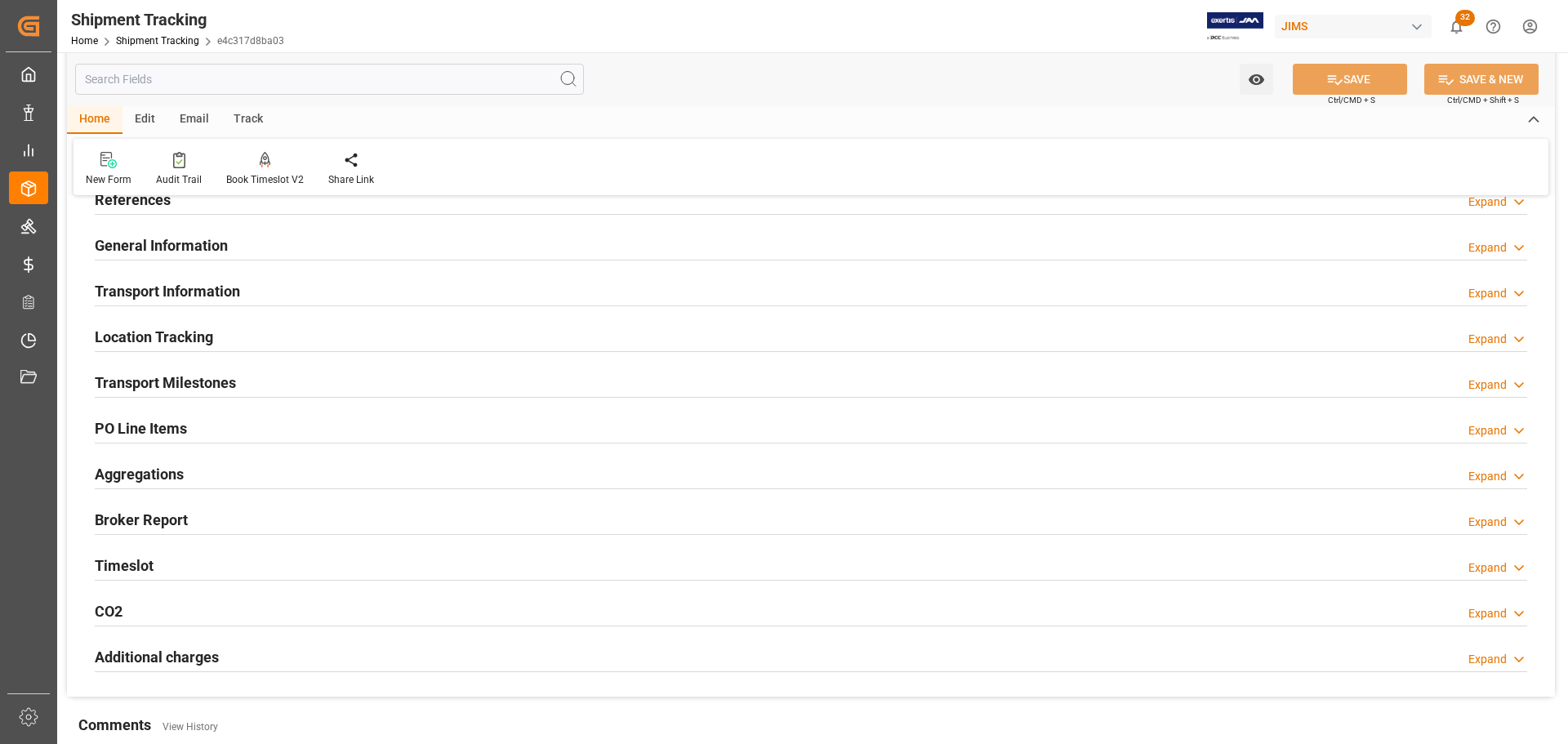
click at [255, 367] on div "Transport Milestones Expand" at bounding box center [811, 381] width 1432 height 31
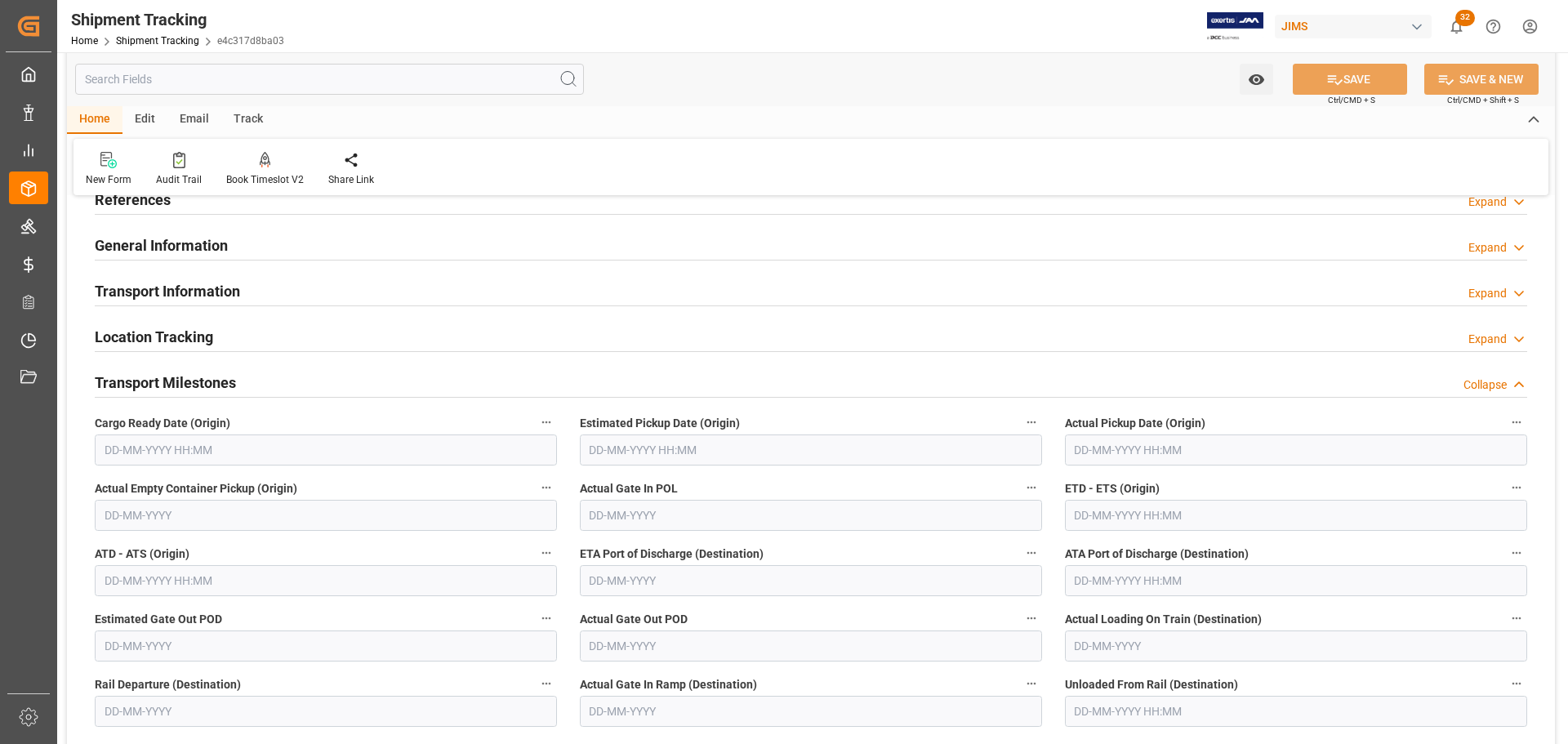
click at [255, 385] on div "Transport Milestones Collapse" at bounding box center [811, 381] width 1432 height 31
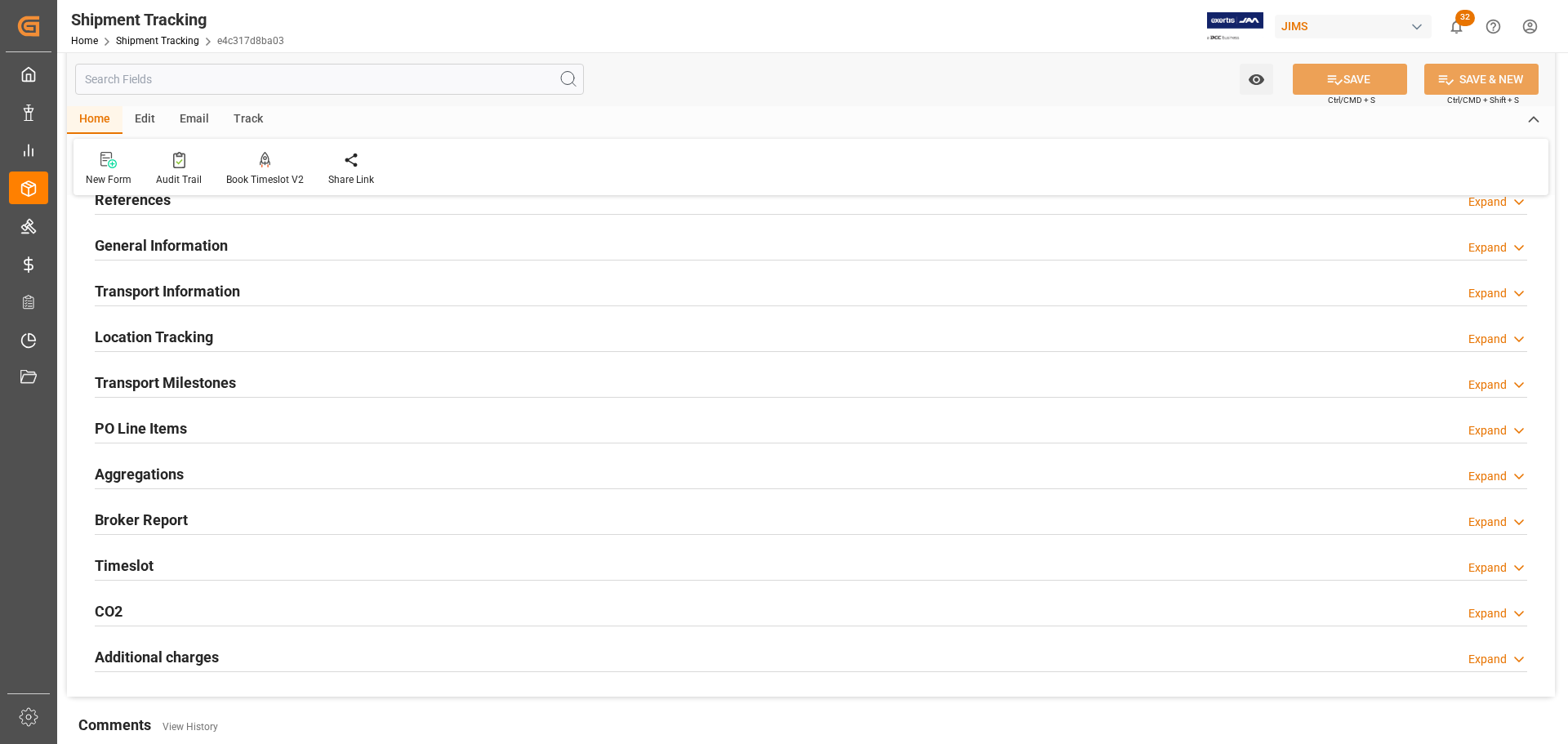
scroll to position [163, 0]
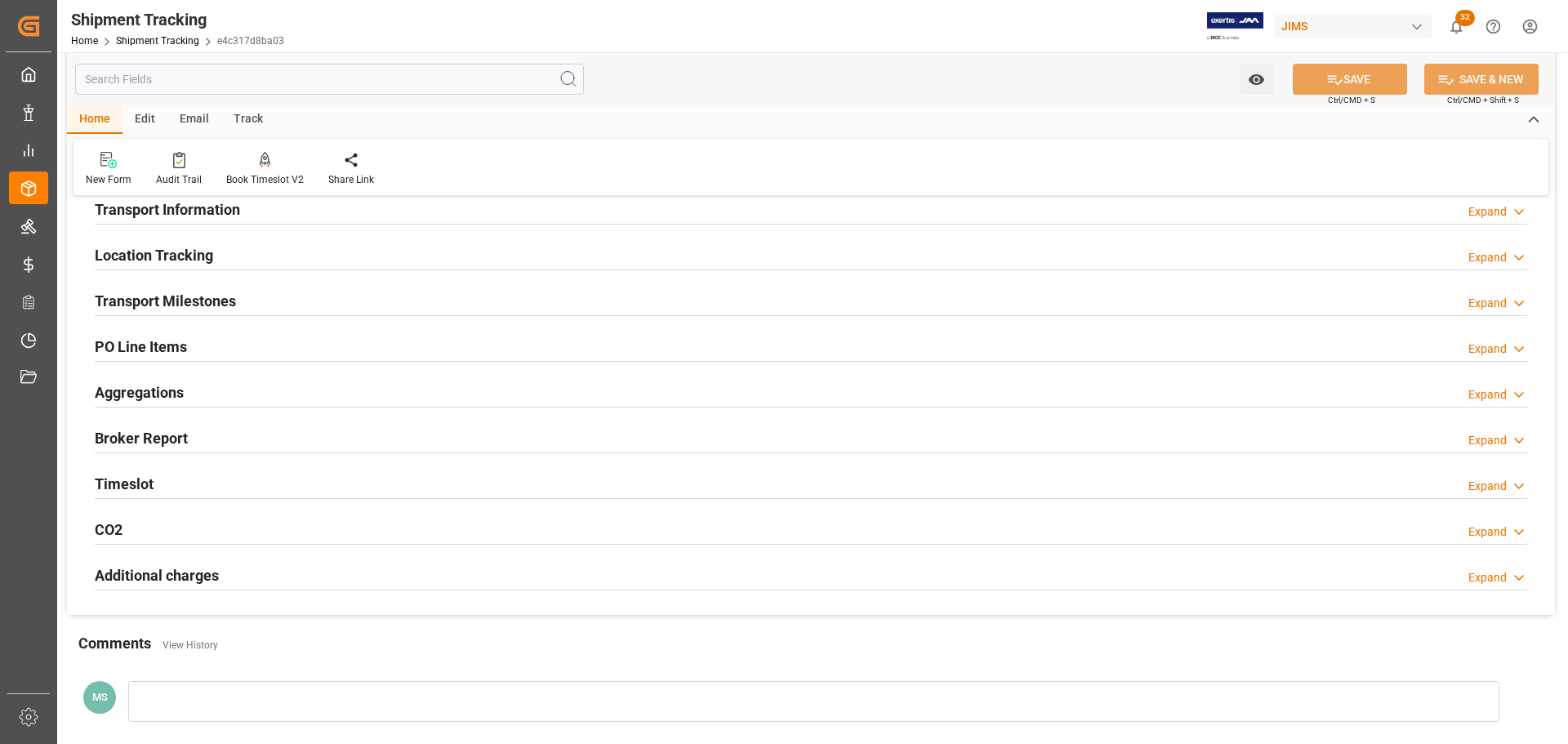
click at [252, 301] on div "Transport Milestones Expand" at bounding box center [811, 299] width 1432 height 31
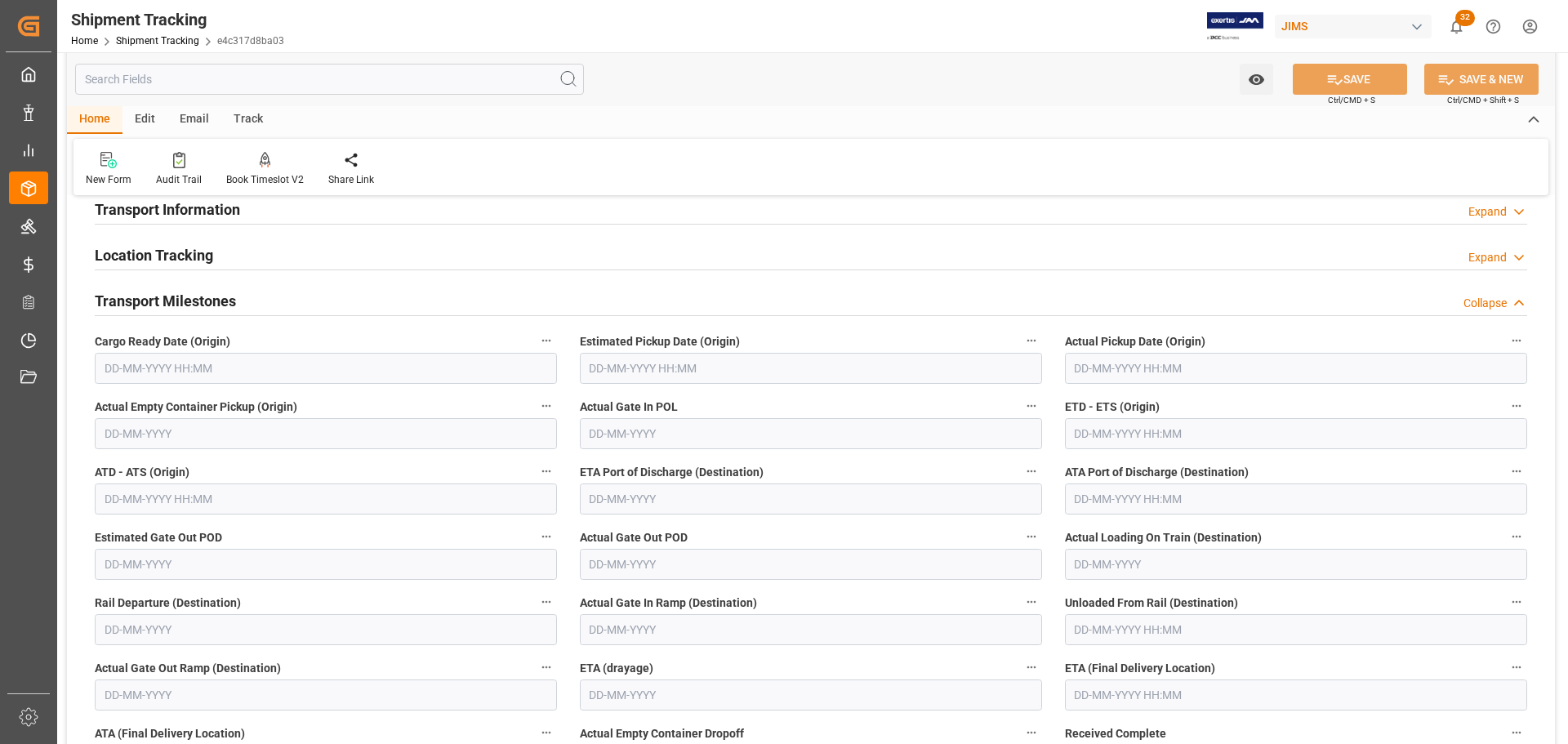
click at [279, 302] on div "Transport Milestones Collapse" at bounding box center [811, 299] width 1432 height 31
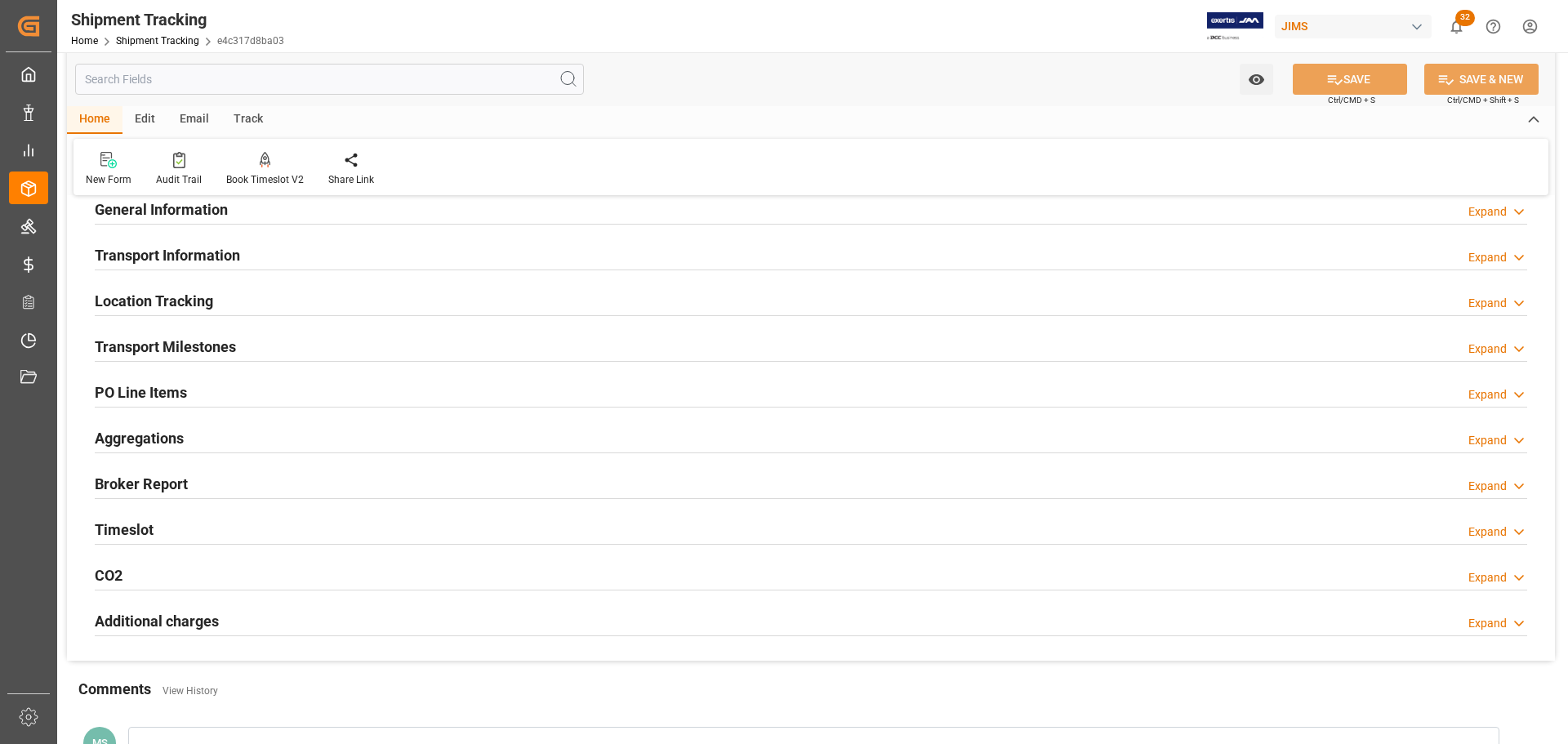
scroll to position [0, 0]
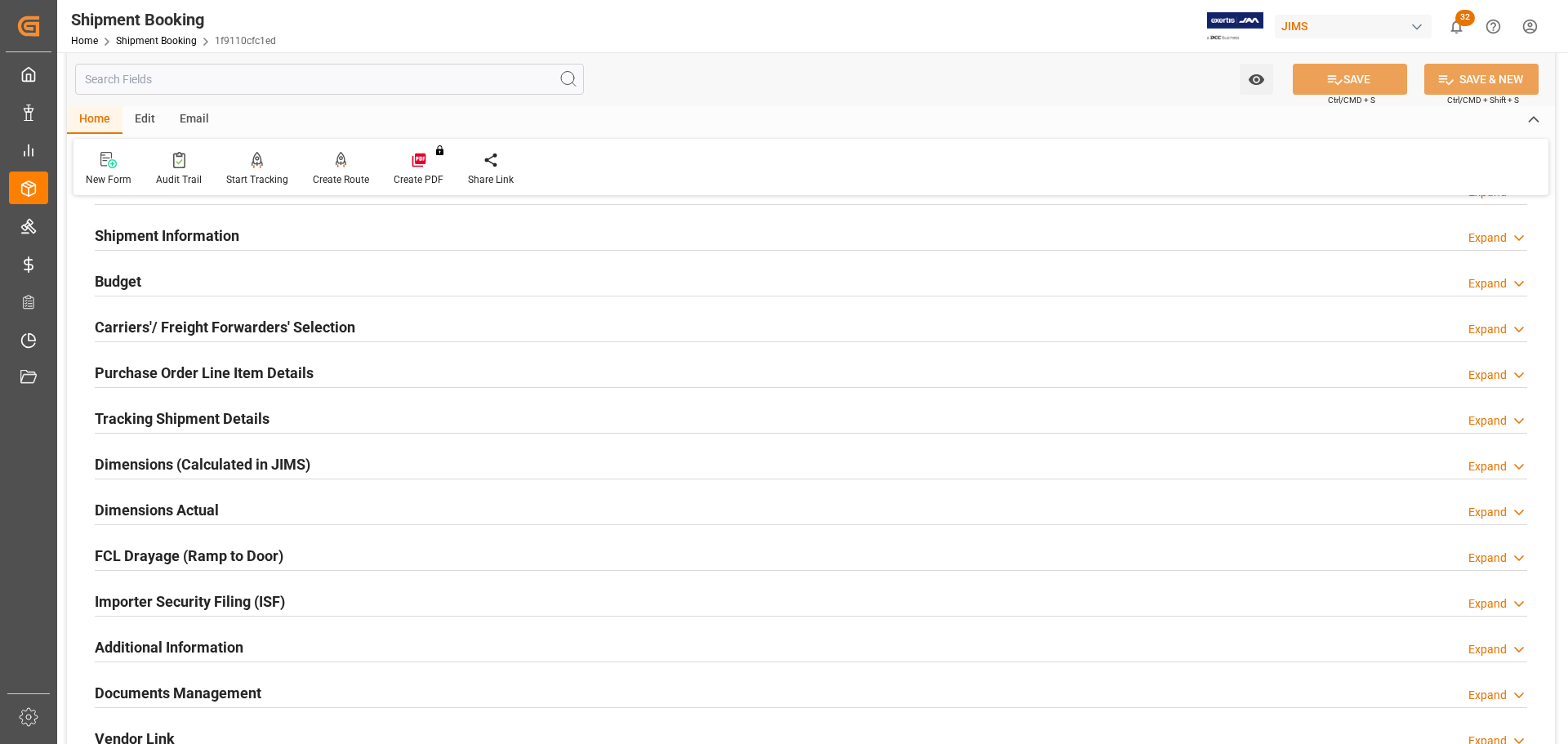
scroll to position [163, 0]
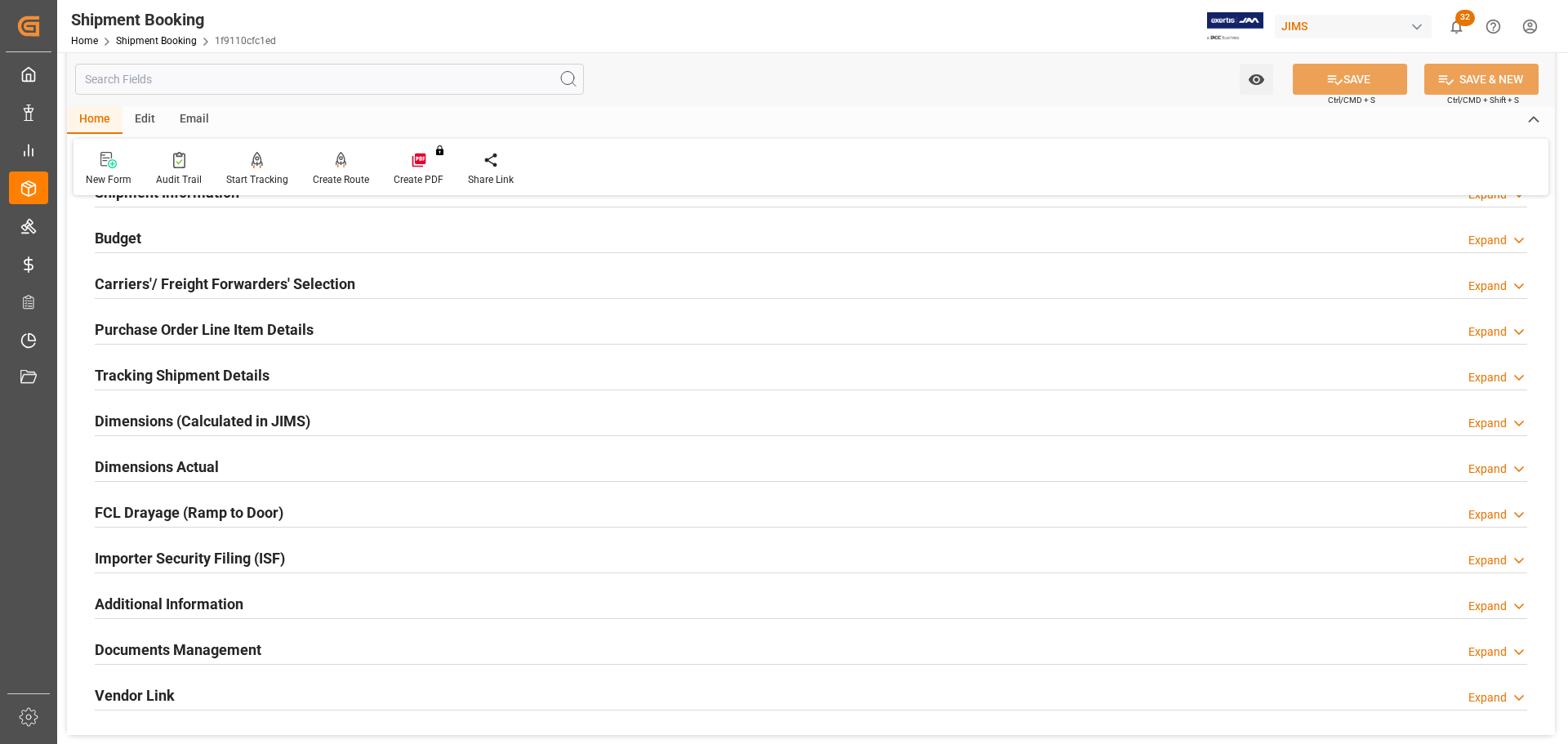
click at [215, 238] on div "Budget Expand" at bounding box center [811, 237] width 1432 height 31
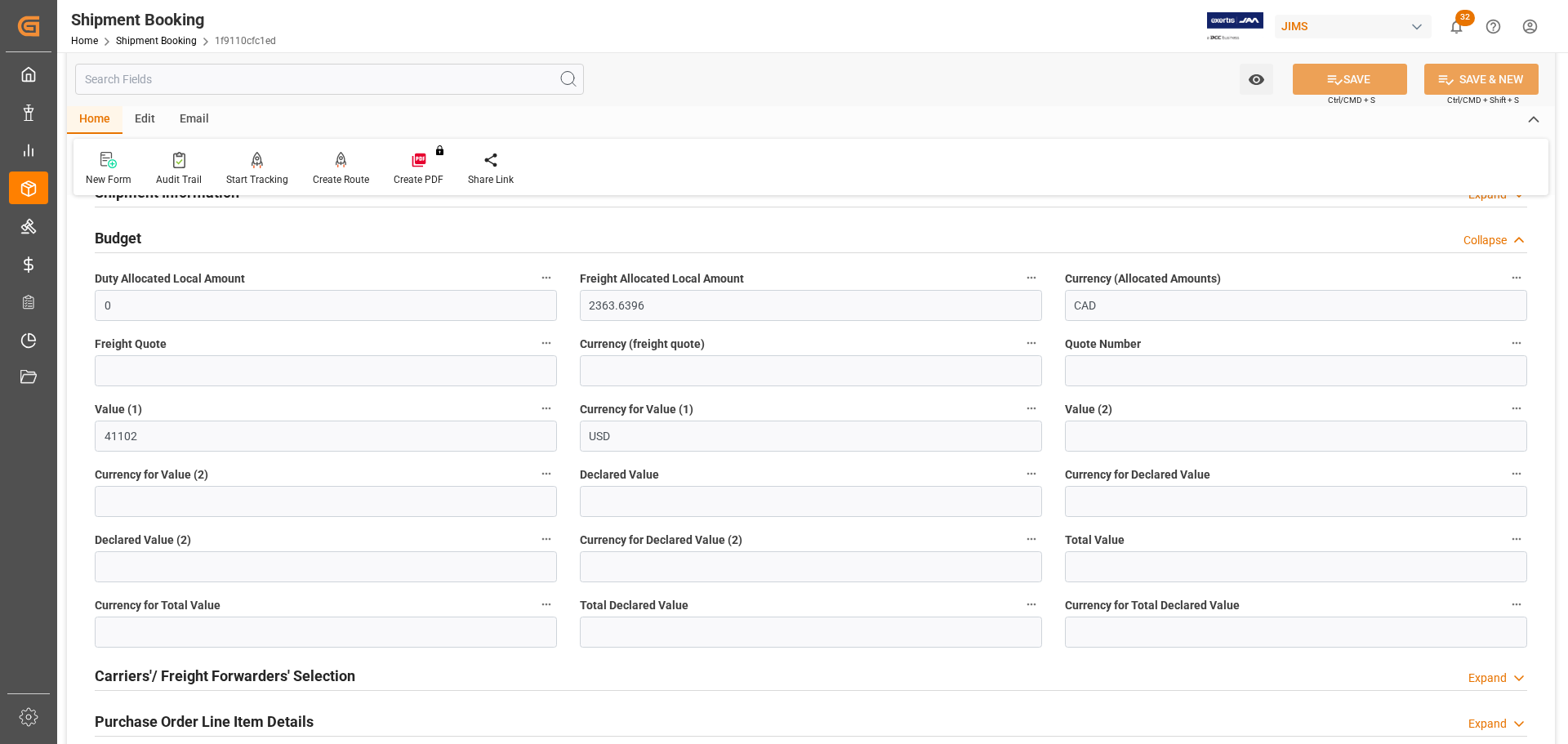
click at [215, 238] on div "Budget Collapse" at bounding box center [811, 237] width 1432 height 31
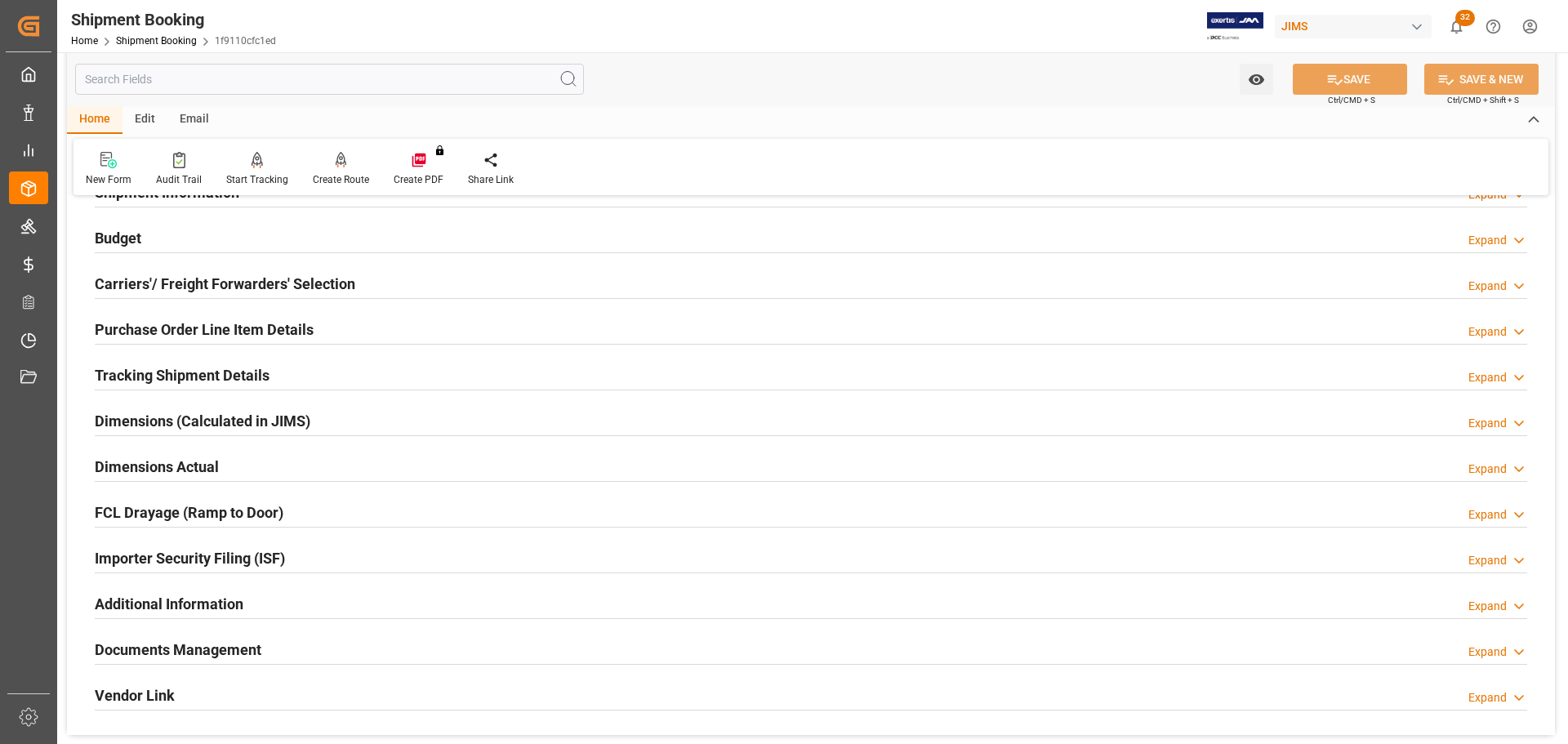
click at [218, 377] on h2 "Tracking Shipment Details" at bounding box center [182, 375] width 175 height 22
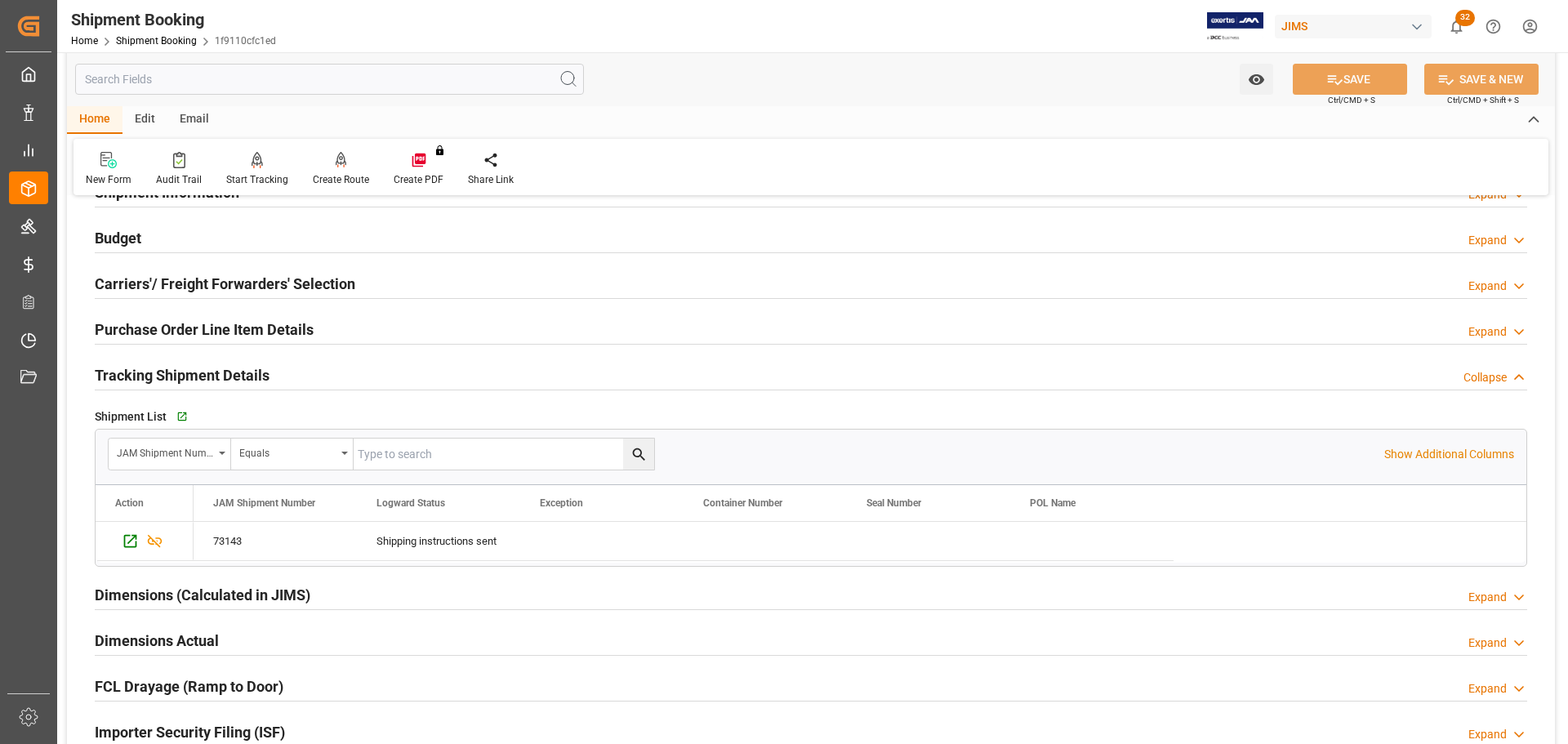
click at [225, 373] on h2 "Tracking Shipment Details" at bounding box center [182, 375] width 175 height 22
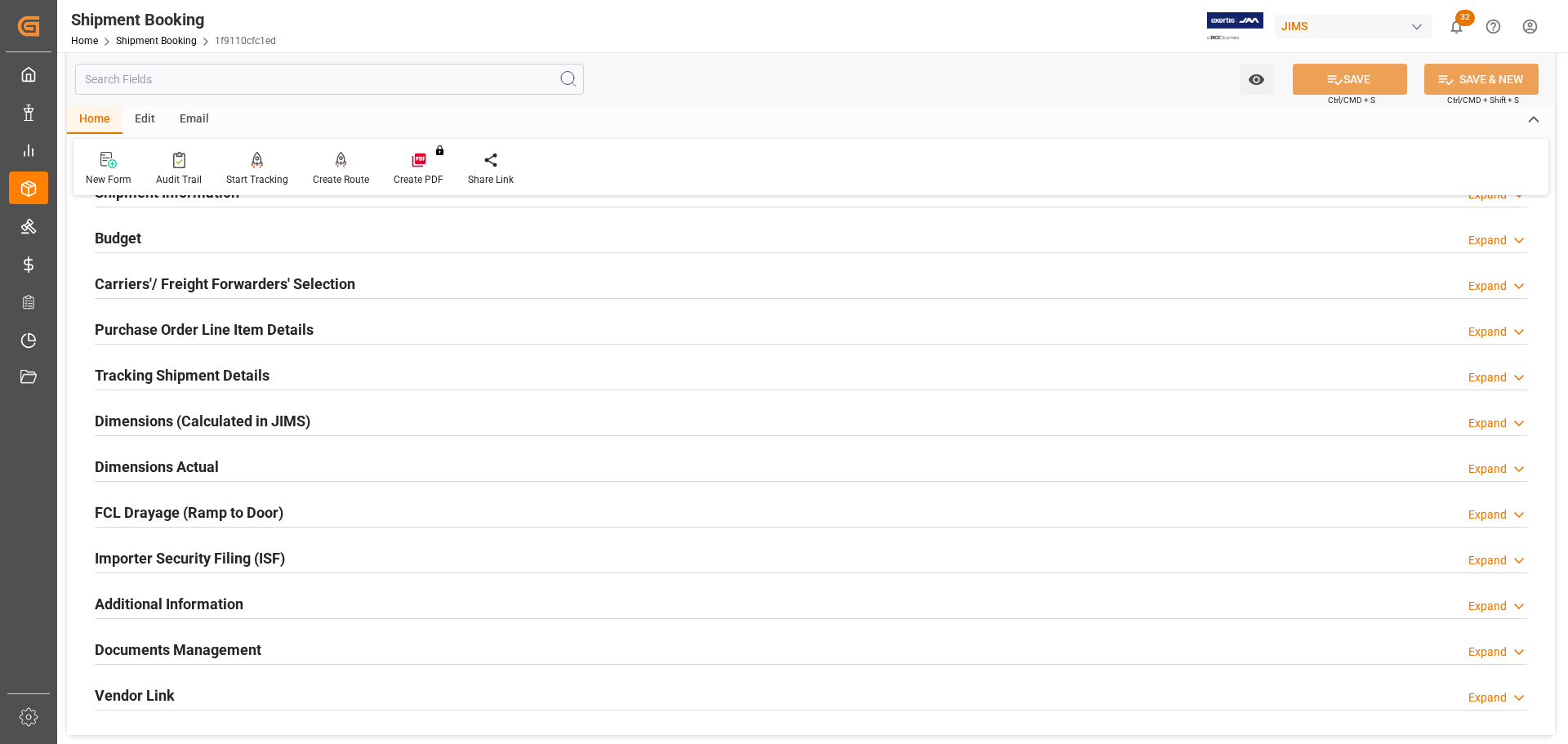
scroll to position [245, 0]
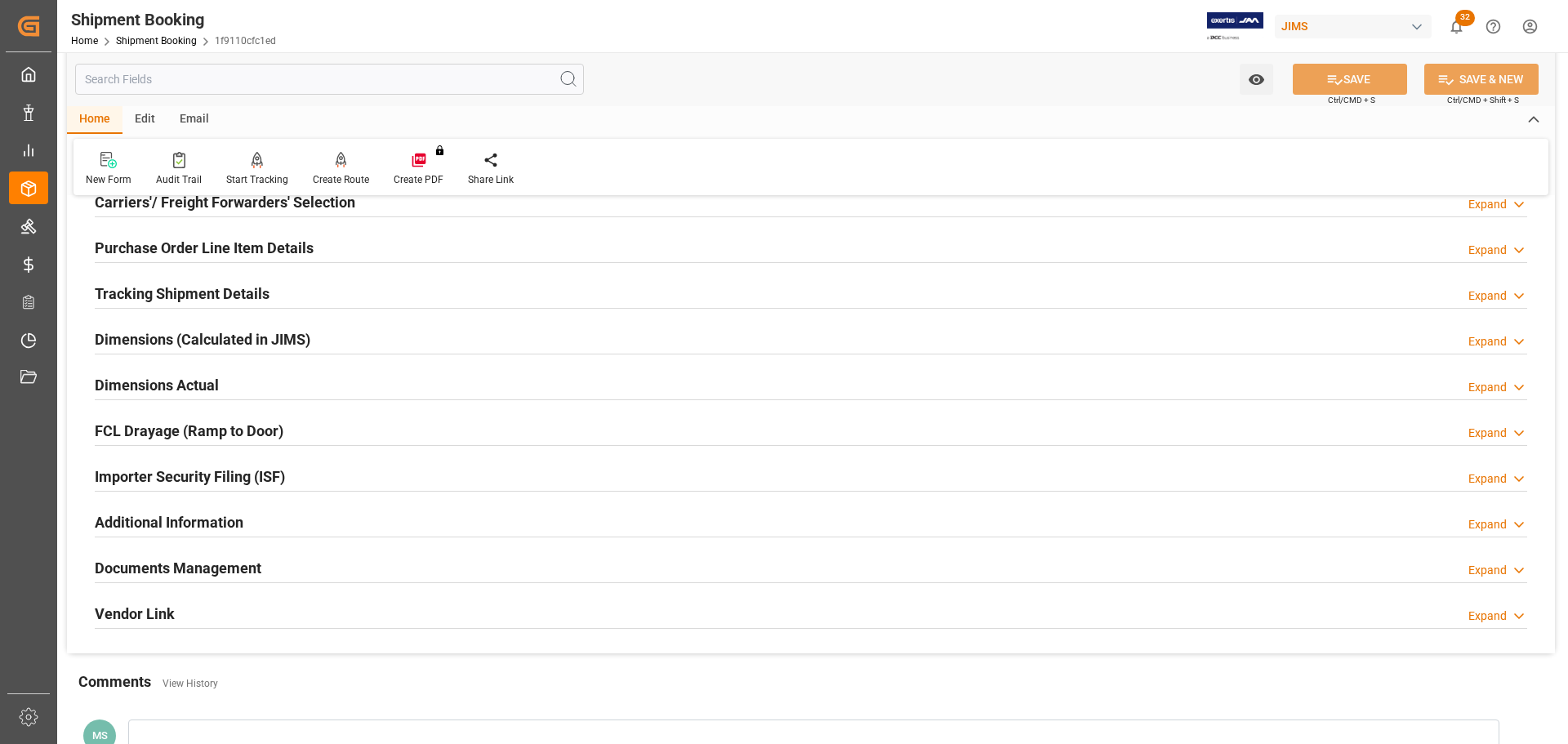
click at [226, 372] on div "Dimensions Actual Expand" at bounding box center [811, 383] width 1432 height 31
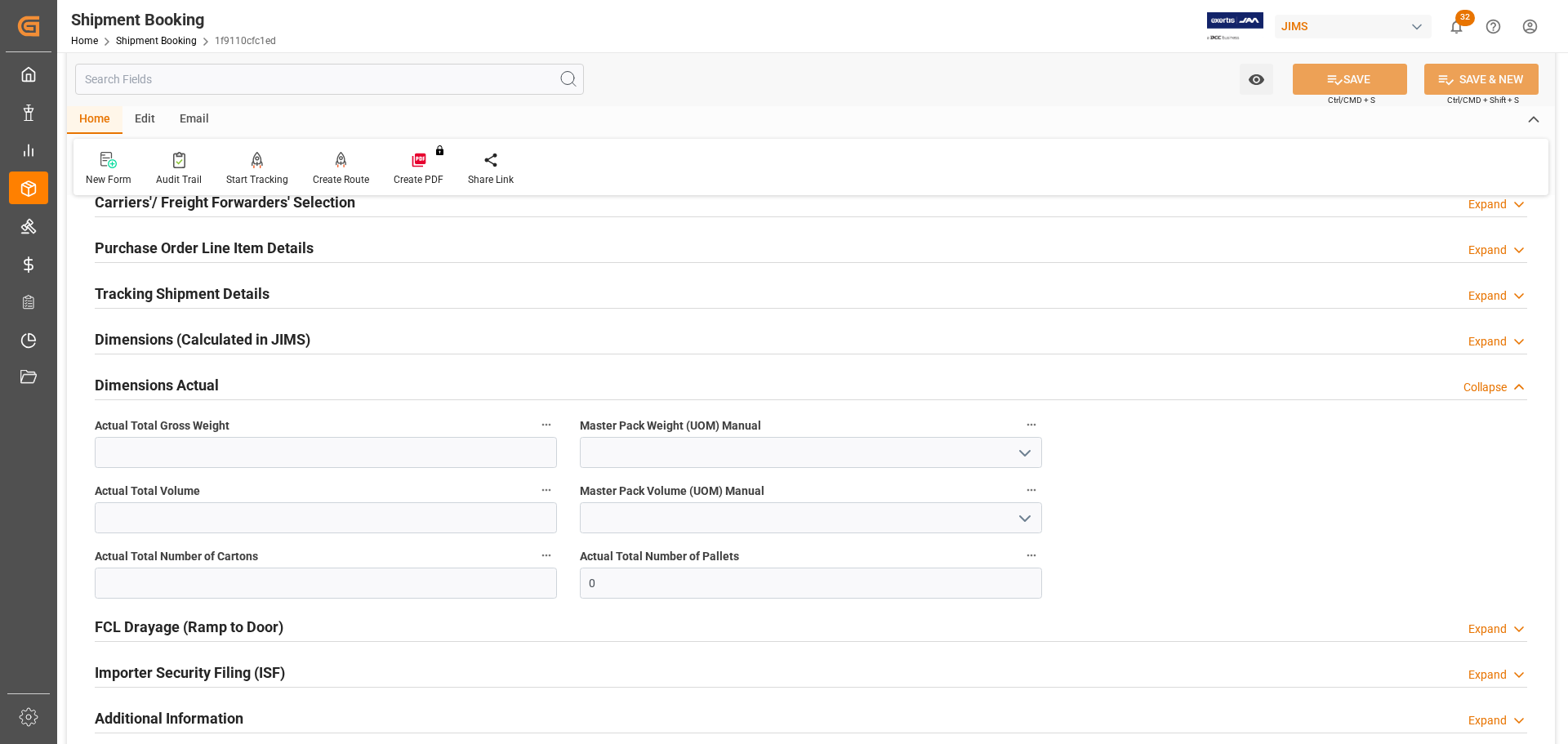
click at [226, 372] on div "Dimensions Actual Collapse" at bounding box center [811, 383] width 1432 height 31
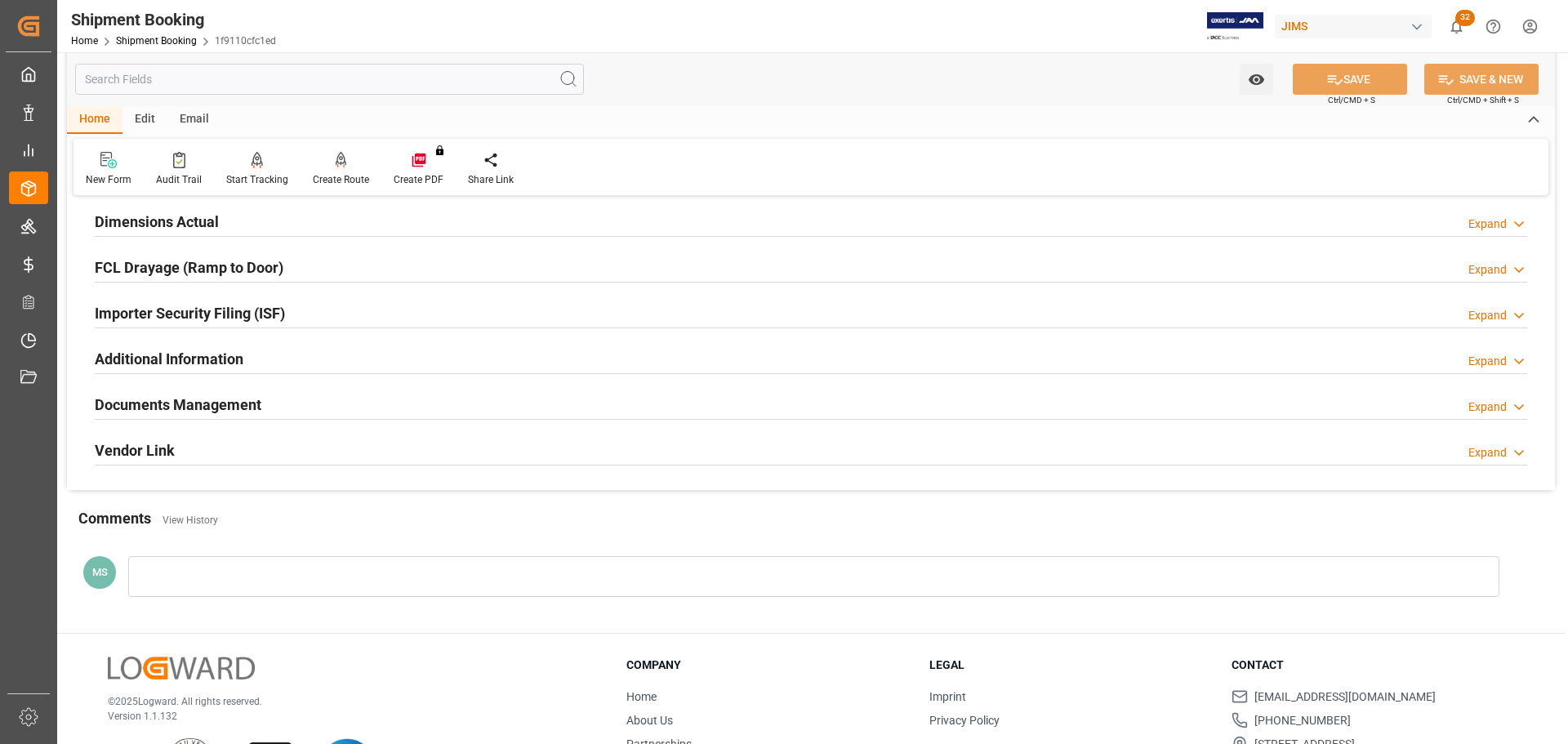
click at [227, 394] on h2 "Documents Management" at bounding box center [178, 405] width 167 height 22
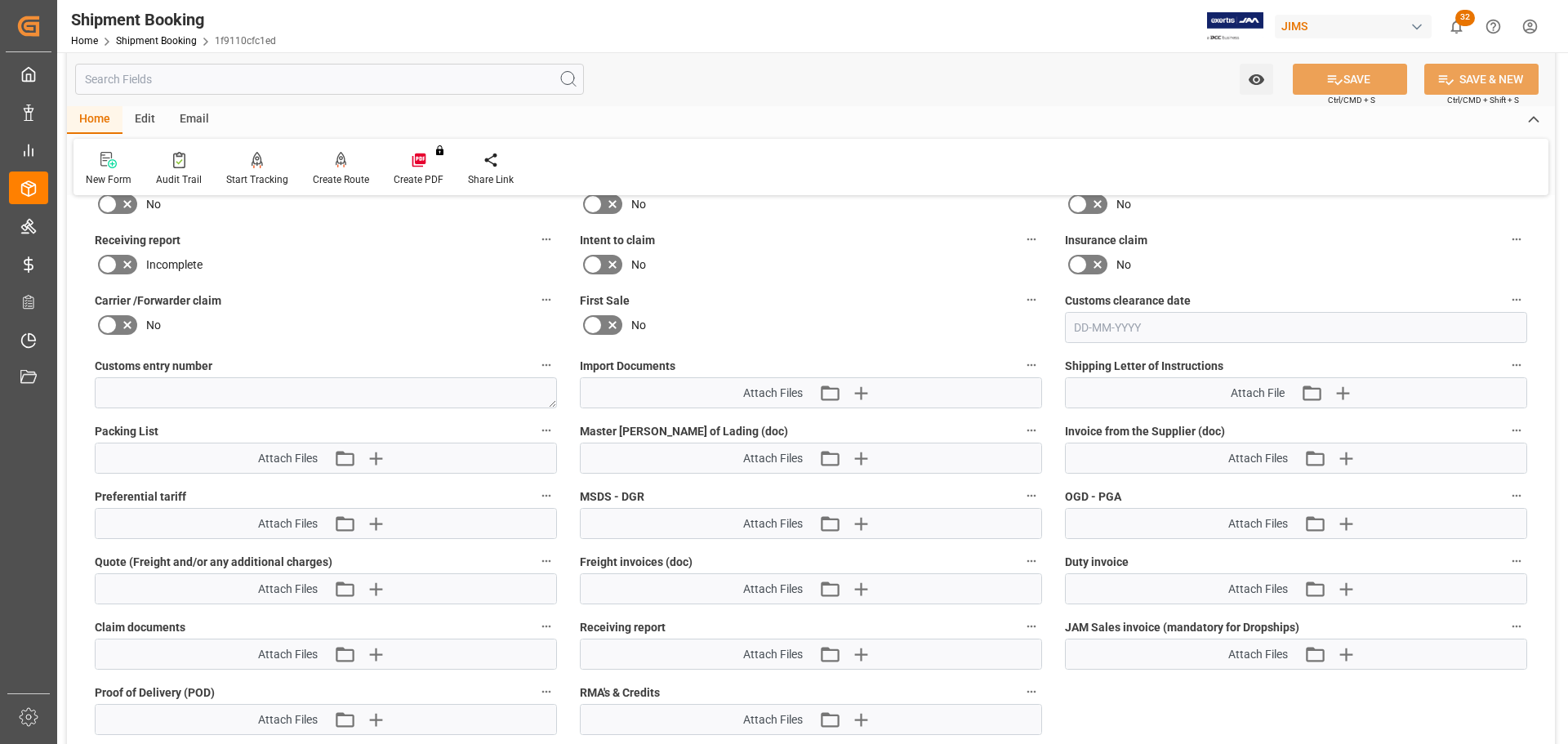
scroll to position [817, 0]
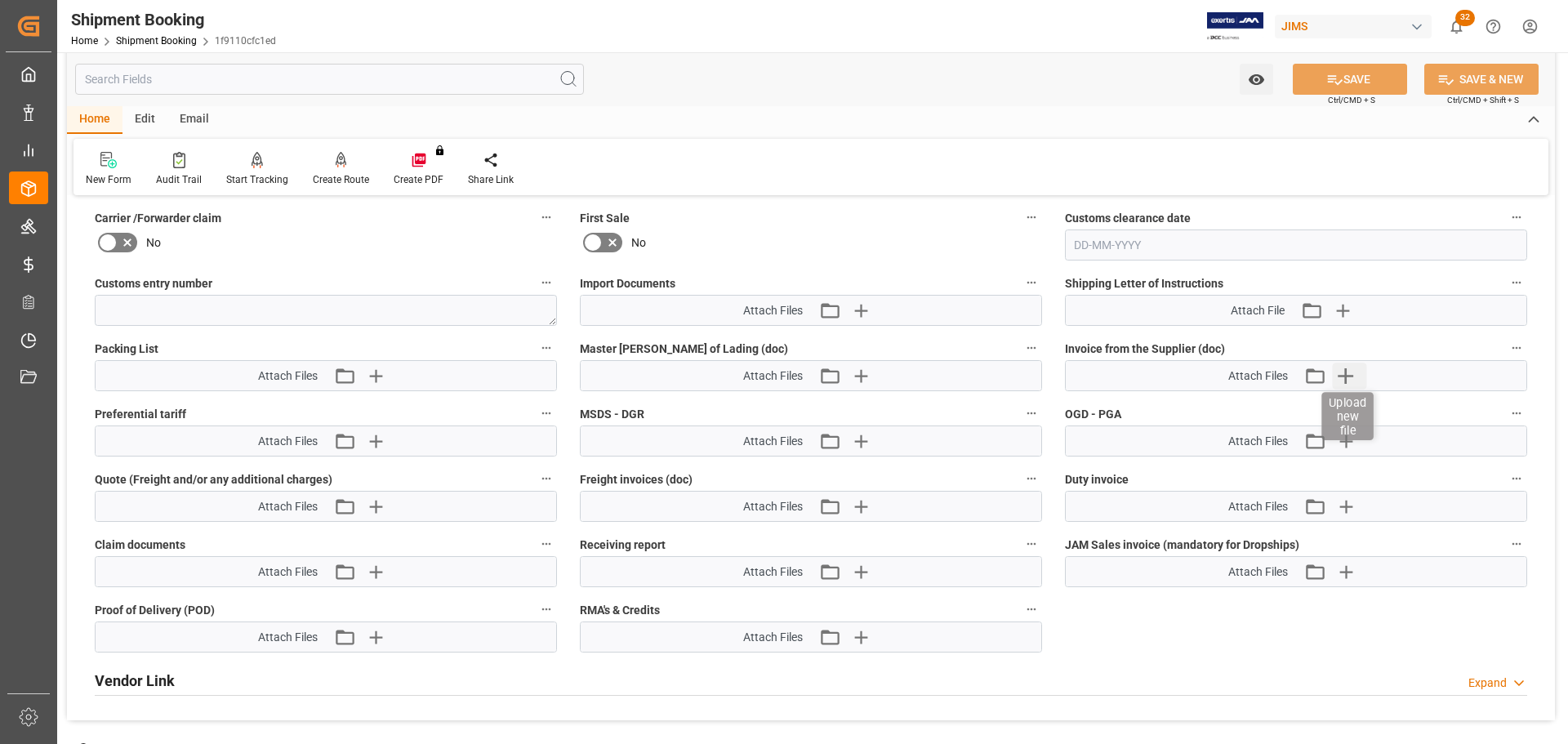
click at [1350, 377] on icon "button" at bounding box center [1345, 375] width 26 height 26
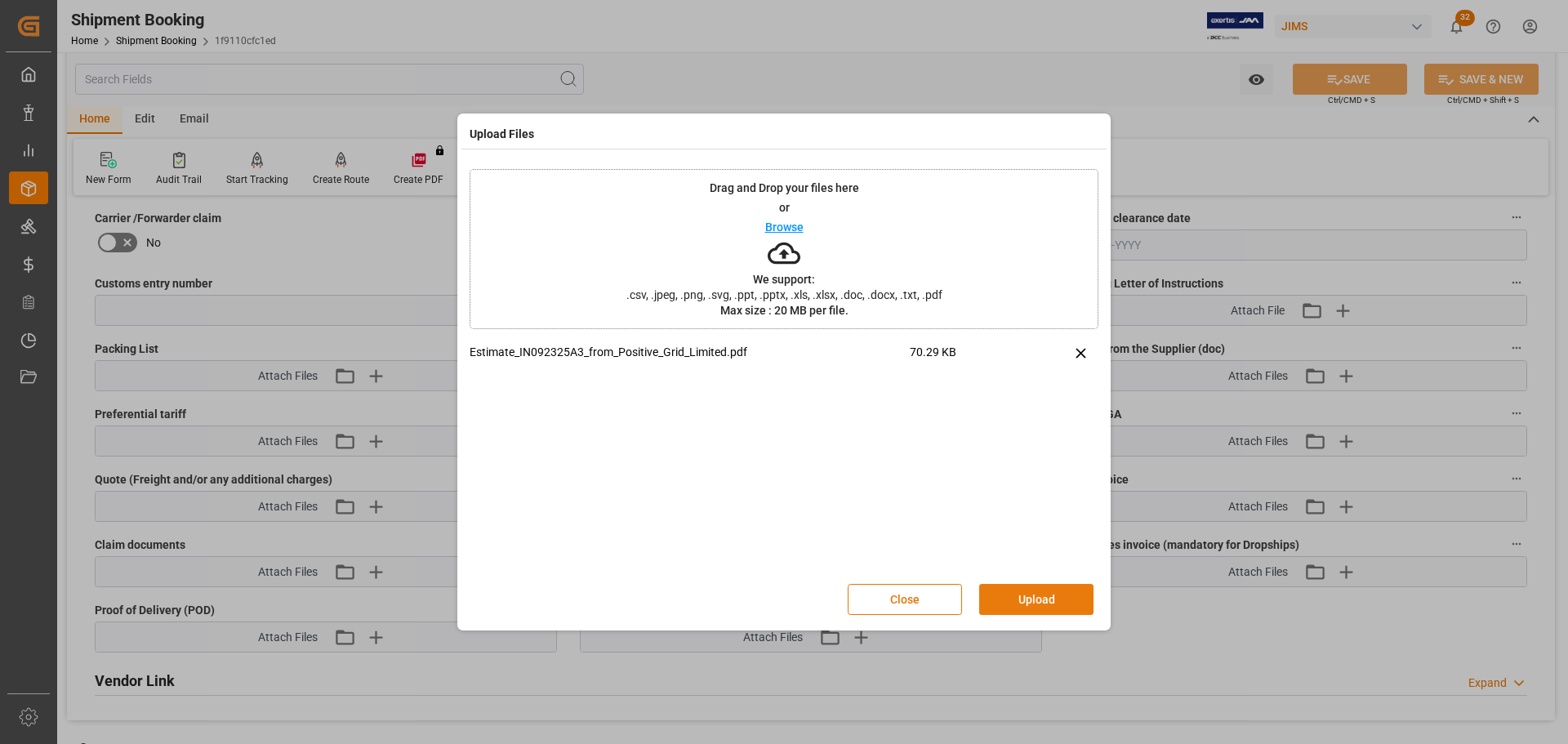
click at [1007, 604] on button "Upload" at bounding box center [1036, 599] width 114 height 31
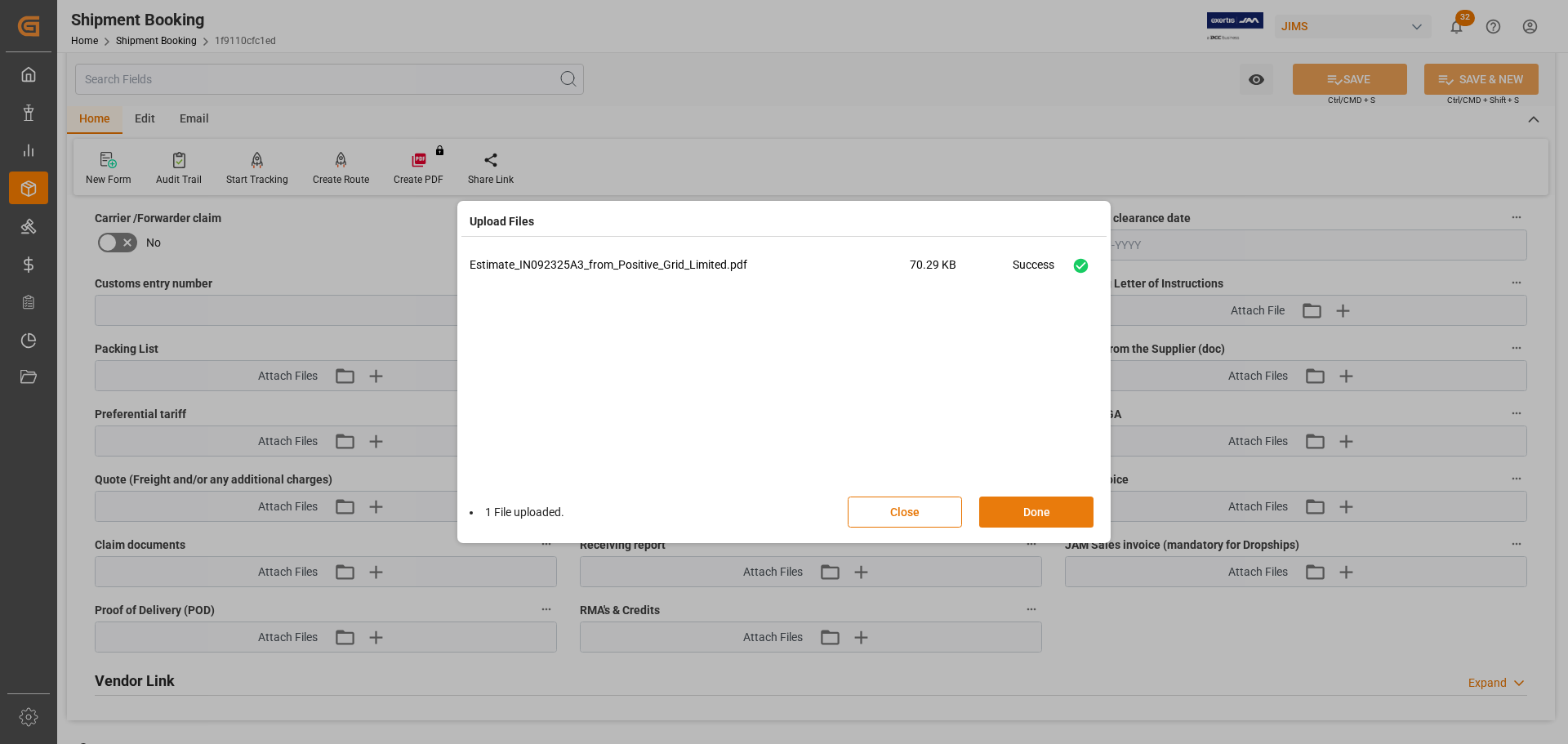
click at [1026, 524] on button "Done" at bounding box center [1036, 512] width 114 height 31
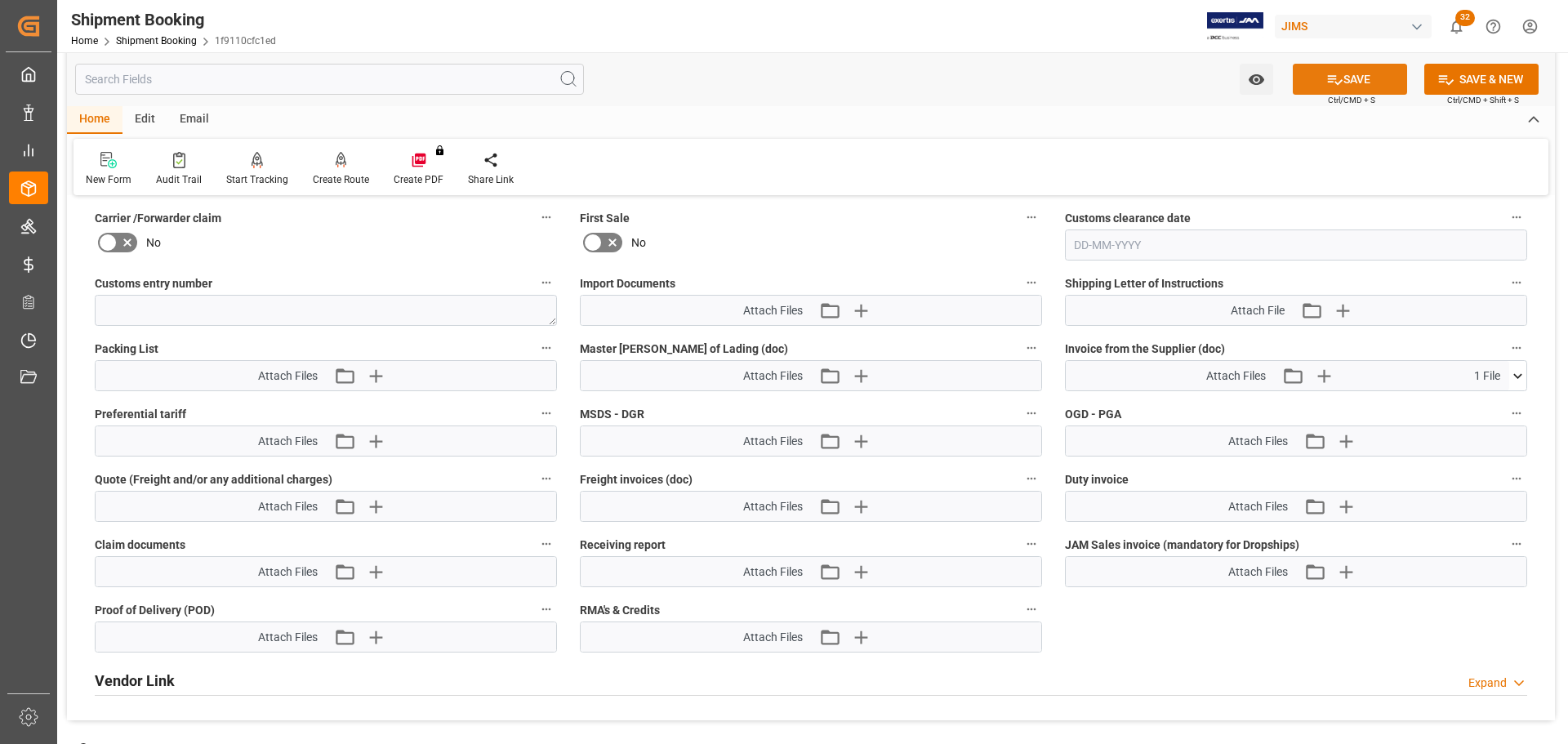
click at [1346, 81] on button "SAVE" at bounding box center [1349, 78] width 114 height 31
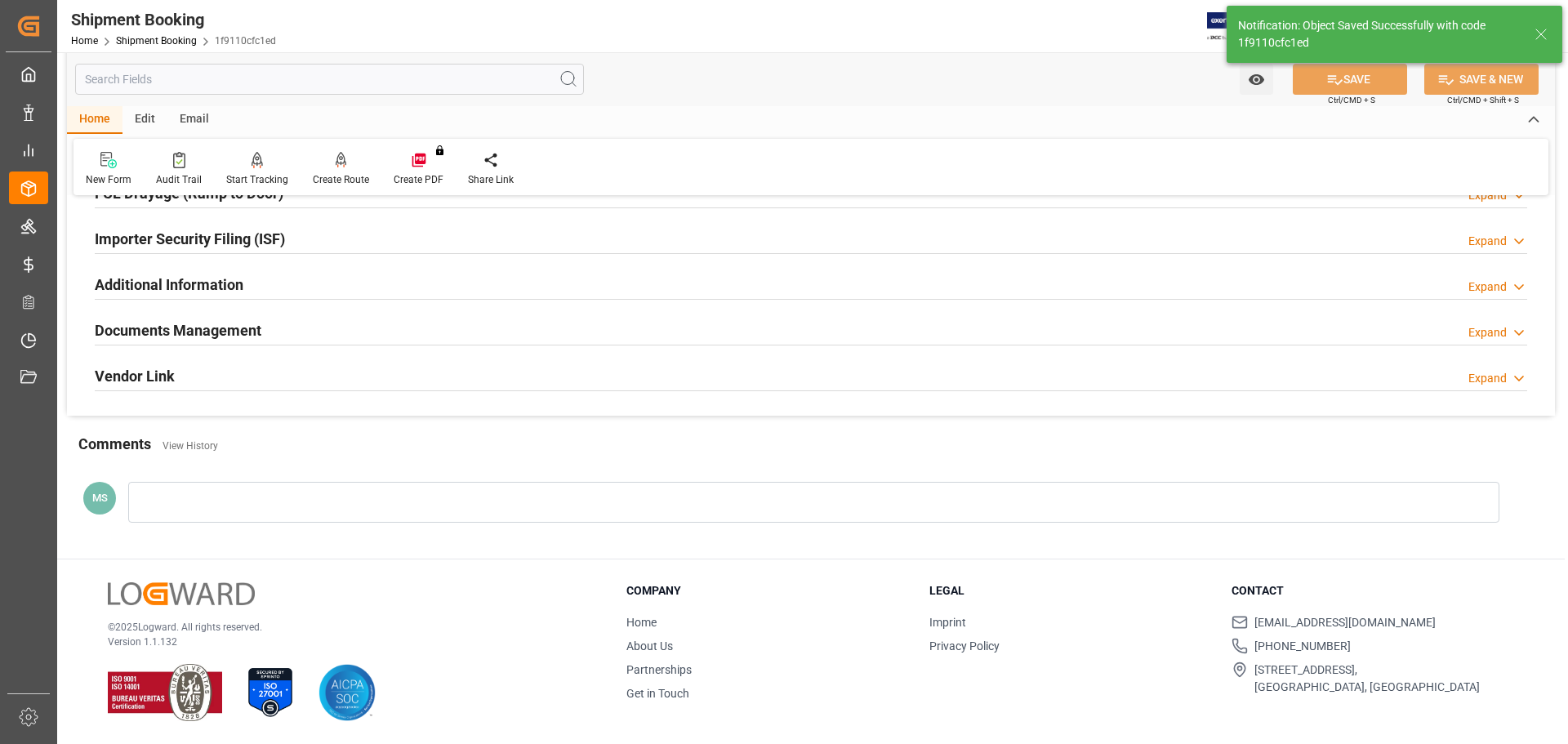
scroll to position [178, 0]
